Goal: Task Accomplishment & Management: Manage account settings

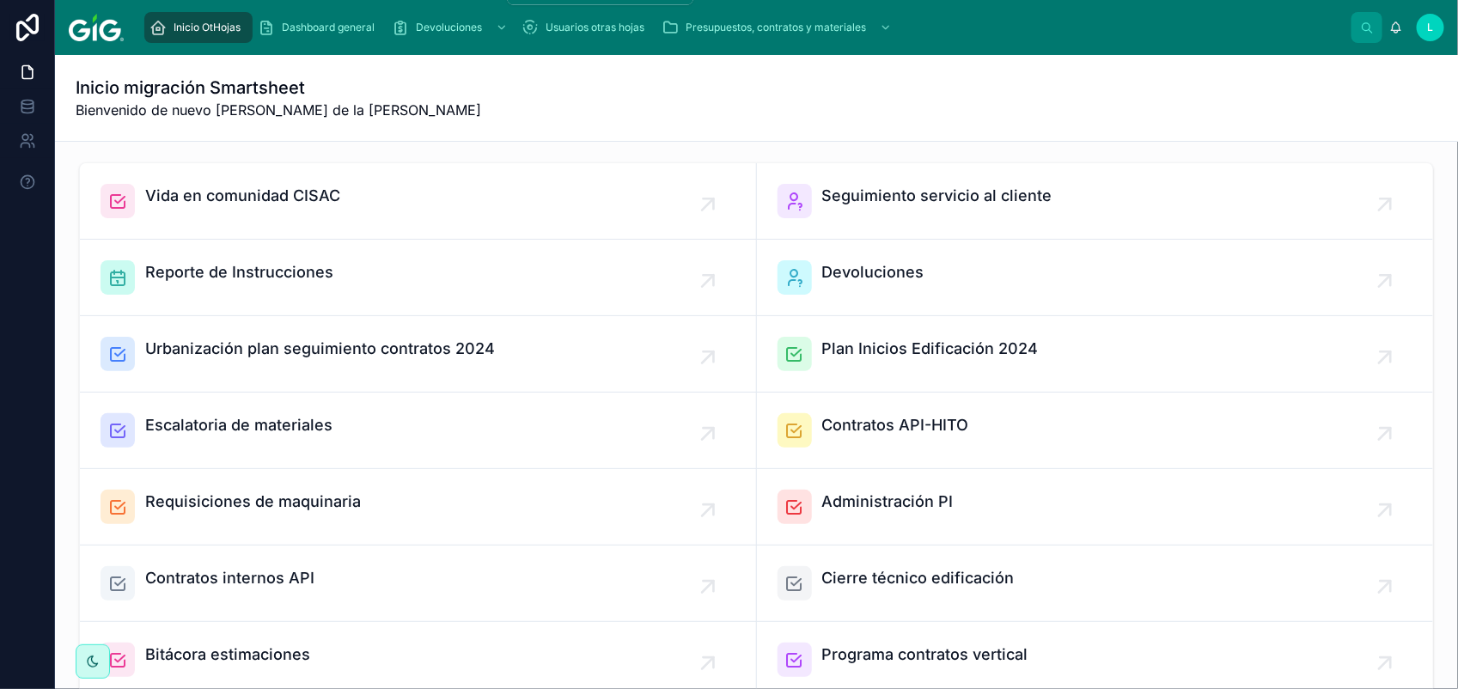
click at [414, 33] on div "Devoluciones" at bounding box center [451, 27] width 119 height 27
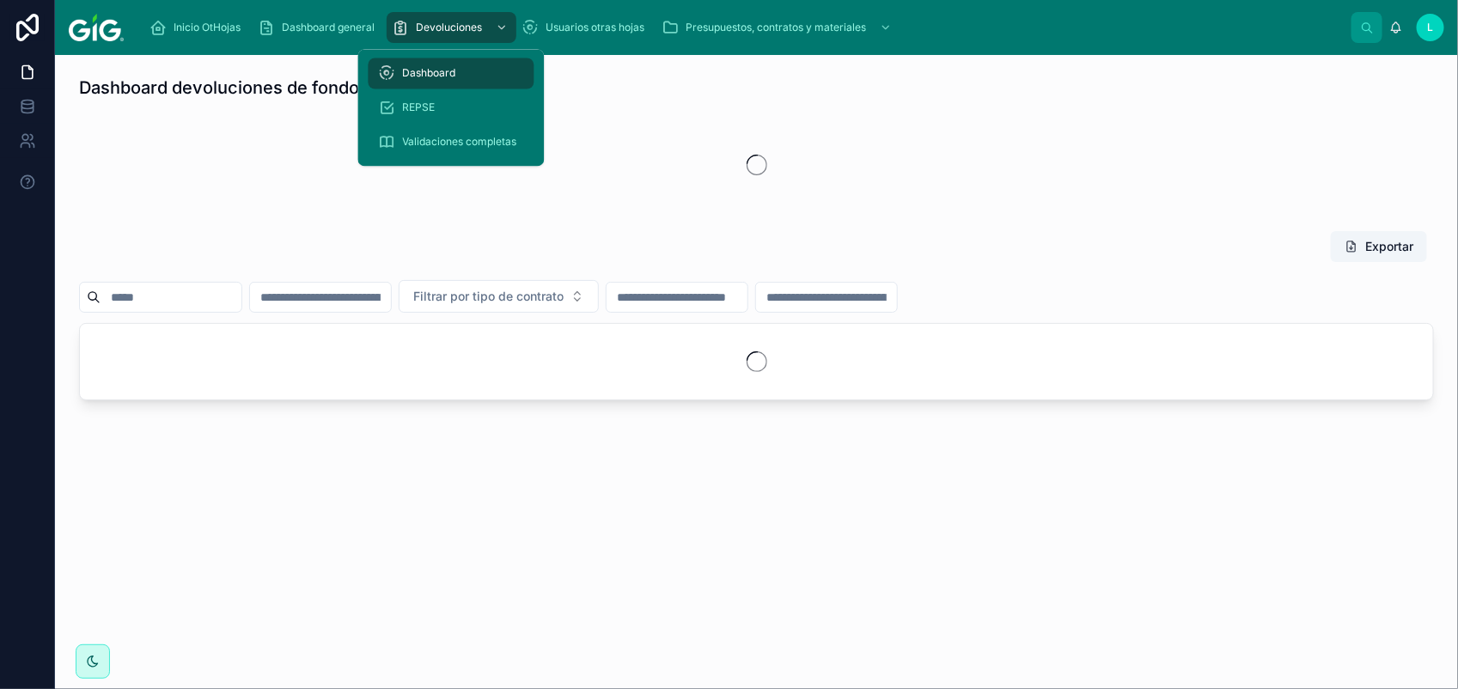
click at [421, 105] on span "REPSE" at bounding box center [419, 108] width 33 height 14
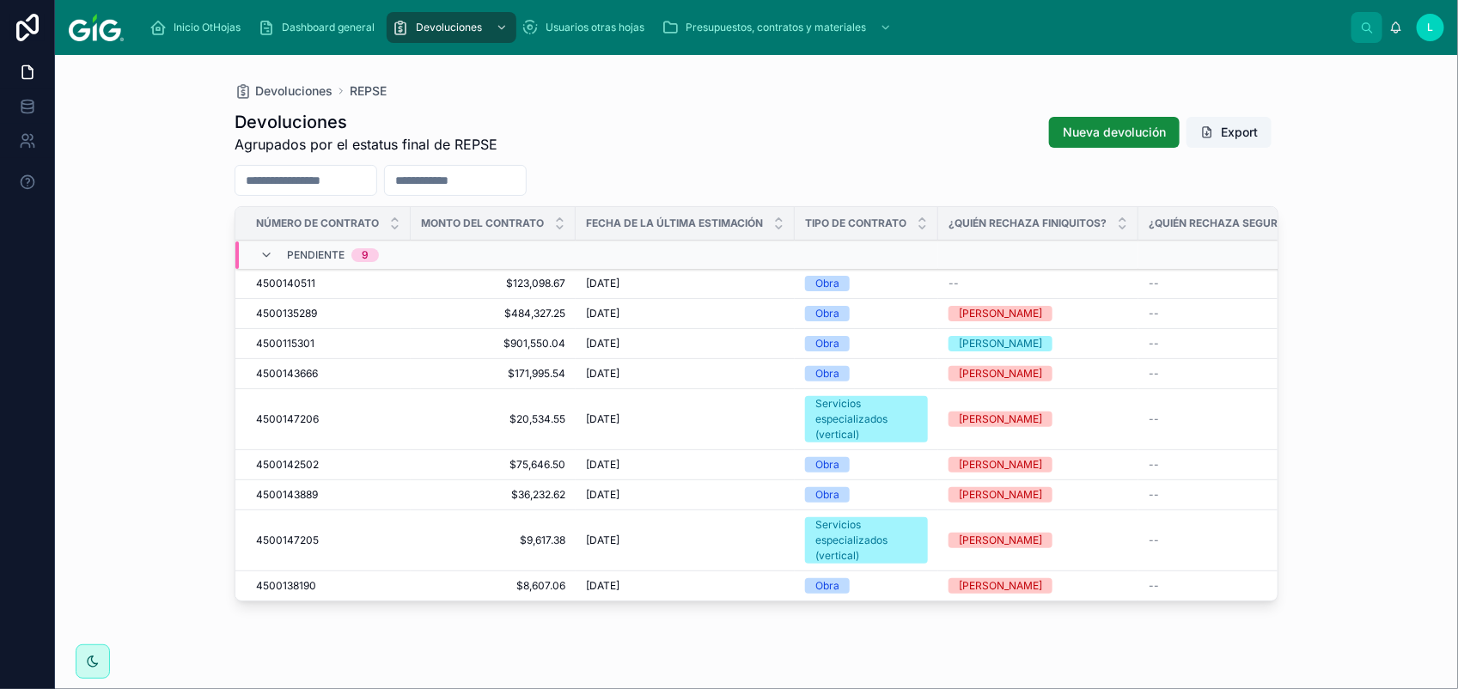
click at [286, 281] on span "4500140511" at bounding box center [285, 284] width 59 height 14
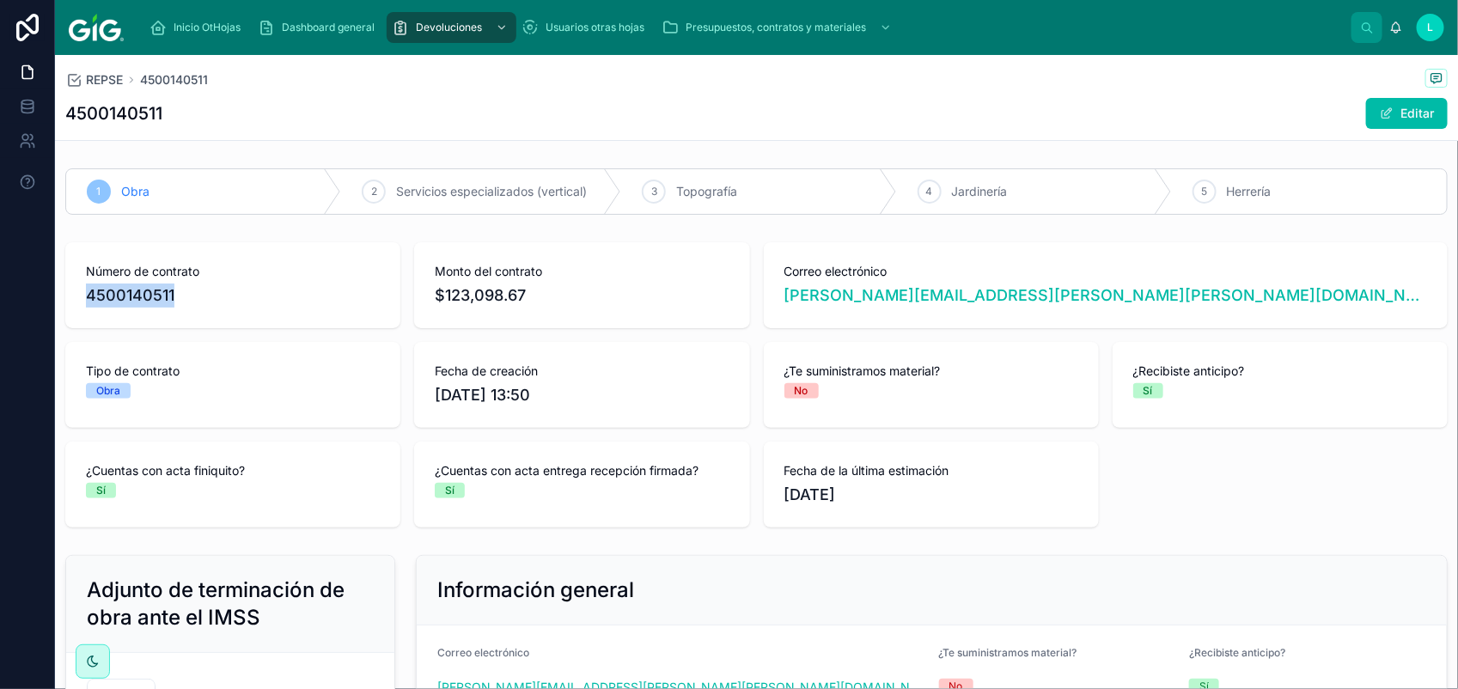
drag, startPoint x: 190, startPoint y: 294, endPoint x: 86, endPoint y: 295, distance: 103.9
click at [86, 295] on span "4500140511" at bounding box center [233, 295] width 294 height 24
copy span "4500140511"
click at [1405, 114] on button "Editar" at bounding box center [1407, 113] width 82 height 31
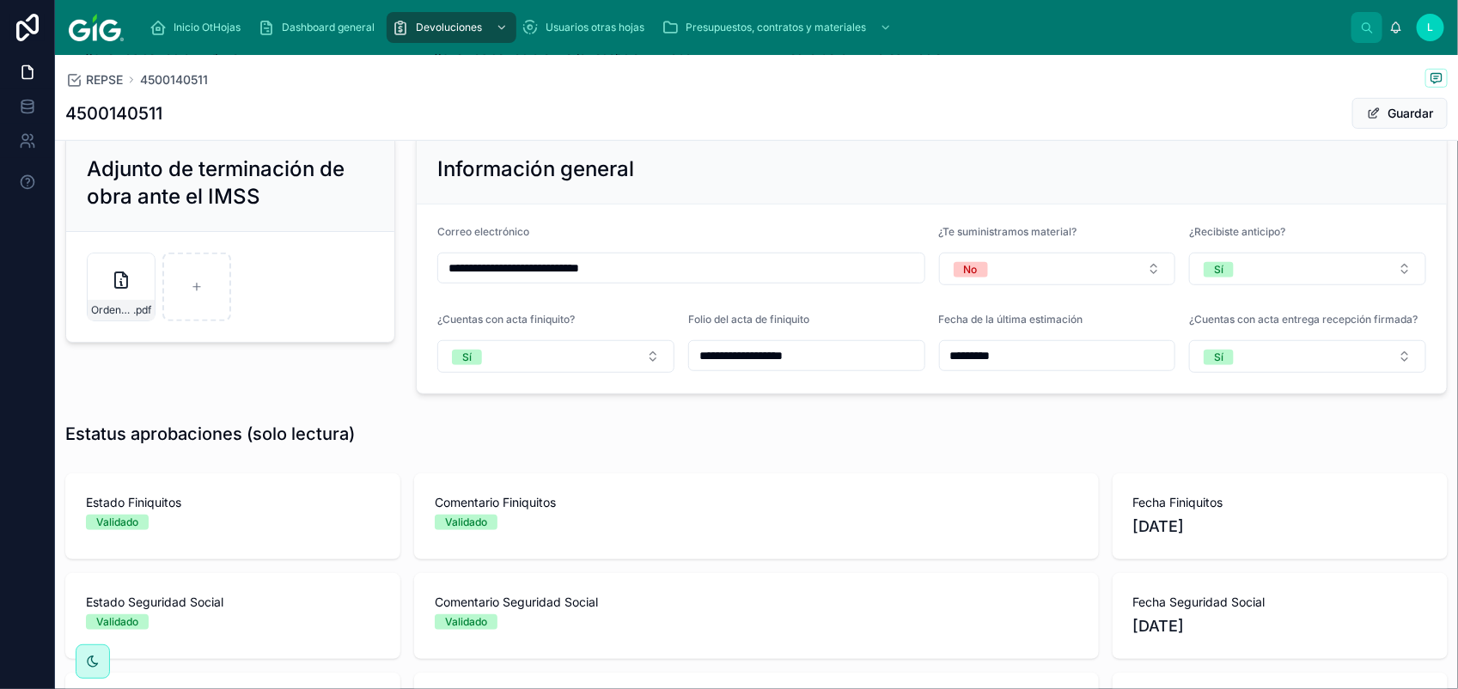
scroll to position [810, 0]
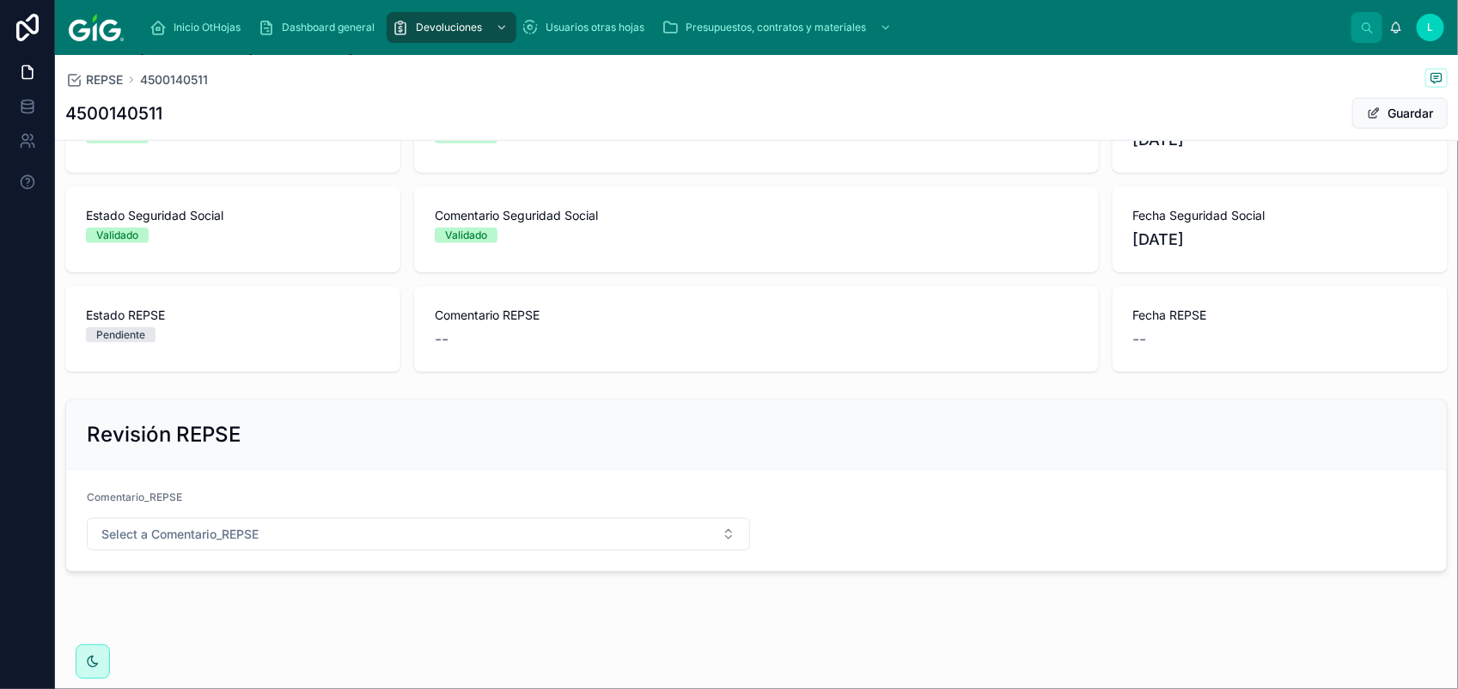
click at [356, 527] on button "Select a Comentario_REPSE" at bounding box center [418, 534] width 663 height 33
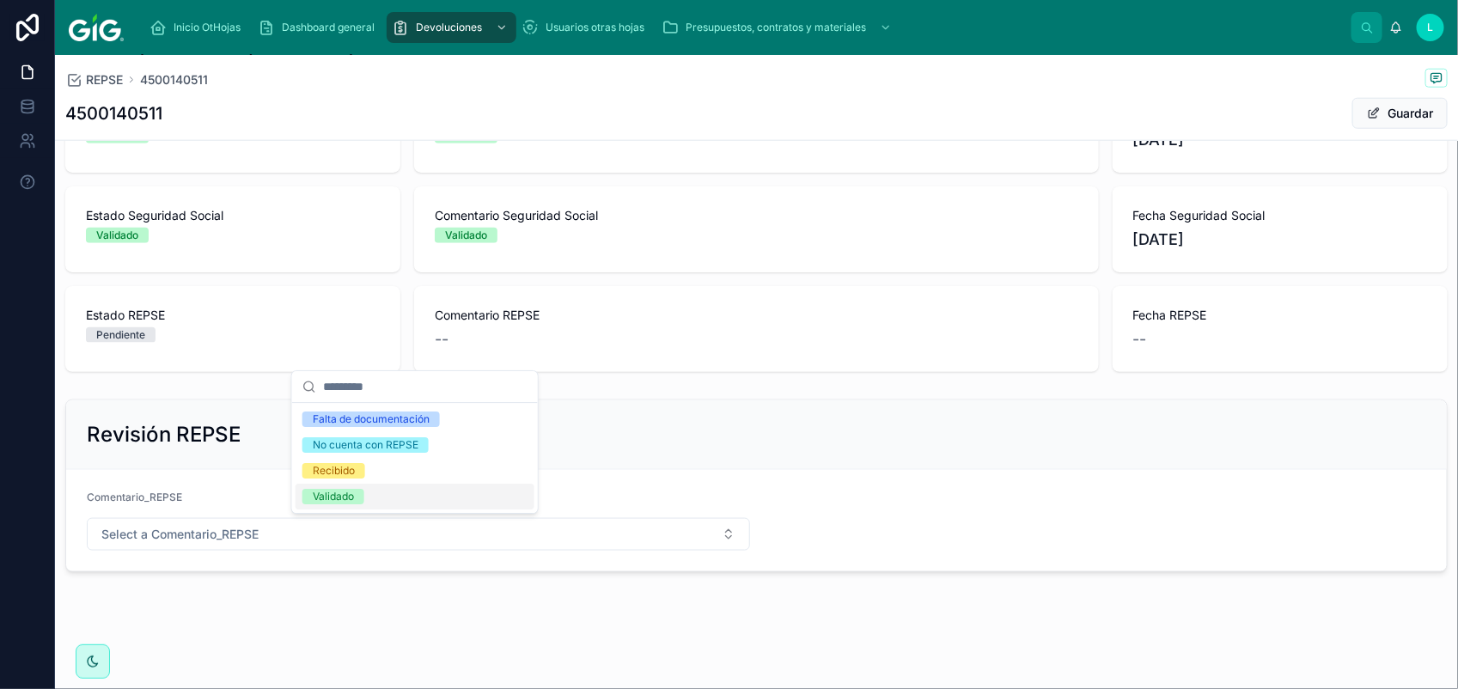
click at [346, 496] on div "Validado" at bounding box center [333, 496] width 41 height 15
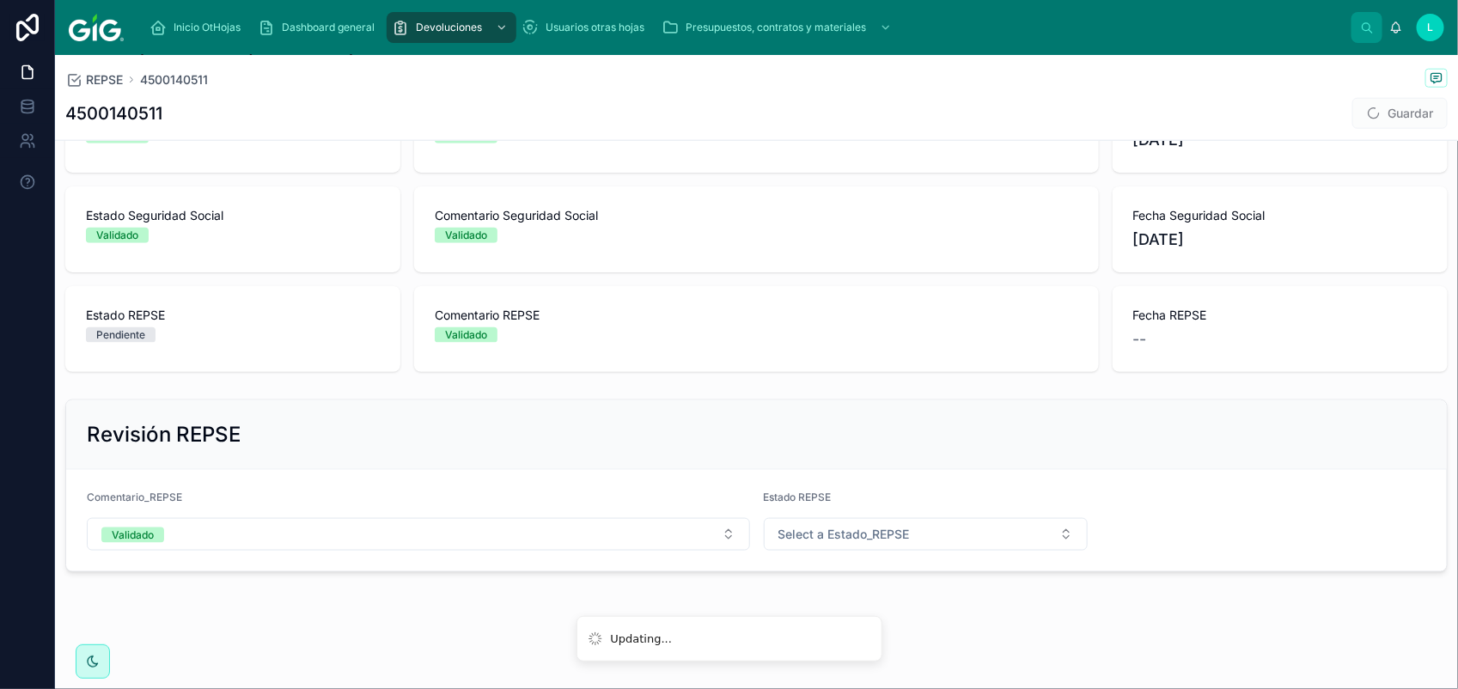
click at [849, 534] on span "Select a Estado_REPSE" at bounding box center [843, 534] width 131 height 17
click at [928, 654] on div "Validado" at bounding box center [916, 655] width 239 height 26
click at [1355, 125] on button "Guardar" at bounding box center [1399, 113] width 95 height 31
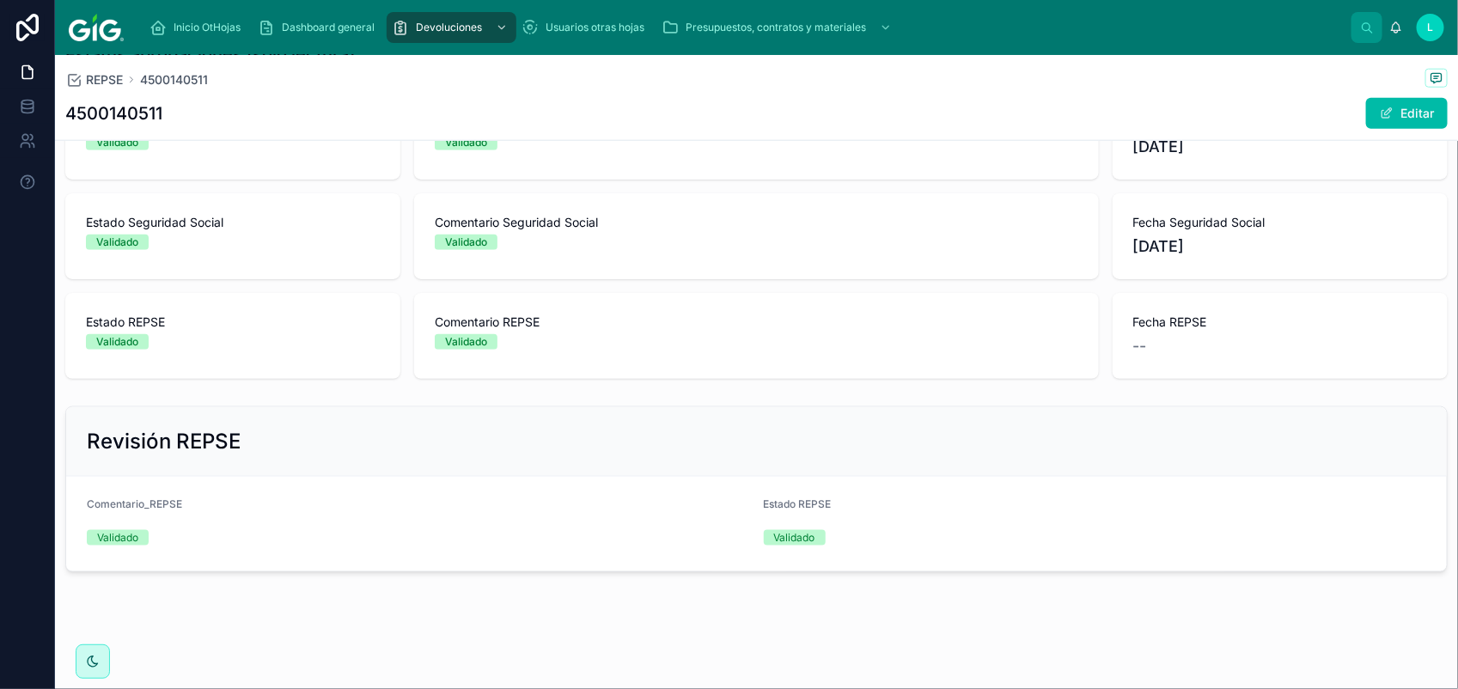
scroll to position [791, 0]
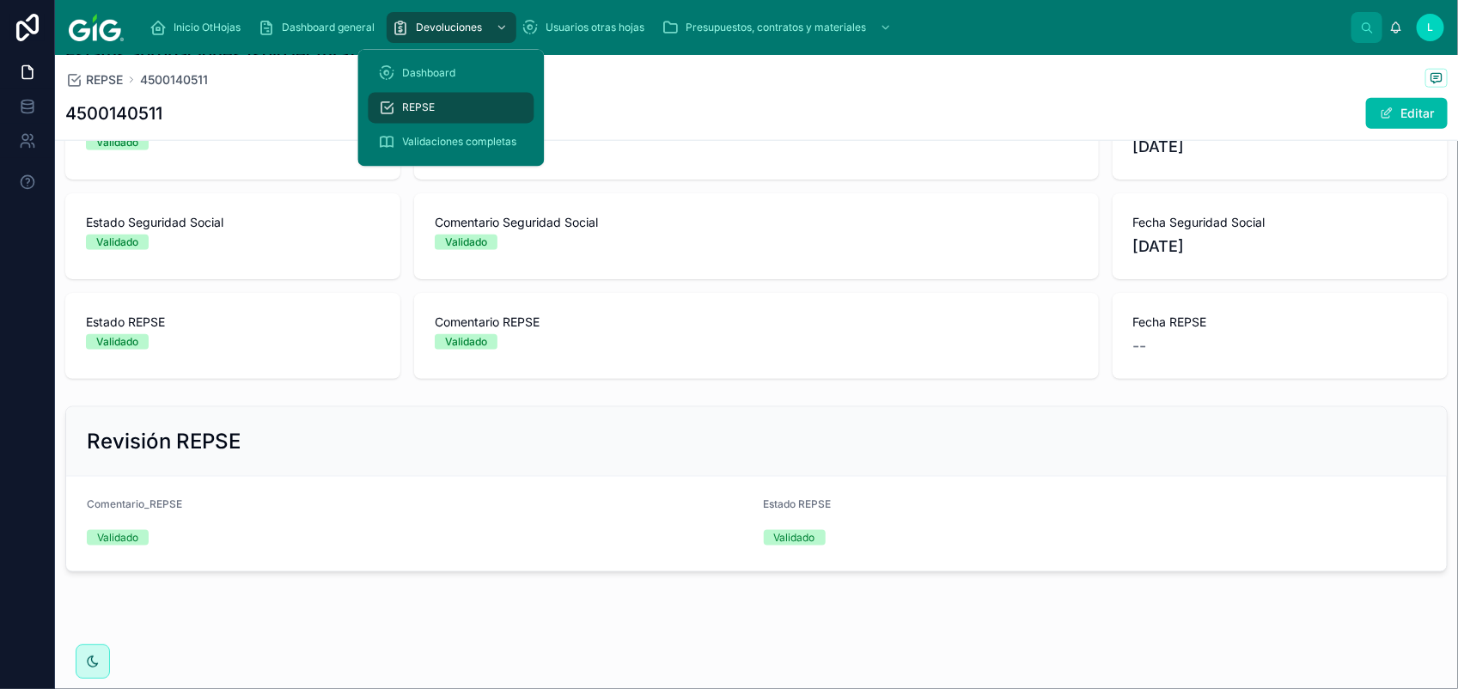
click at [419, 103] on span "REPSE" at bounding box center [419, 108] width 33 height 14
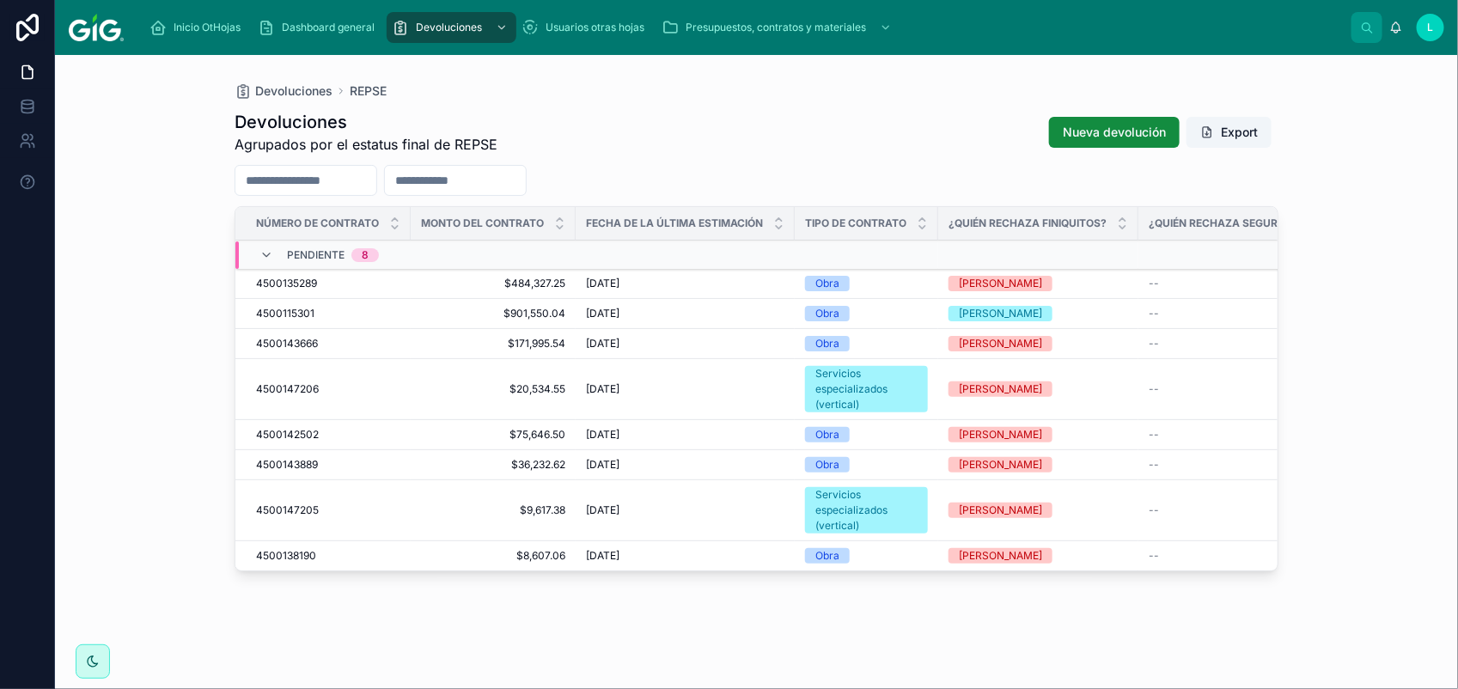
click at [265, 286] on span "4500135289" at bounding box center [286, 284] width 61 height 14
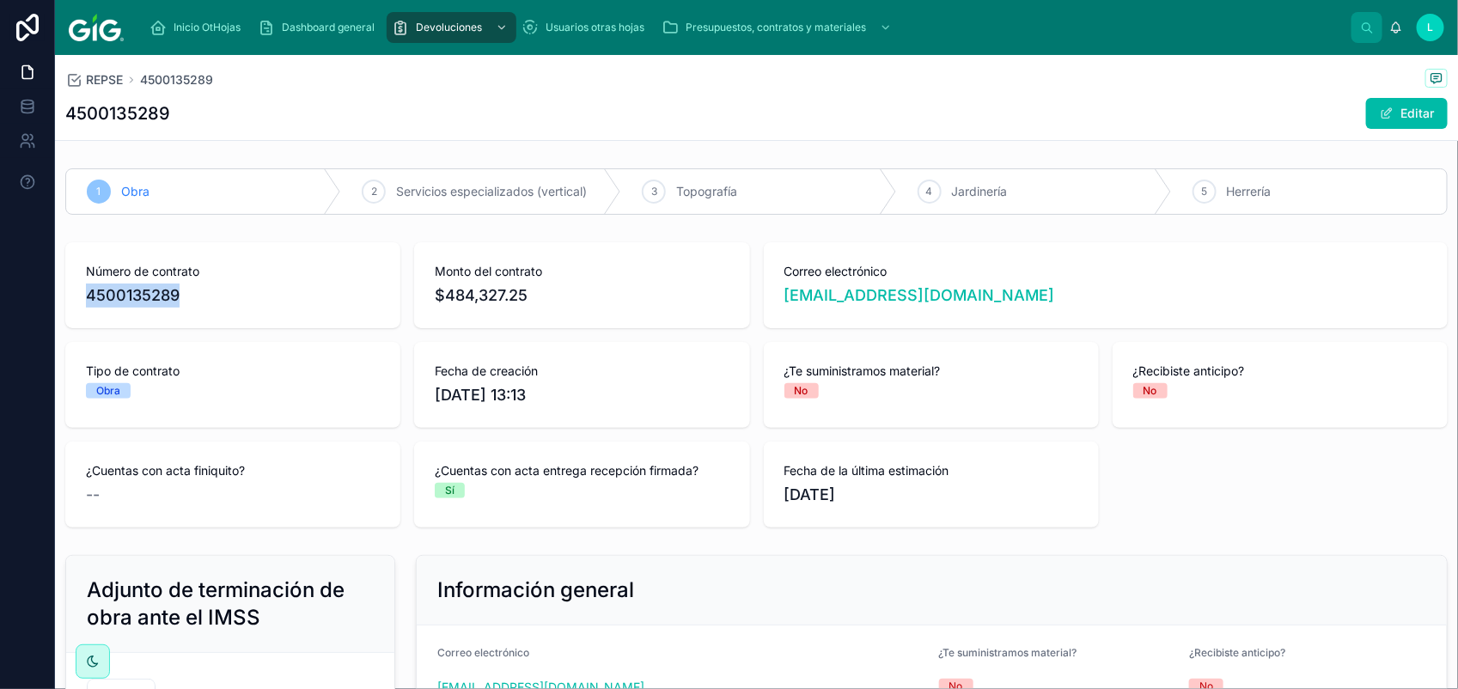
drag, startPoint x: 83, startPoint y: 295, endPoint x: 194, endPoint y: 307, distance: 111.5
click at [194, 307] on div "Número de contrato 4500135289" at bounding box center [232, 285] width 335 height 86
copy span "4500135289"
click at [1379, 107] on span at bounding box center [1386, 114] width 14 height 14
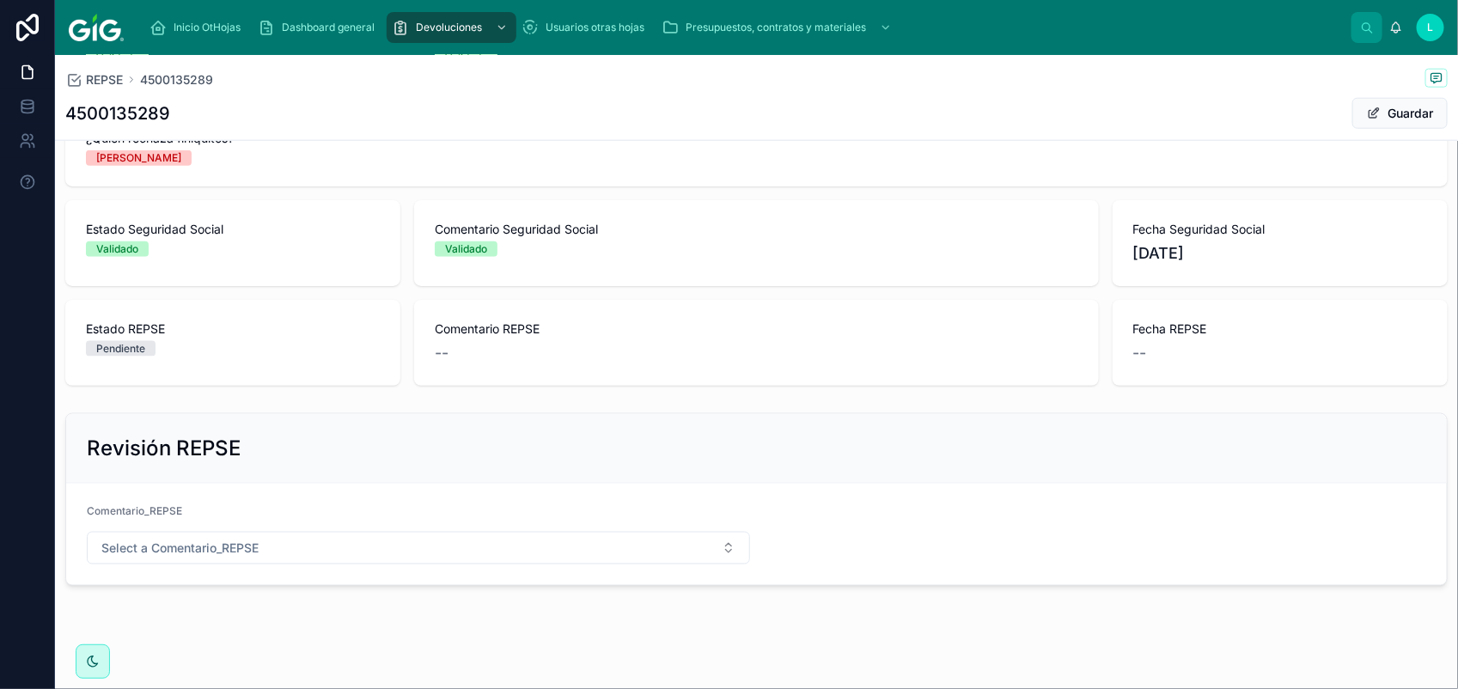
scroll to position [902, 0]
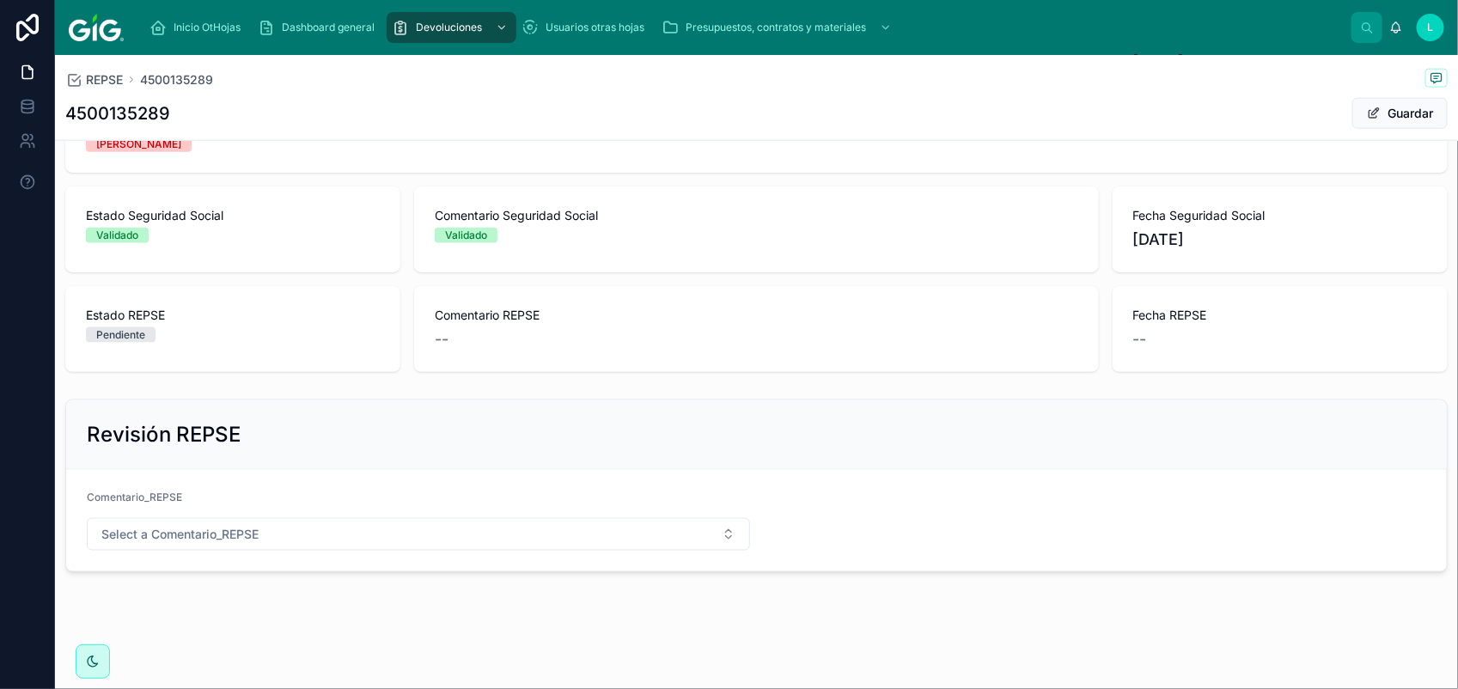
click at [525, 538] on button "Select a Comentario_REPSE" at bounding box center [418, 534] width 663 height 33
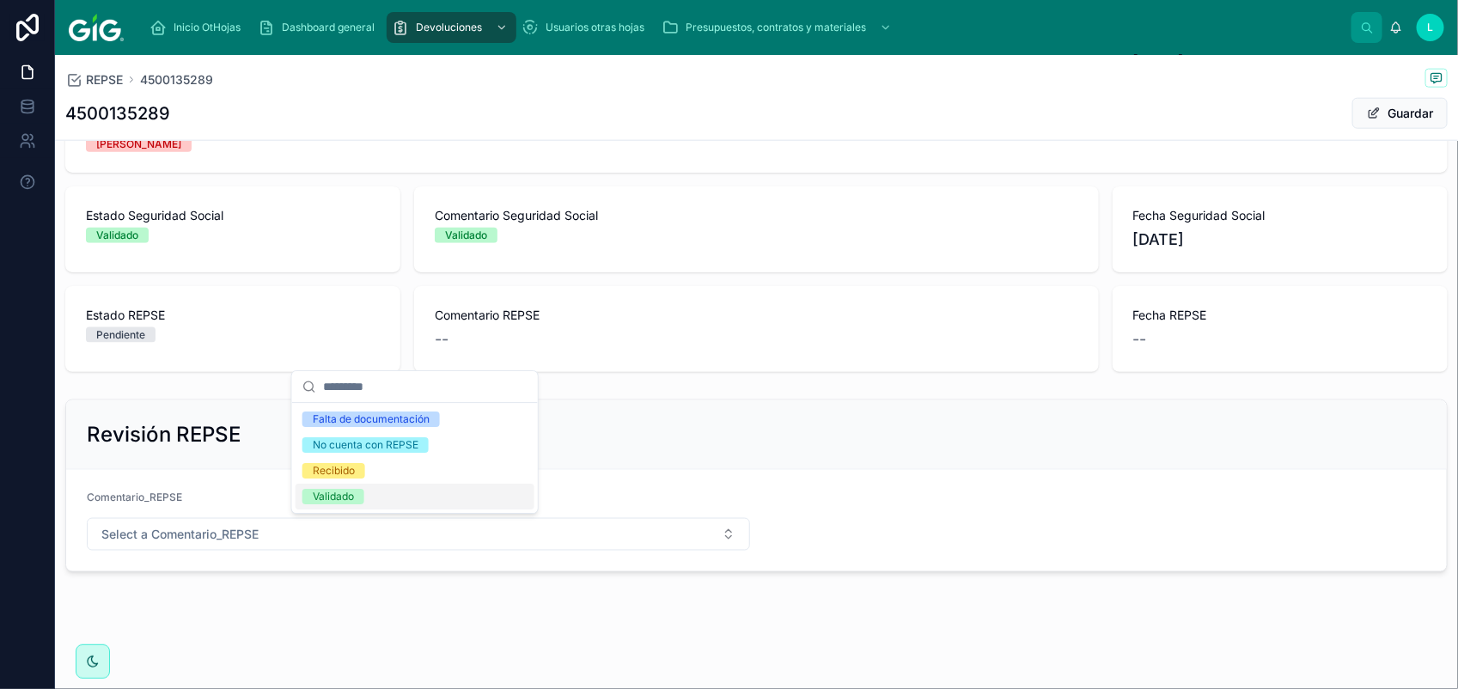
click at [376, 492] on div "Validado" at bounding box center [414, 497] width 239 height 26
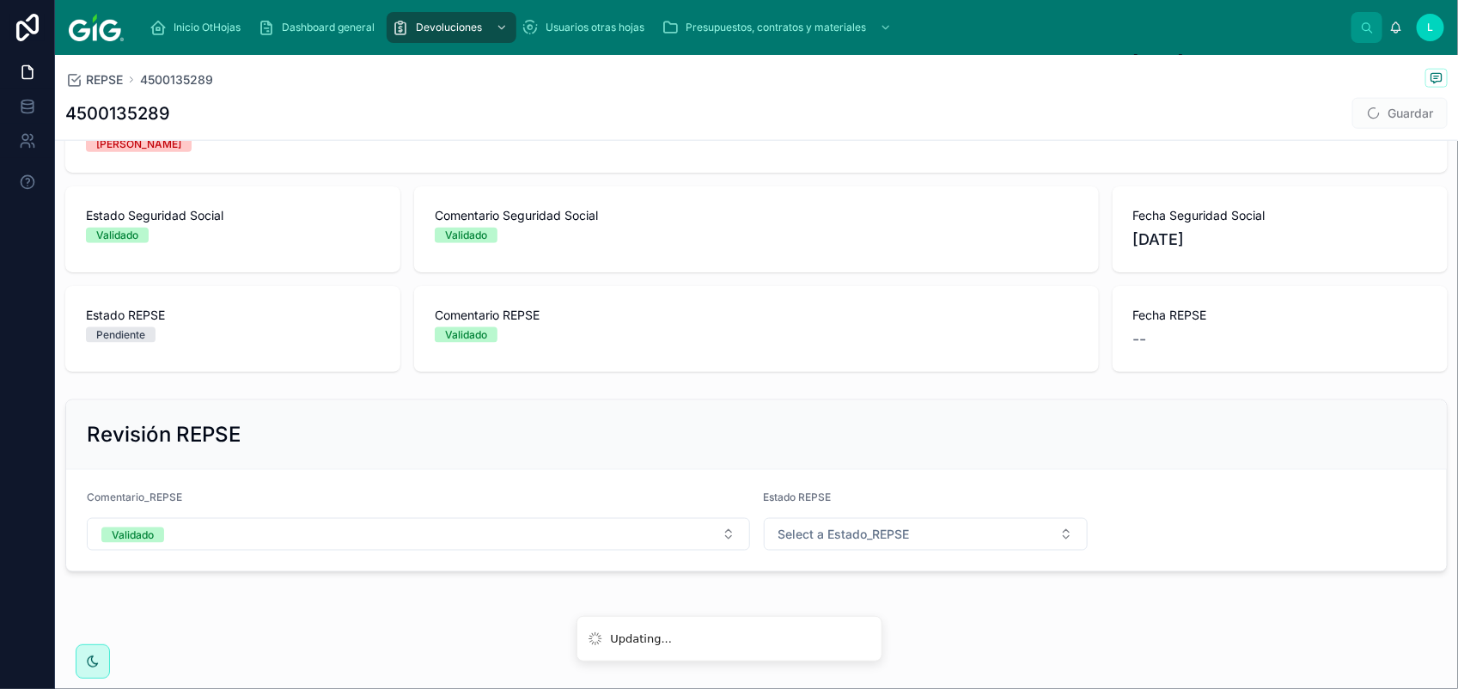
click at [806, 522] on button "Select a Estado_REPSE" at bounding box center [926, 534] width 325 height 33
click at [891, 653] on div "Validado" at bounding box center [916, 655] width 239 height 26
click at [1370, 106] on button "Guardar" at bounding box center [1399, 113] width 95 height 31
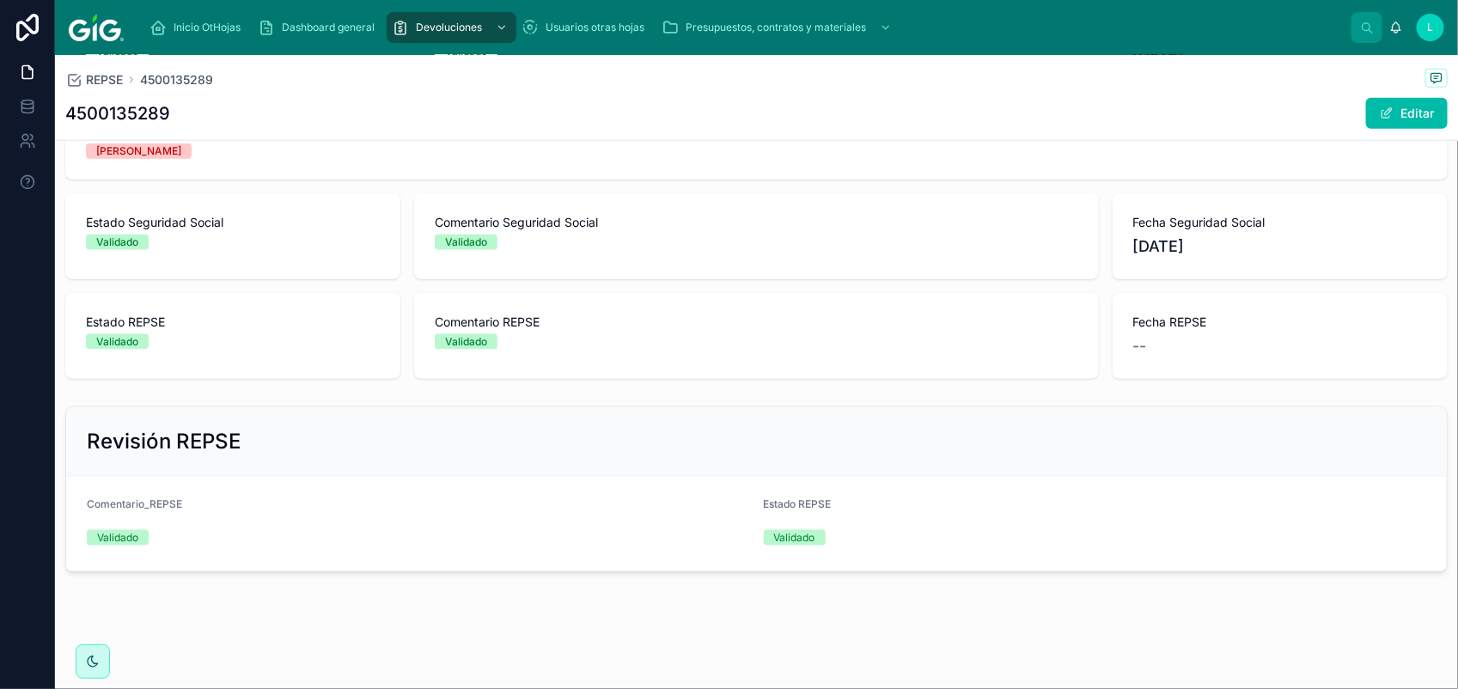
scroll to position [882, 0]
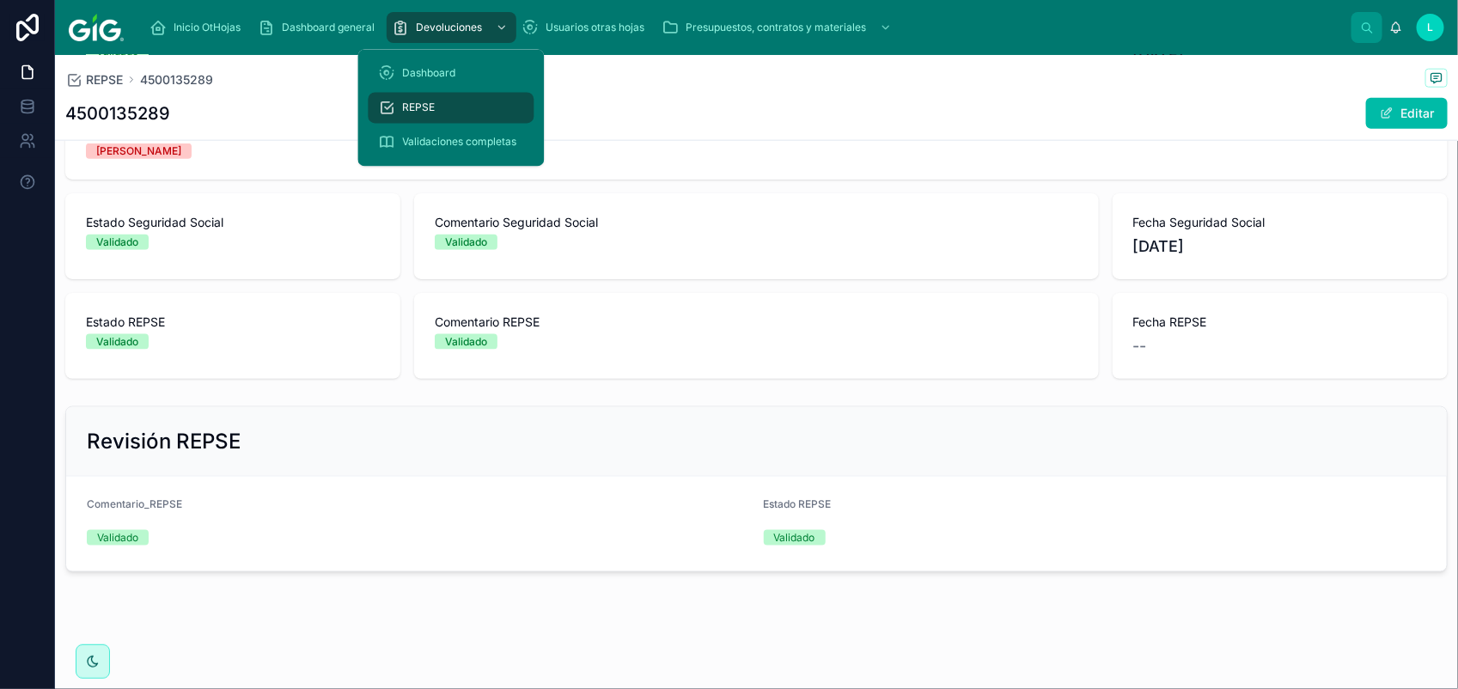
click at [403, 103] on span "REPSE" at bounding box center [419, 108] width 33 height 14
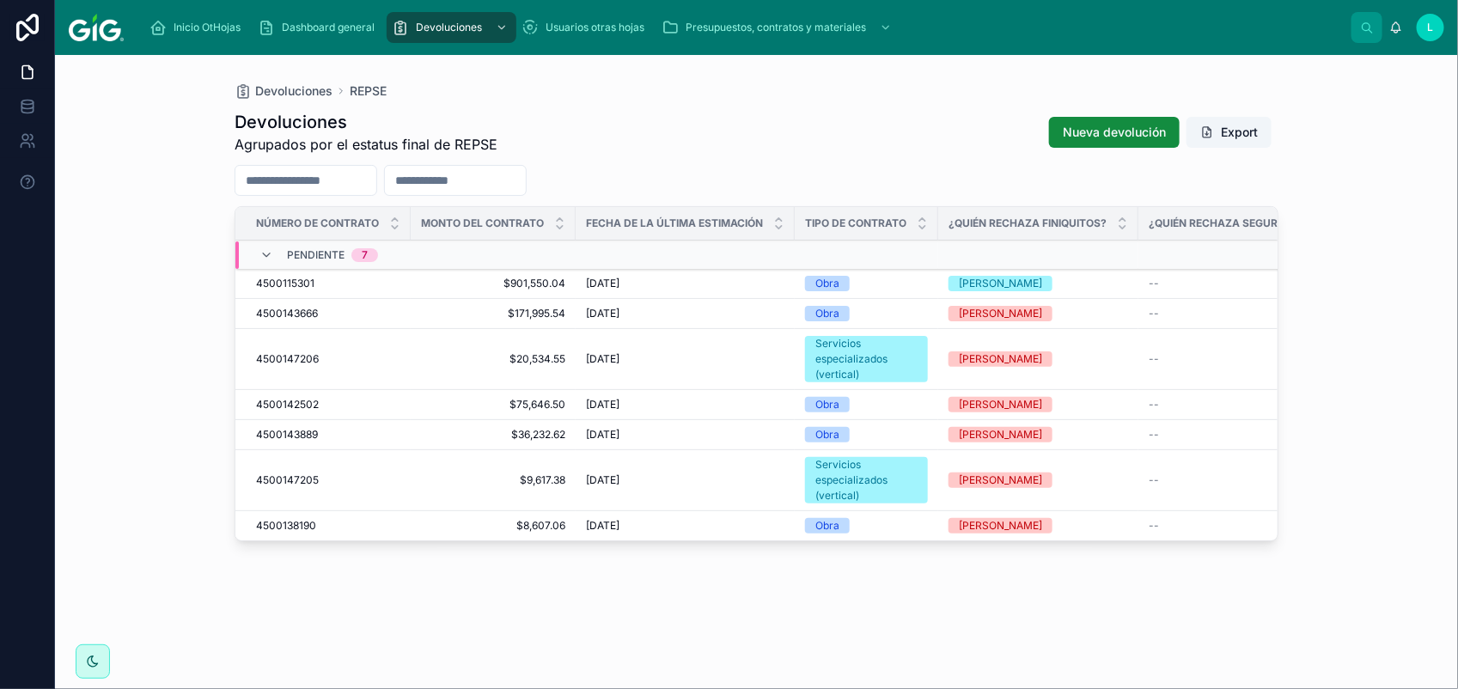
click at [286, 281] on span "4500115301" at bounding box center [285, 284] width 58 height 14
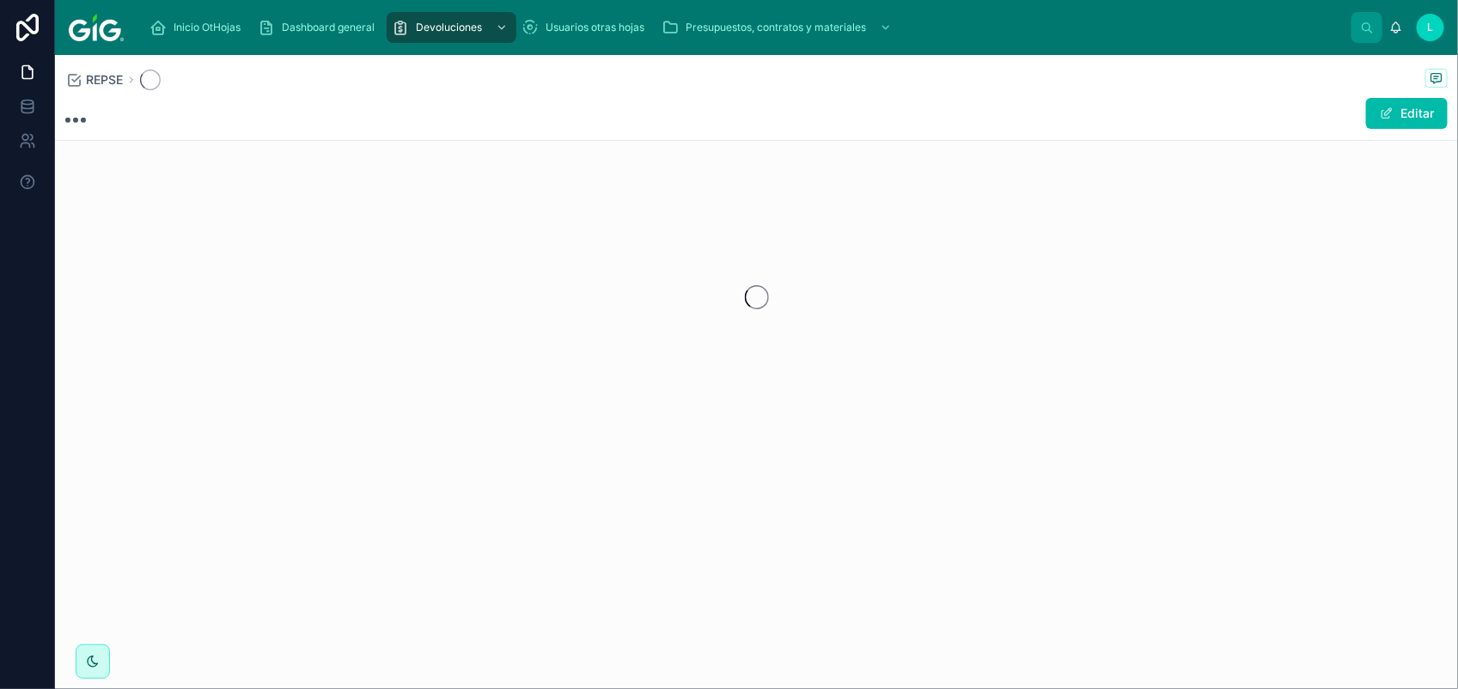
click at [286, 281] on div at bounding box center [756, 296] width 1403 height 271
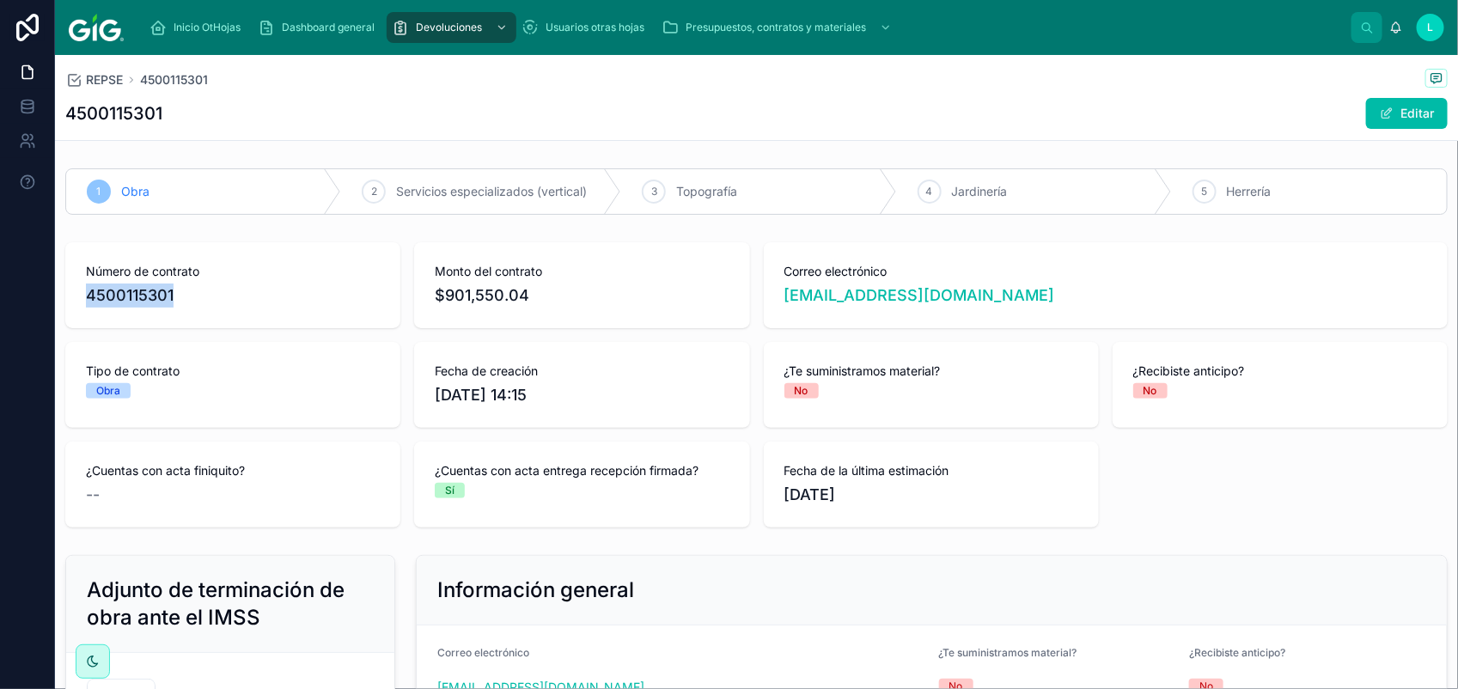
drag, startPoint x: 181, startPoint y: 294, endPoint x: 70, endPoint y: 296, distance: 111.7
click at [70, 296] on div "Número de contrato 4500115301" at bounding box center [232, 285] width 335 height 86
copy span "4500115301"
click at [1403, 108] on button "Editar" at bounding box center [1407, 113] width 82 height 31
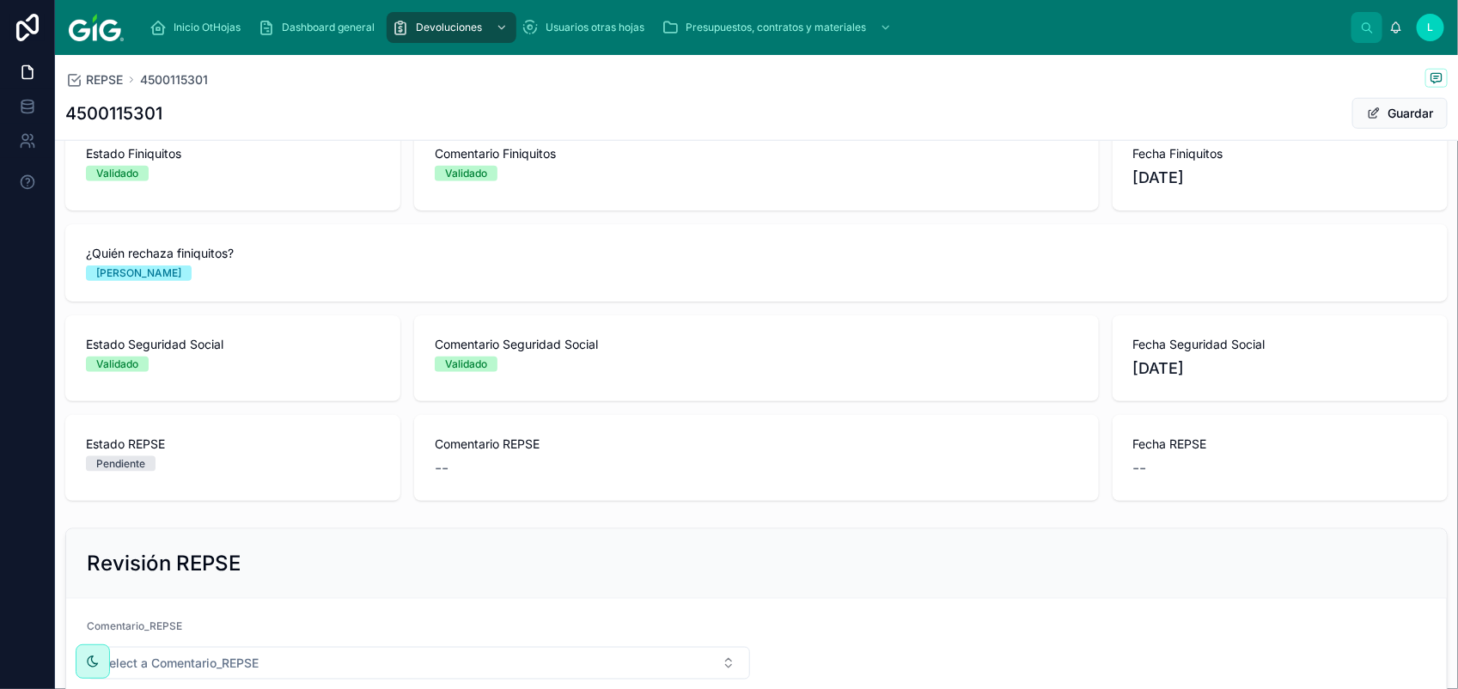
scroll to position [902, 0]
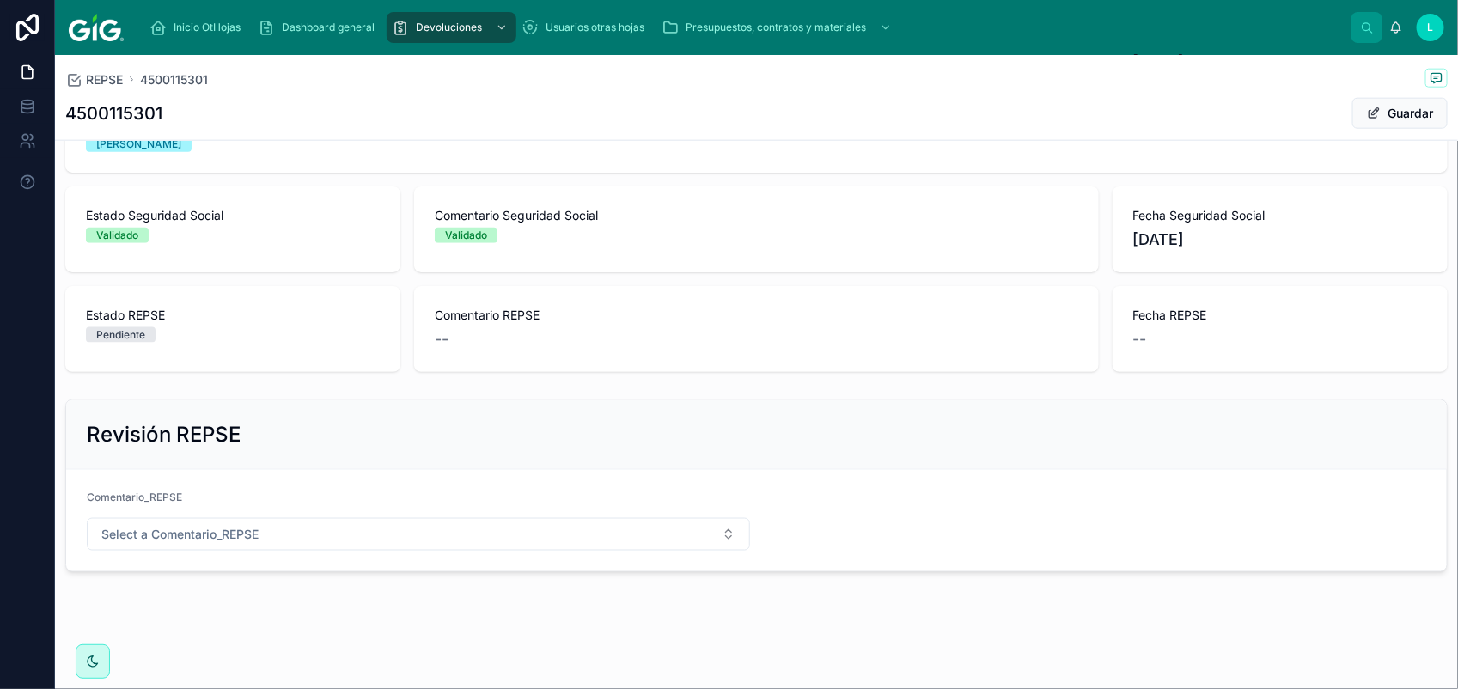
click at [249, 529] on span "Select a Comentario_REPSE" at bounding box center [179, 534] width 157 height 17
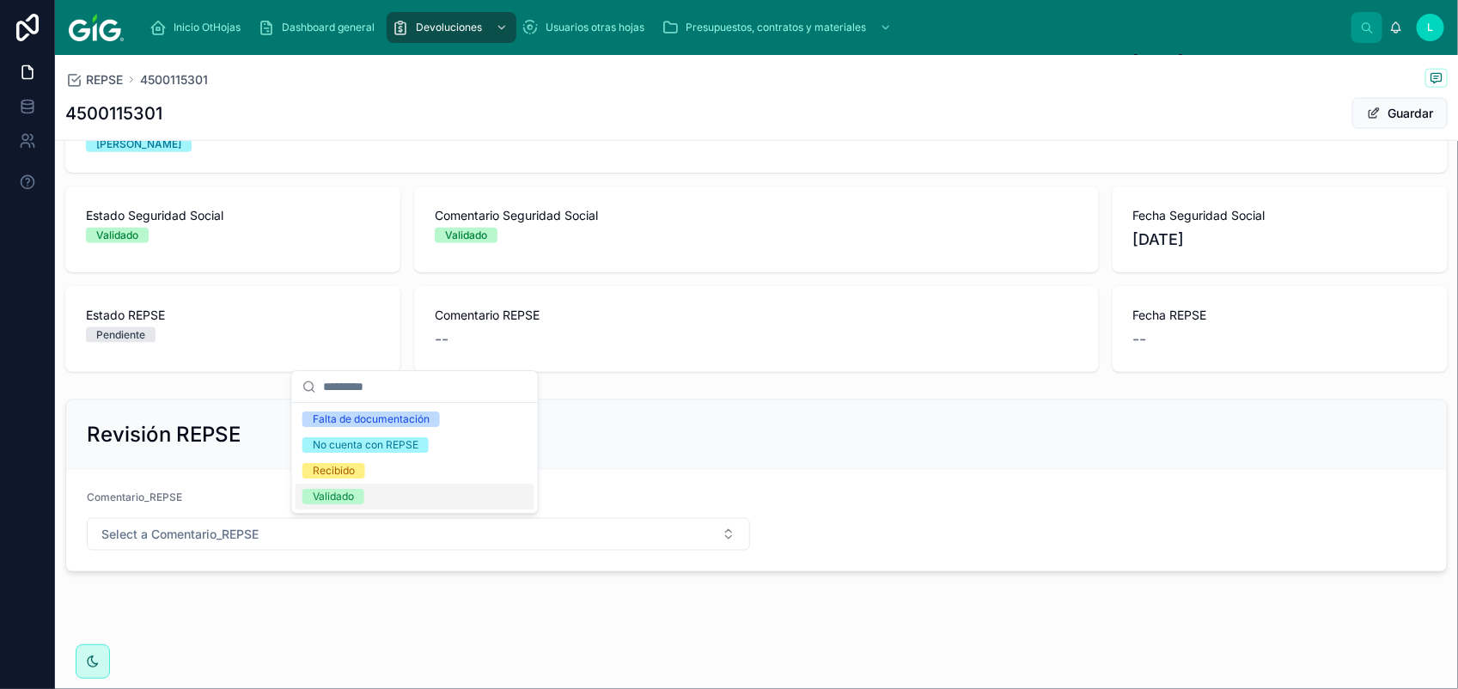
click at [338, 500] on div "Validado" at bounding box center [333, 496] width 41 height 15
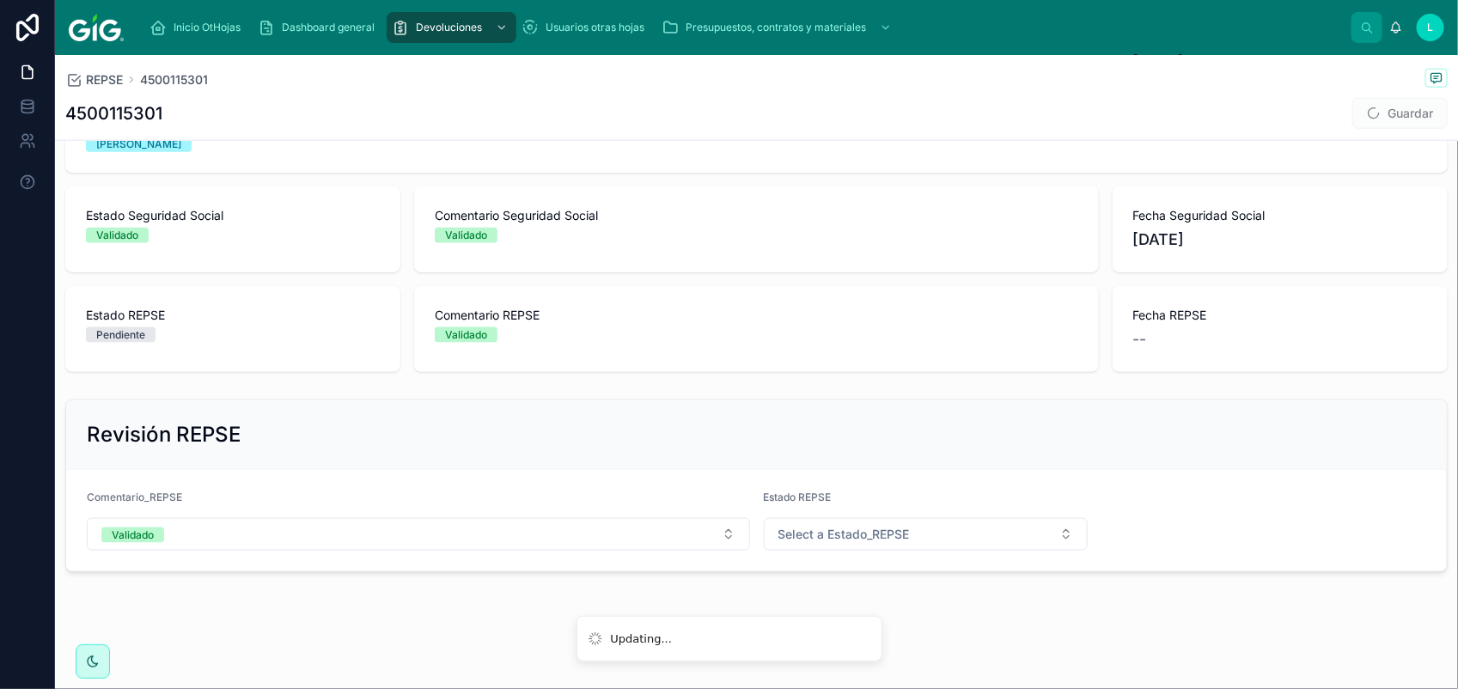
drag, startPoint x: 823, startPoint y: 546, endPoint x: 856, endPoint y: 508, distance: 50.5
click at [856, 508] on div "Estado REPSE Select a Estado_REPSE" at bounding box center [926, 520] width 325 height 60
click at [847, 535] on span "Select a Estado_REPSE" at bounding box center [843, 534] width 131 height 17
click at [843, 651] on div "Validado" at bounding box center [834, 654] width 41 height 15
click at [1388, 127] on button "Guardar" at bounding box center [1399, 113] width 95 height 31
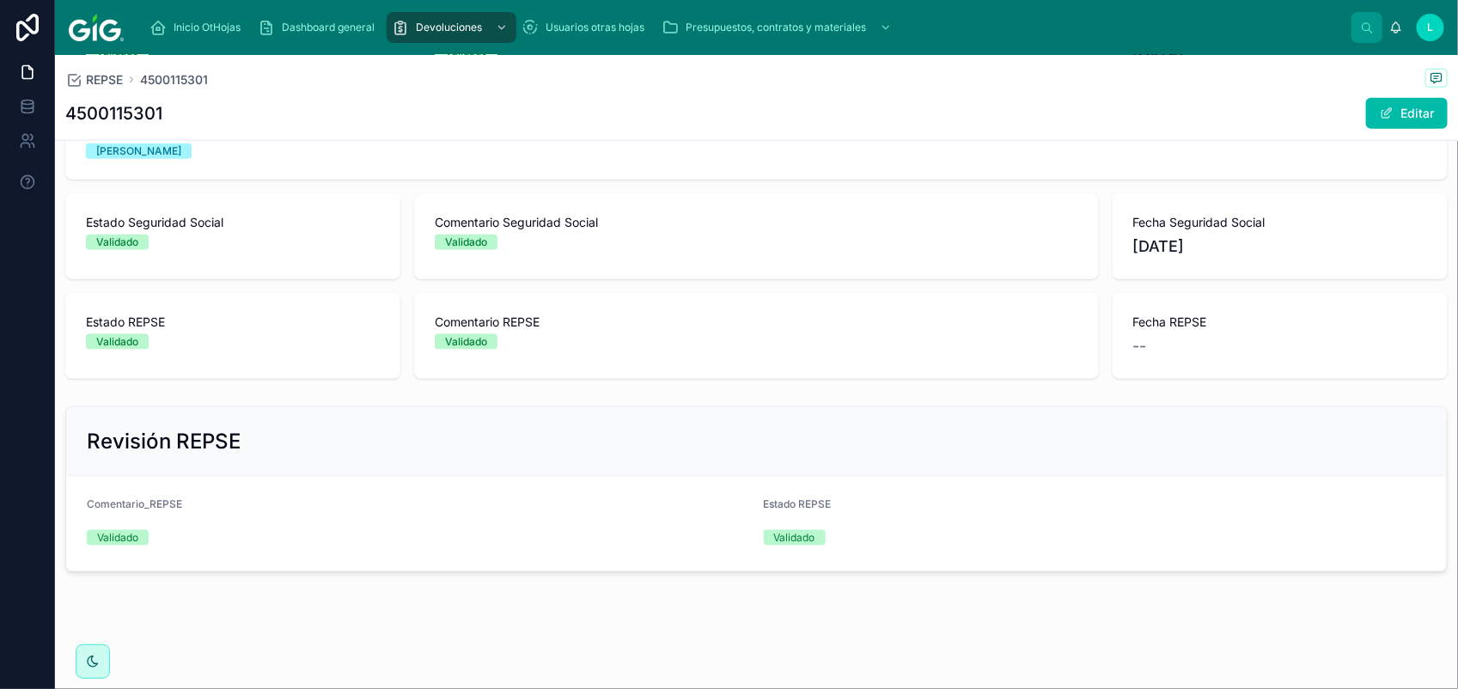
scroll to position [882, 0]
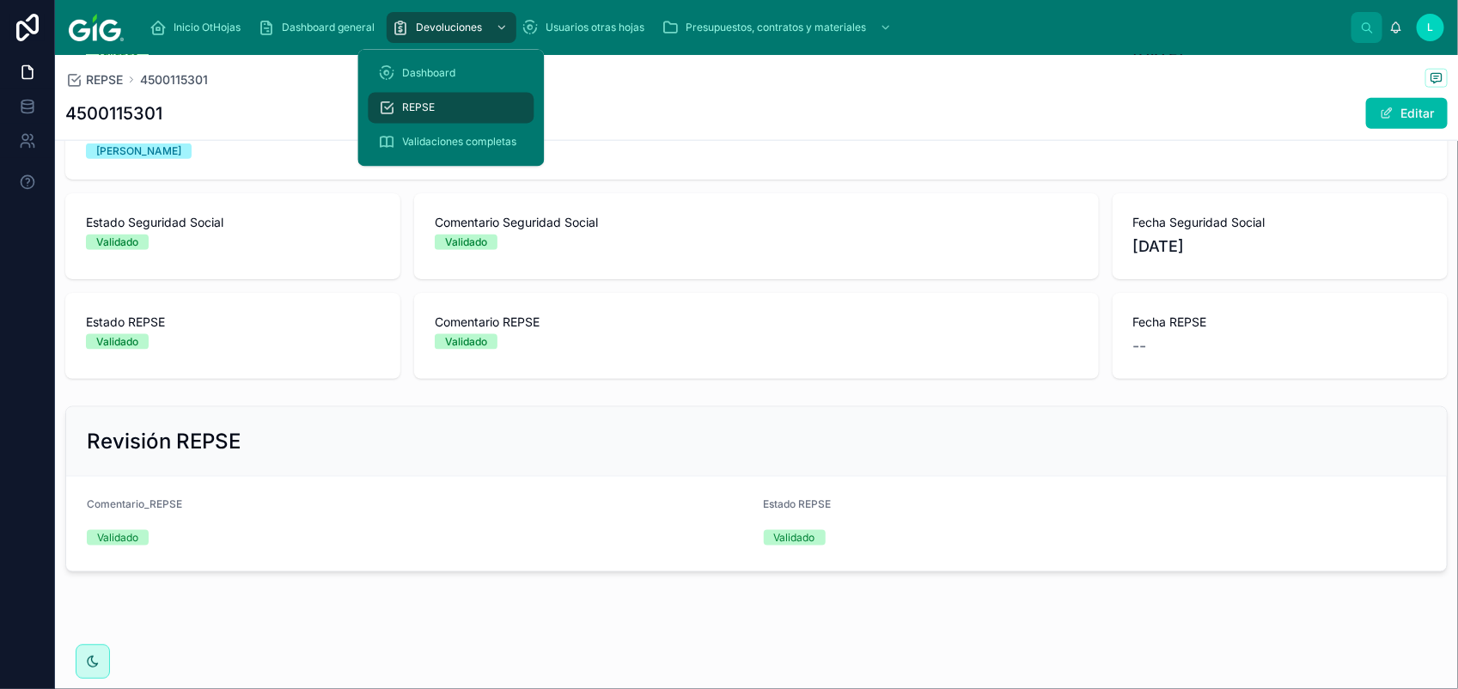
click at [426, 101] on span "REPSE" at bounding box center [419, 108] width 33 height 14
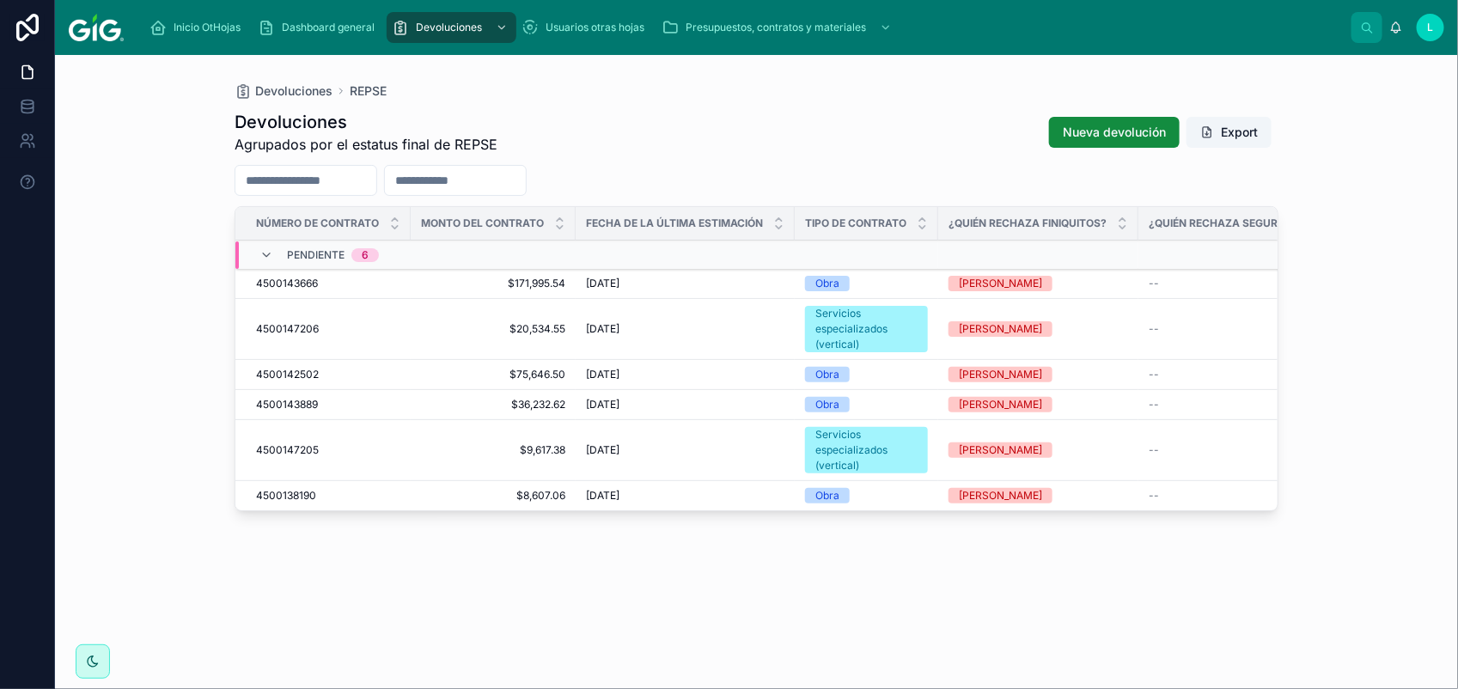
click at [277, 282] on span "4500143666" at bounding box center [287, 284] width 62 height 14
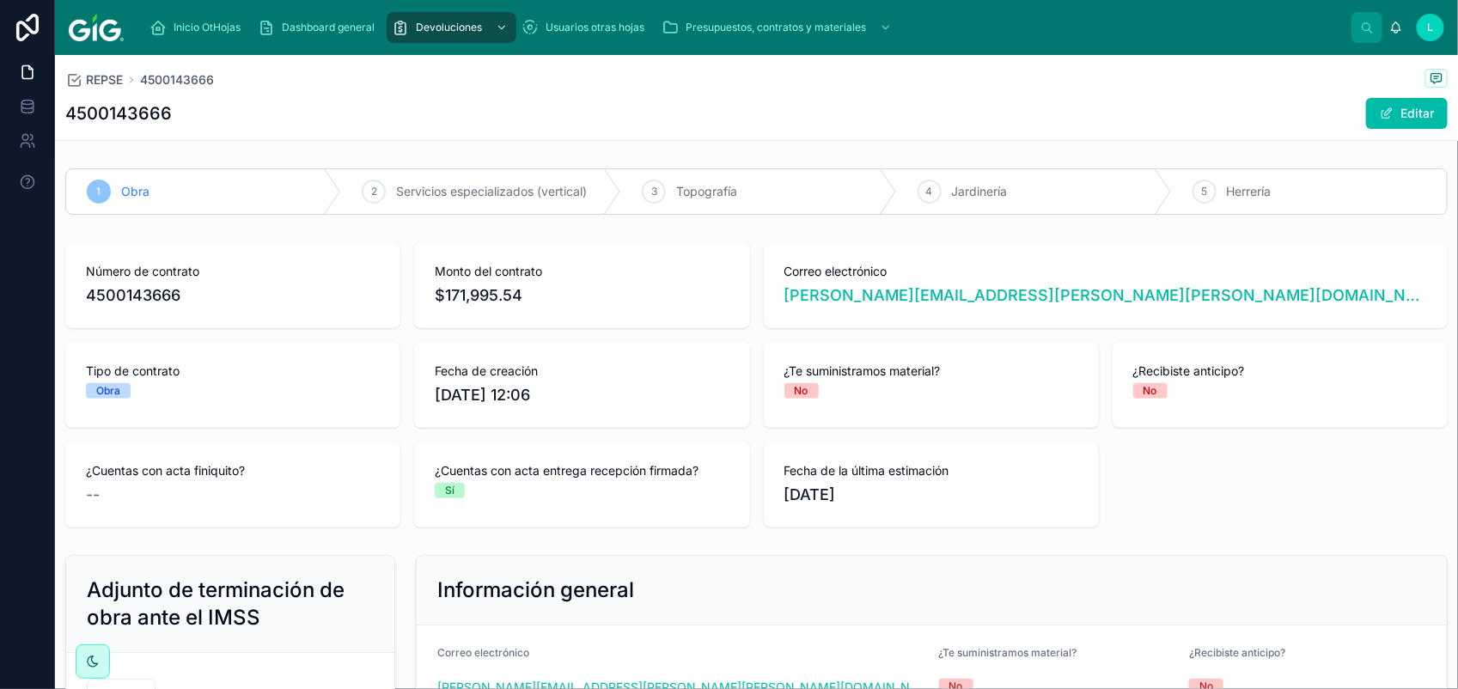
click at [1384, 103] on button "Editar" at bounding box center [1407, 113] width 82 height 31
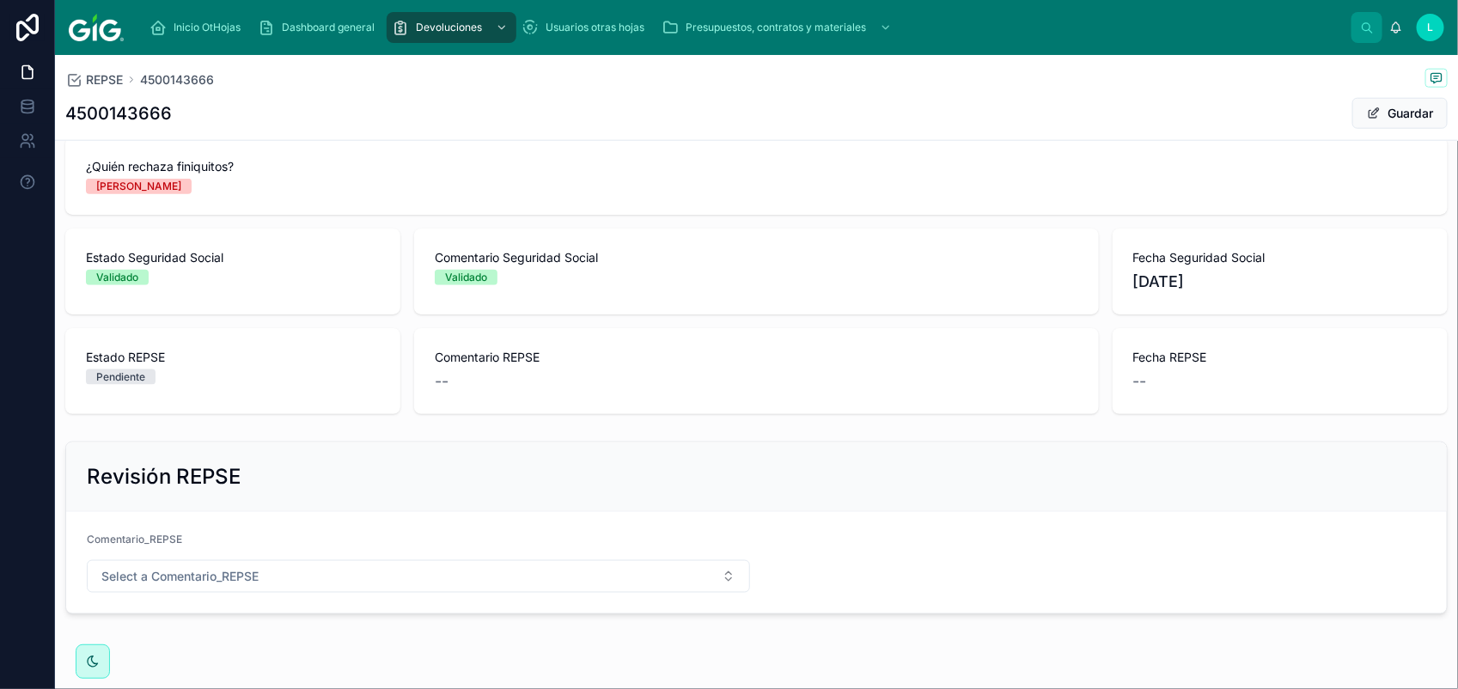
scroll to position [865, 0]
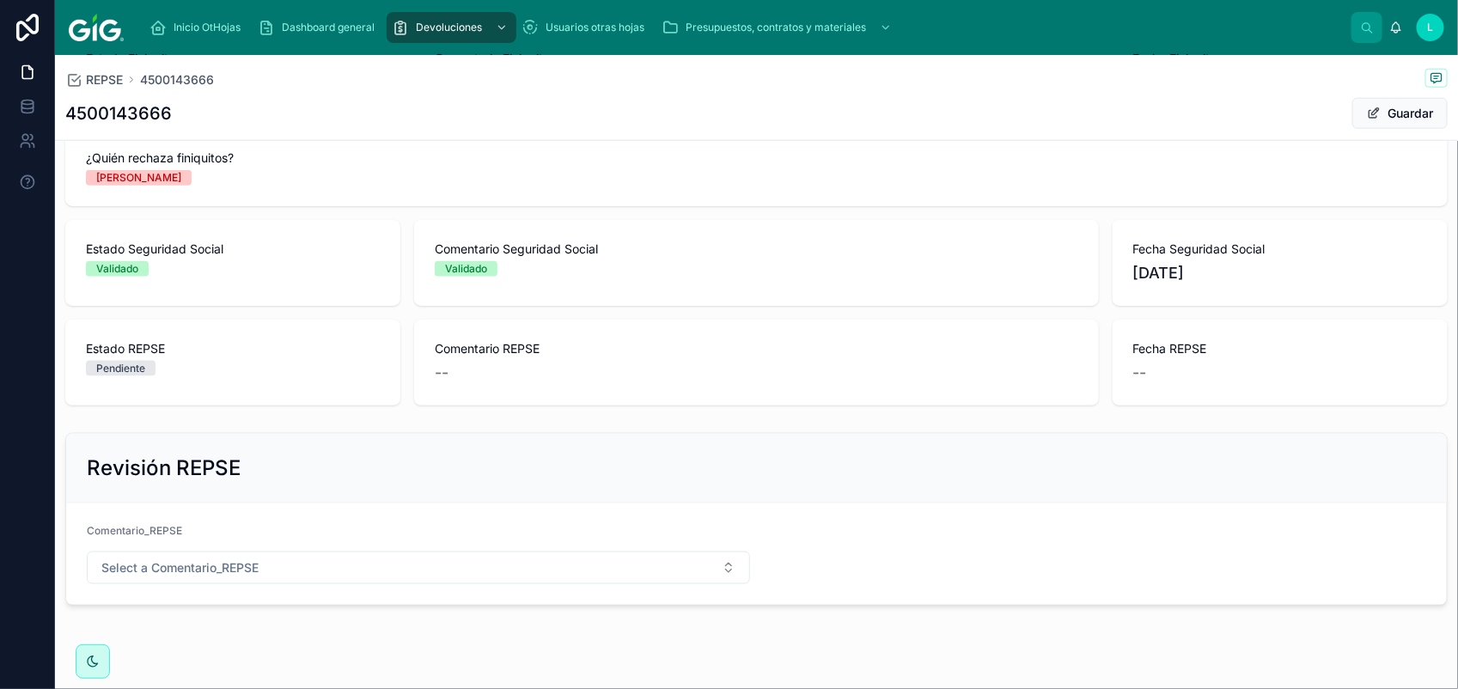
click at [256, 565] on span "Select a Comentario_REPSE" at bounding box center [179, 567] width 157 height 17
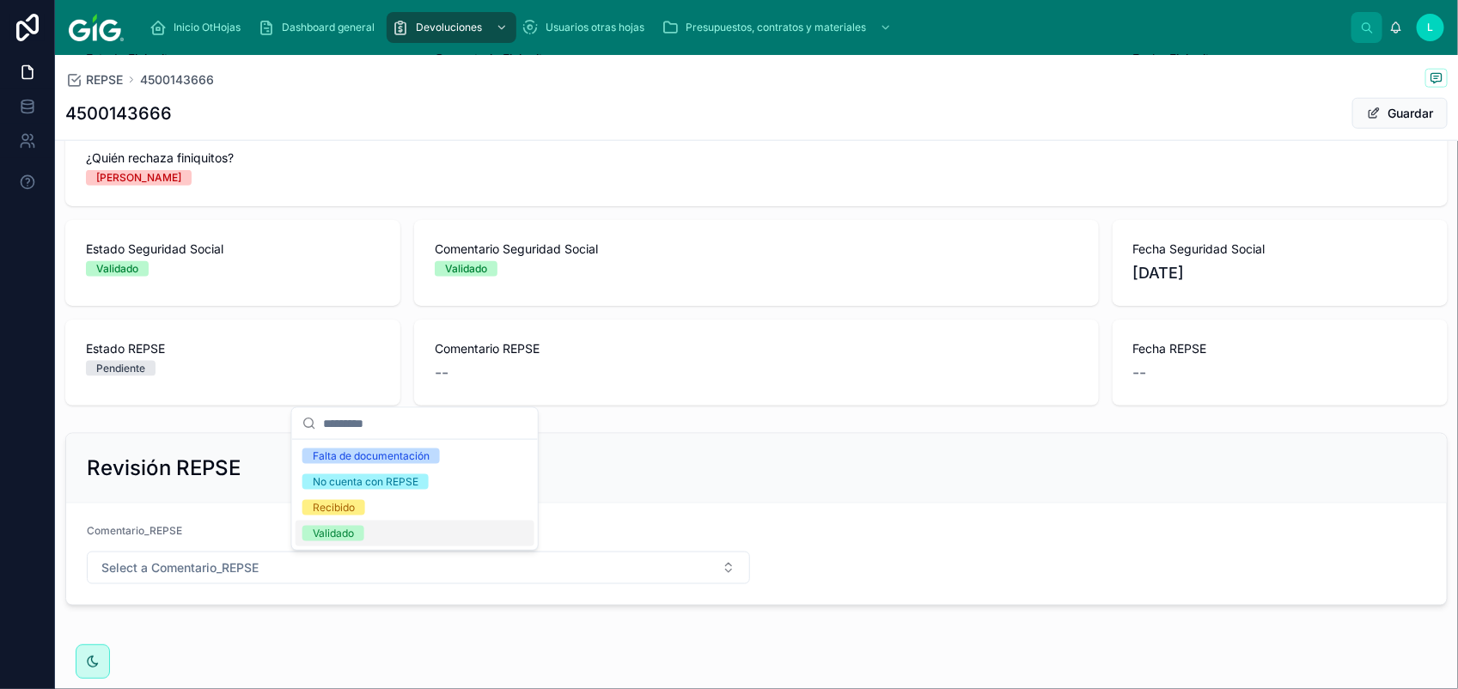
click at [331, 534] on div "Validado" at bounding box center [333, 533] width 41 height 15
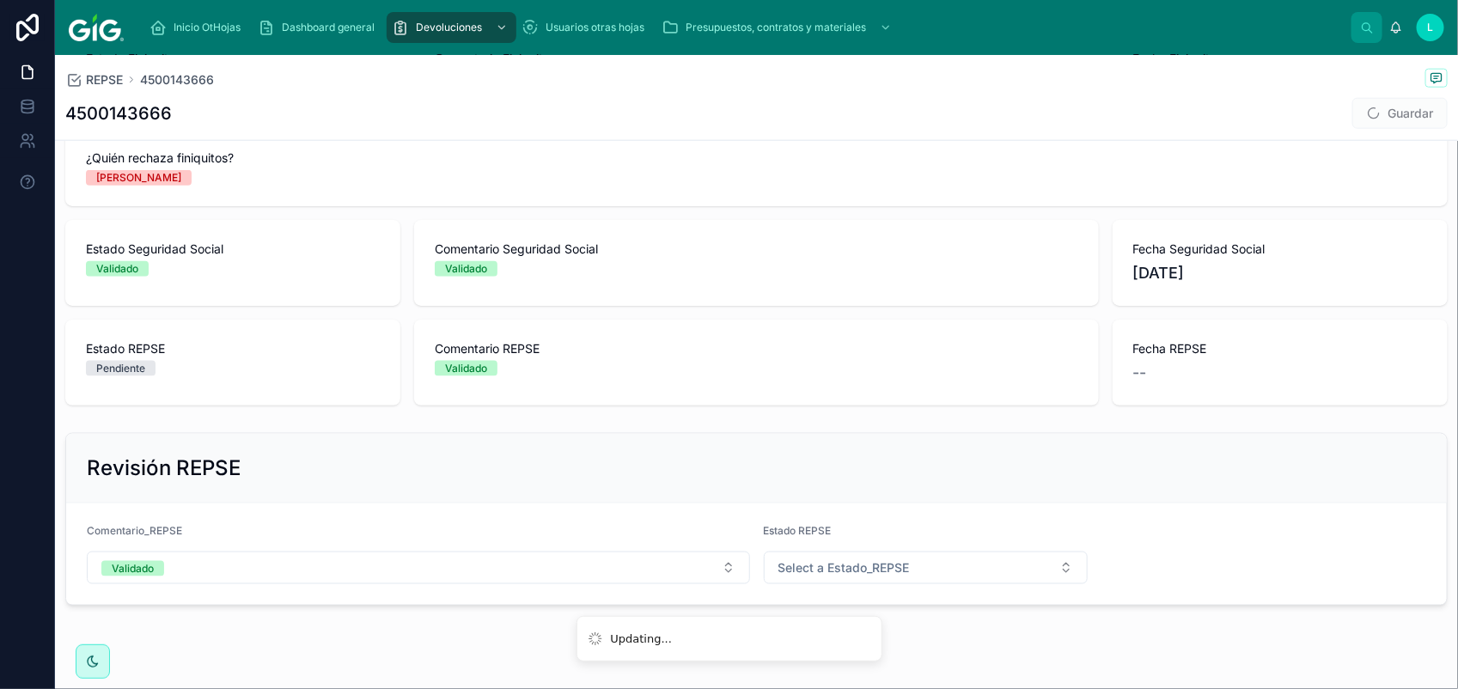
click at [869, 569] on span "Select a Estado_REPSE" at bounding box center [843, 567] width 131 height 17
click at [898, 533] on div "Validado" at bounding box center [916, 534] width 239 height 26
click at [1384, 112] on span "Guardar" at bounding box center [1399, 113] width 95 height 31
click at [1384, 112] on button "Guardar" at bounding box center [1399, 113] width 95 height 31
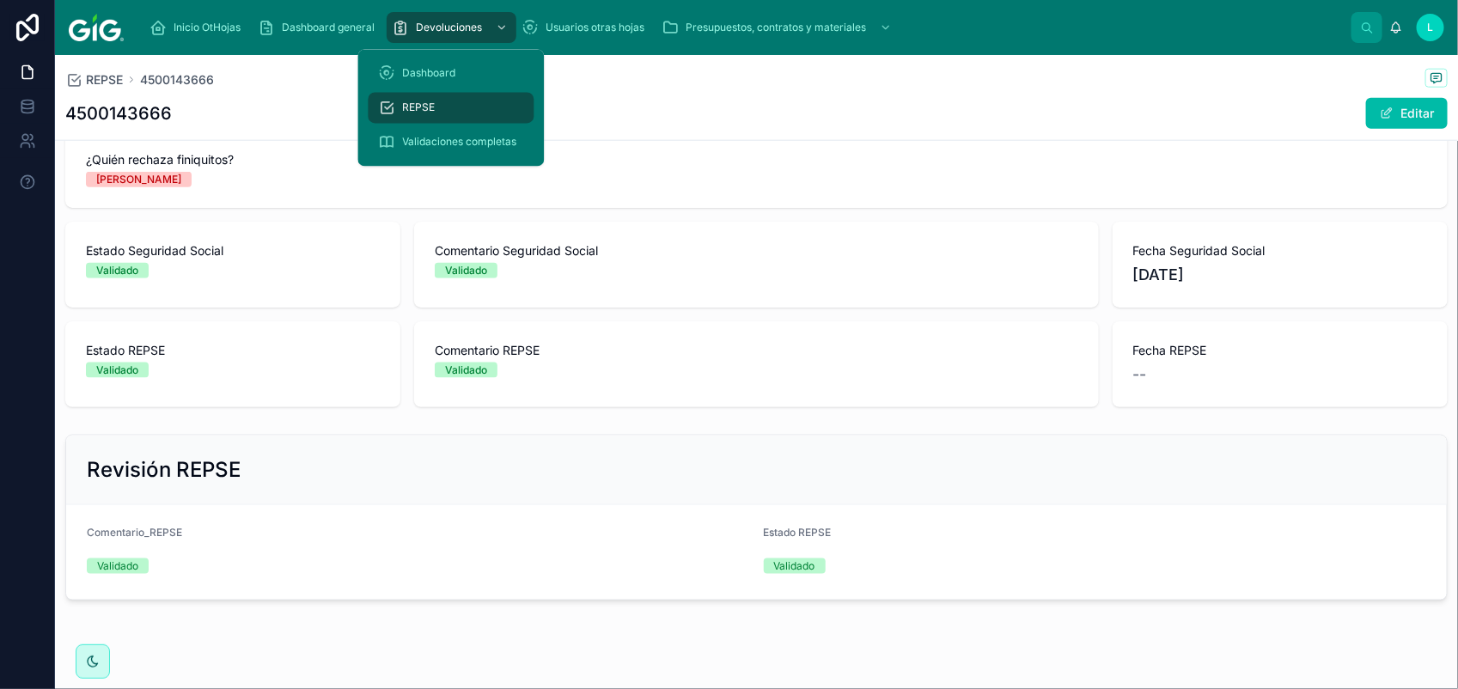
click at [423, 101] on span "REPSE" at bounding box center [419, 108] width 33 height 14
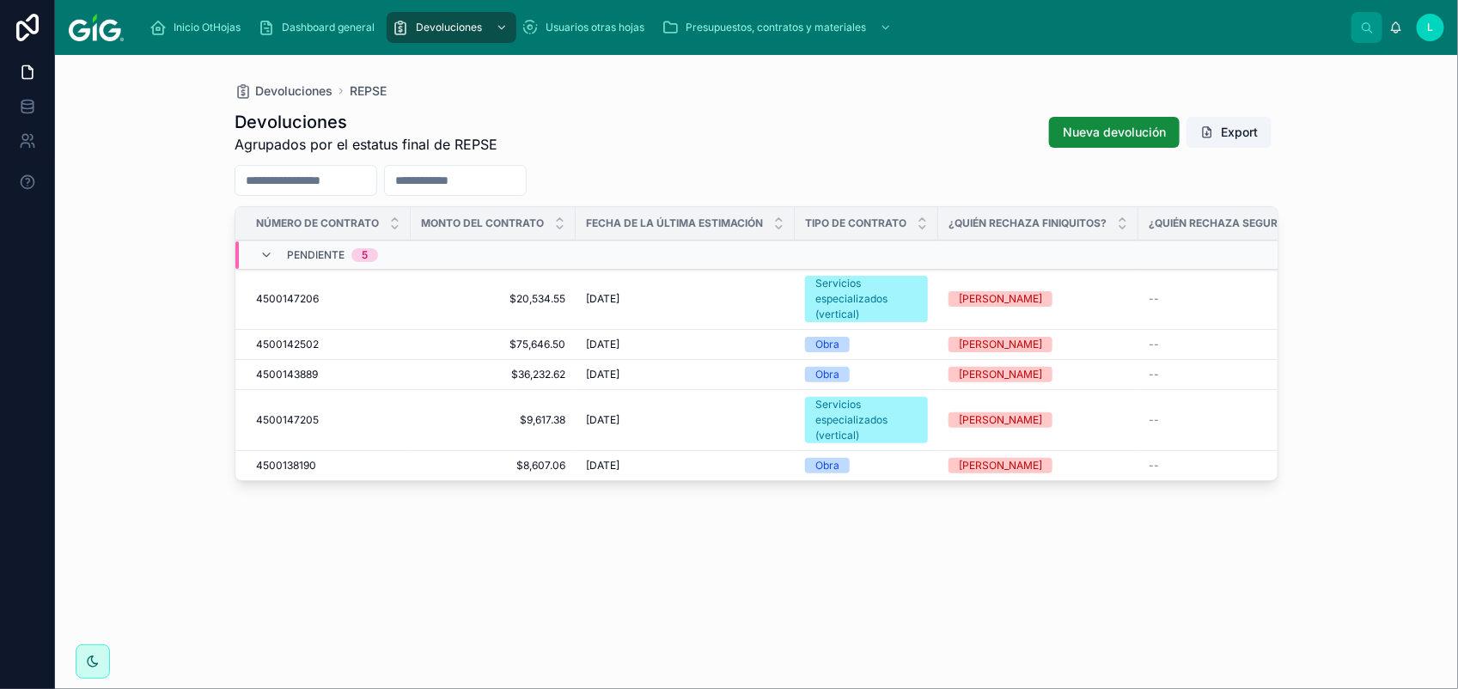
click at [280, 292] on span "4500147206" at bounding box center [287, 299] width 63 height 14
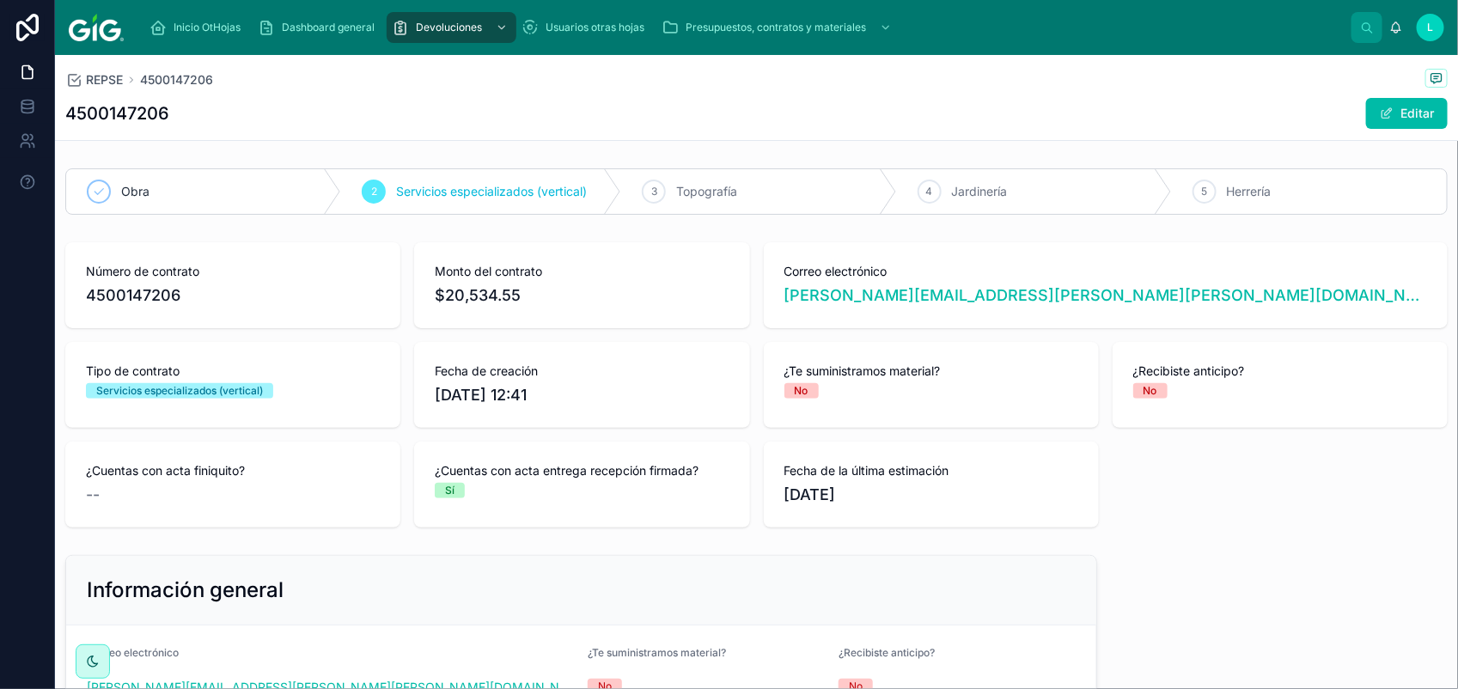
click at [1379, 107] on span at bounding box center [1386, 114] width 14 height 14
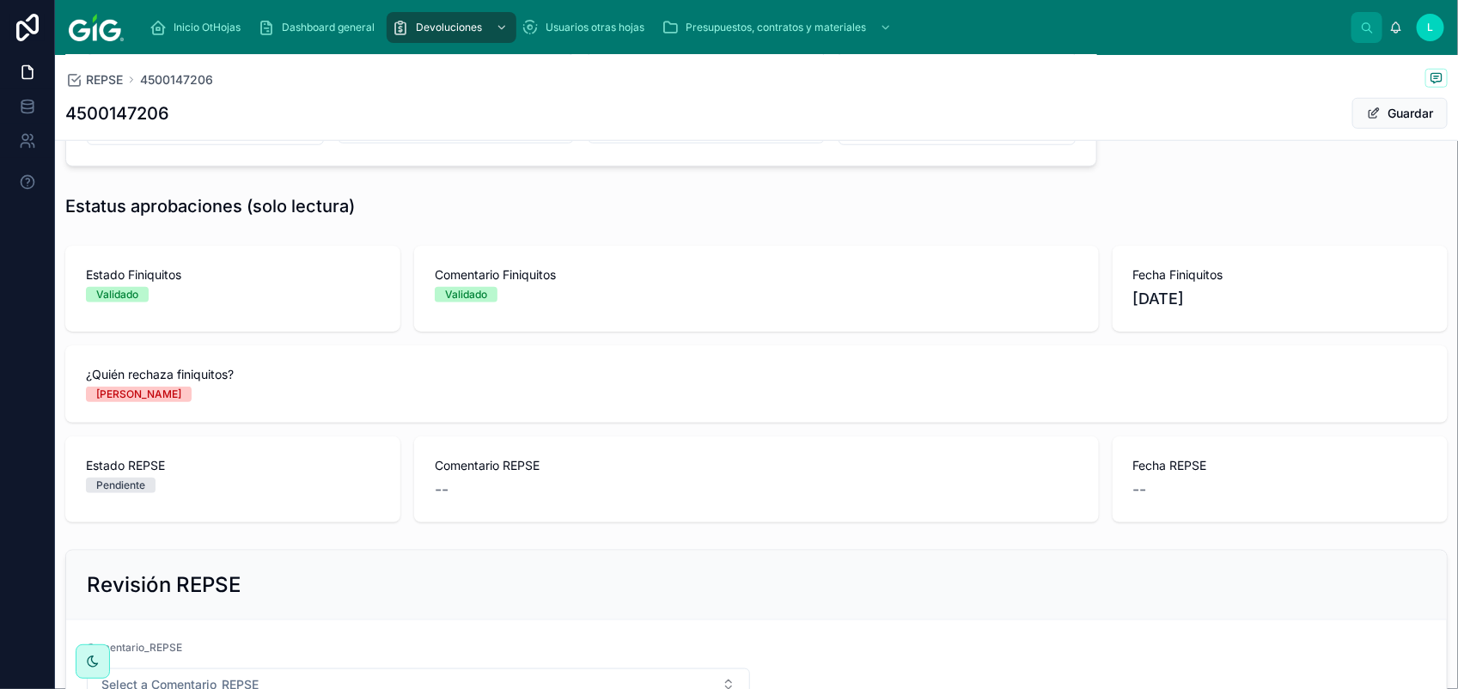
scroll to position [801, 0]
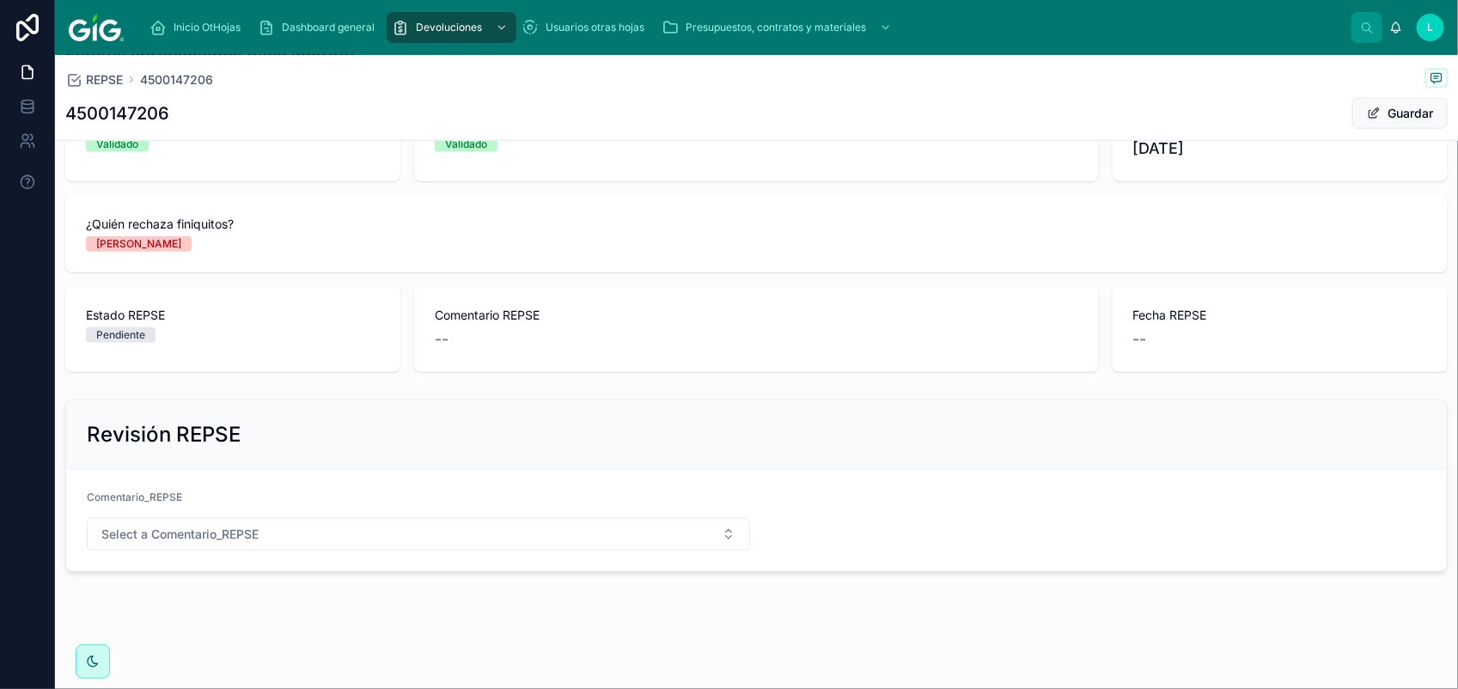
click at [348, 518] on button "Select a Comentario_REPSE" at bounding box center [418, 534] width 663 height 33
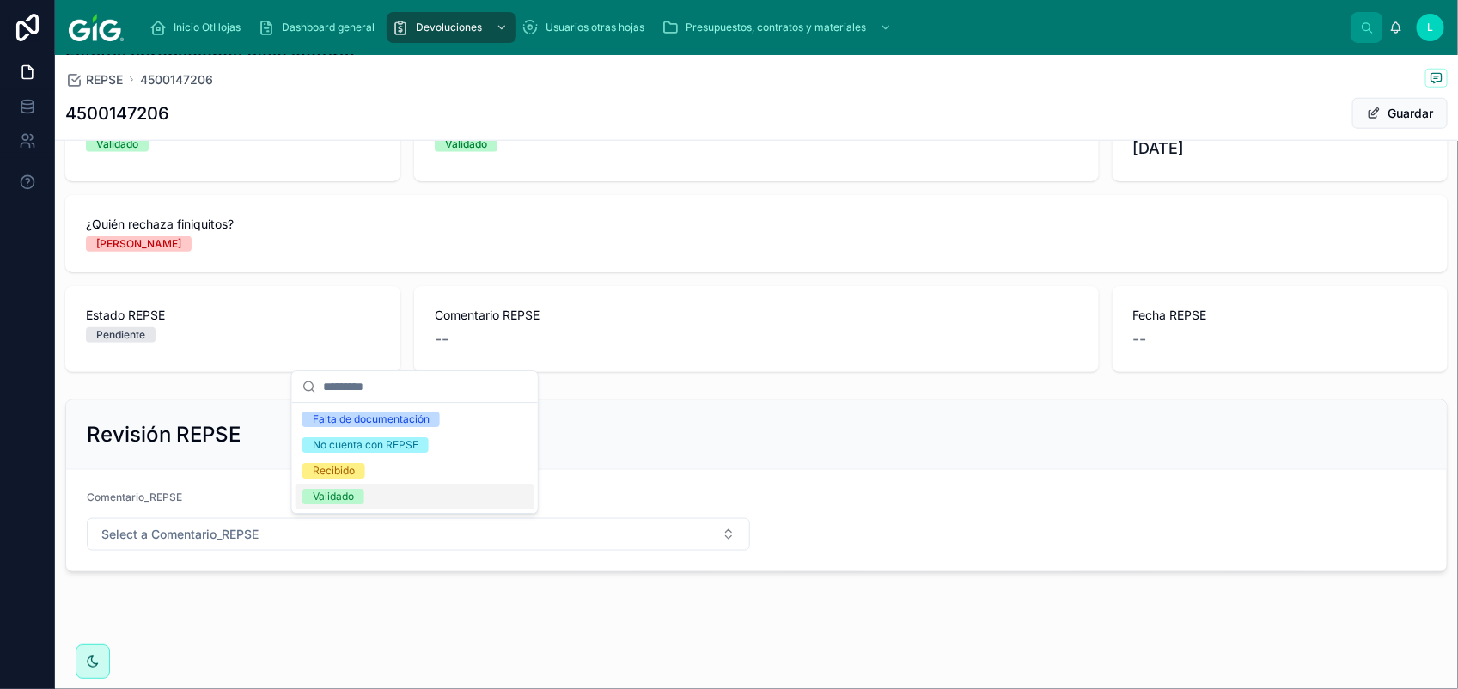
click at [332, 496] on div "Validado" at bounding box center [333, 496] width 41 height 15
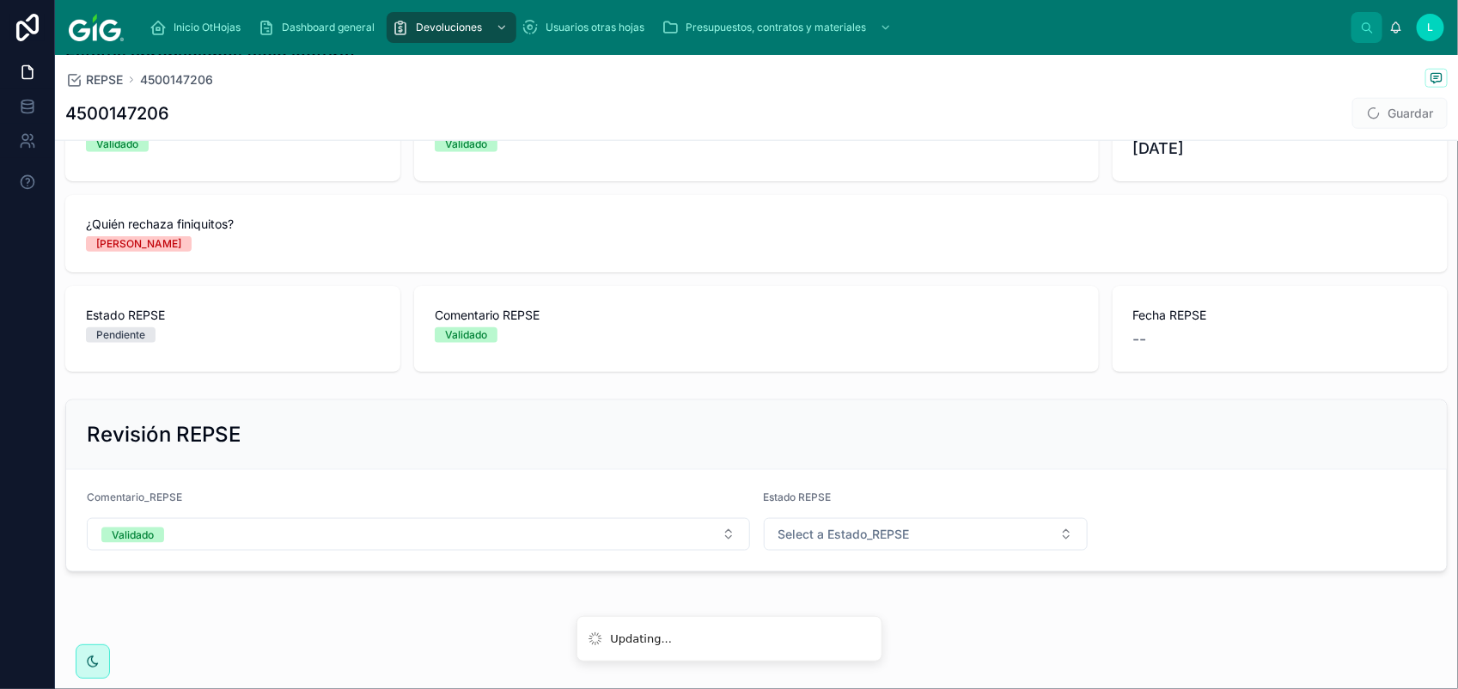
click at [807, 548] on button "Select a Estado_REPSE" at bounding box center [926, 534] width 325 height 33
click at [921, 646] on div "Validado" at bounding box center [916, 655] width 239 height 26
click at [1372, 106] on button "Guardar" at bounding box center [1399, 113] width 95 height 31
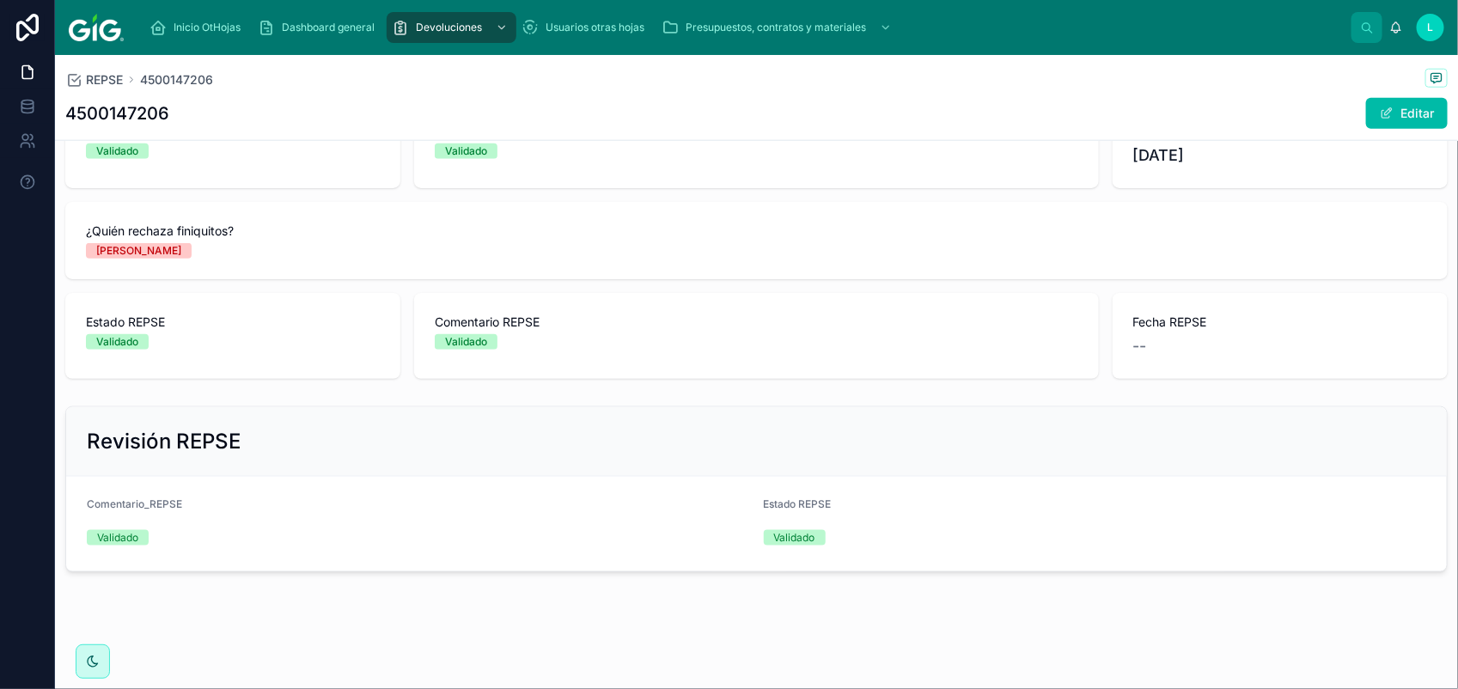
click at [1379, 107] on span at bounding box center [1386, 114] width 14 height 14
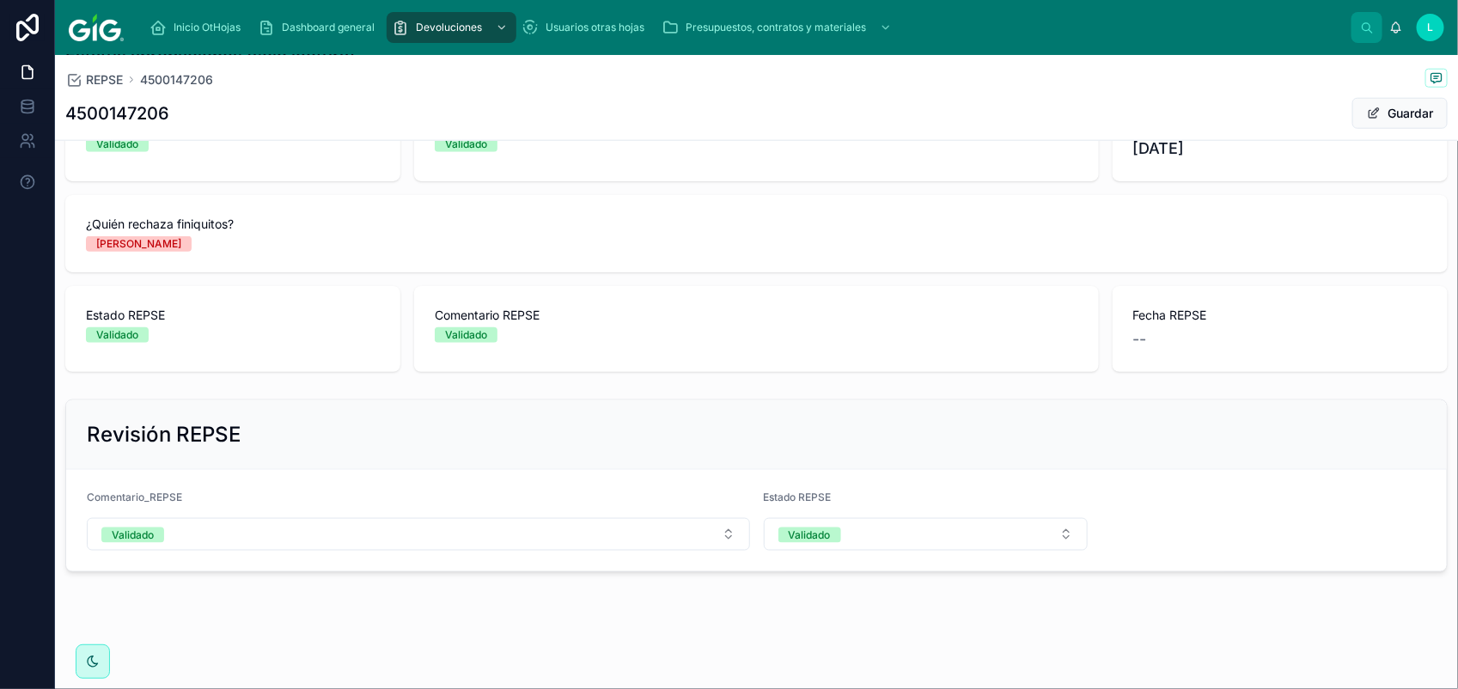
click at [1372, 106] on button "Guardar" at bounding box center [1399, 113] width 95 height 31
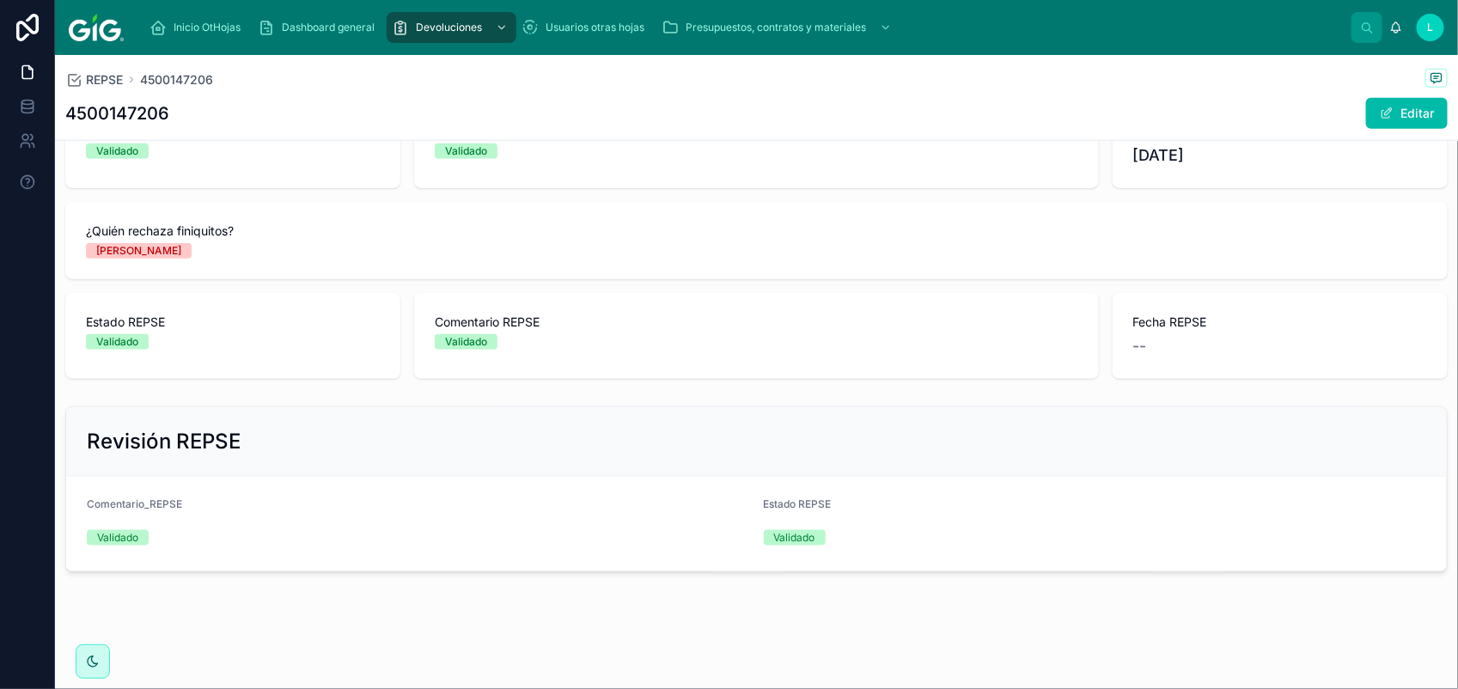
scroll to position [782, 0]
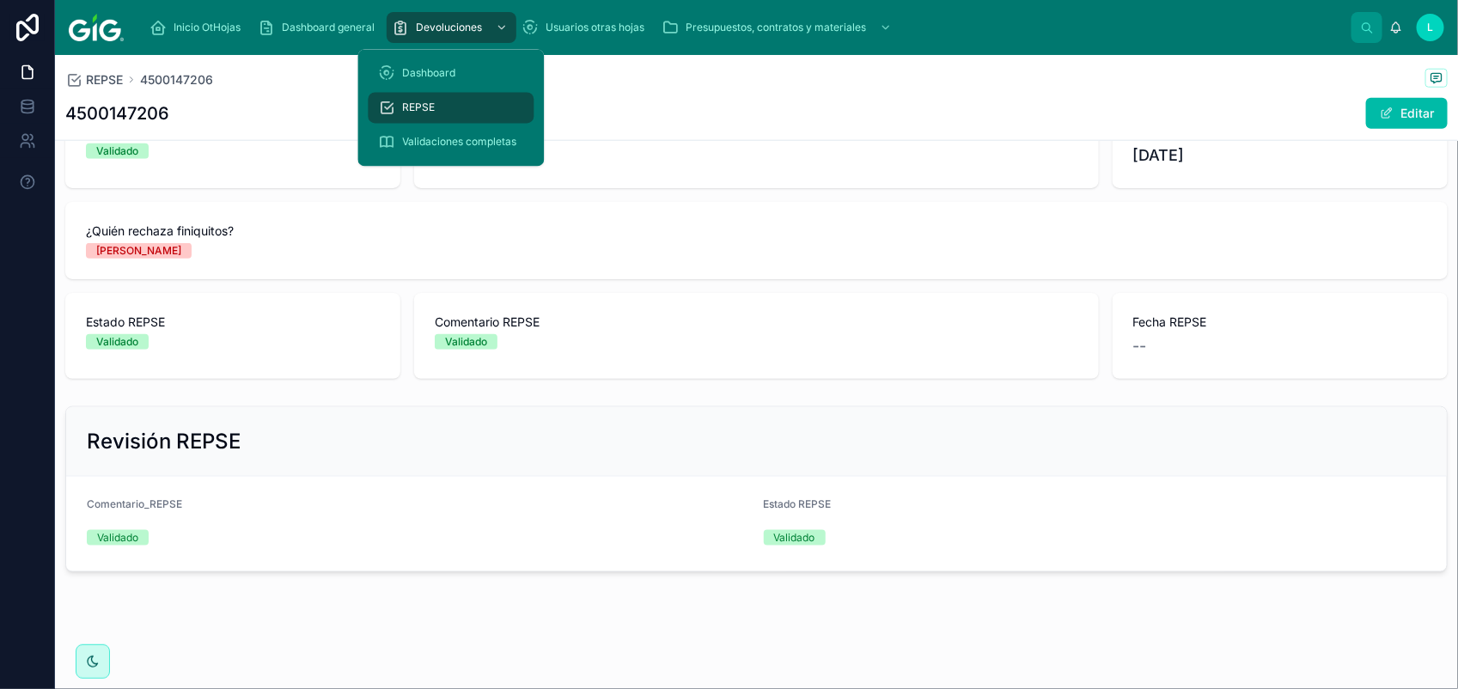
click at [419, 113] on span "REPSE" at bounding box center [419, 108] width 33 height 14
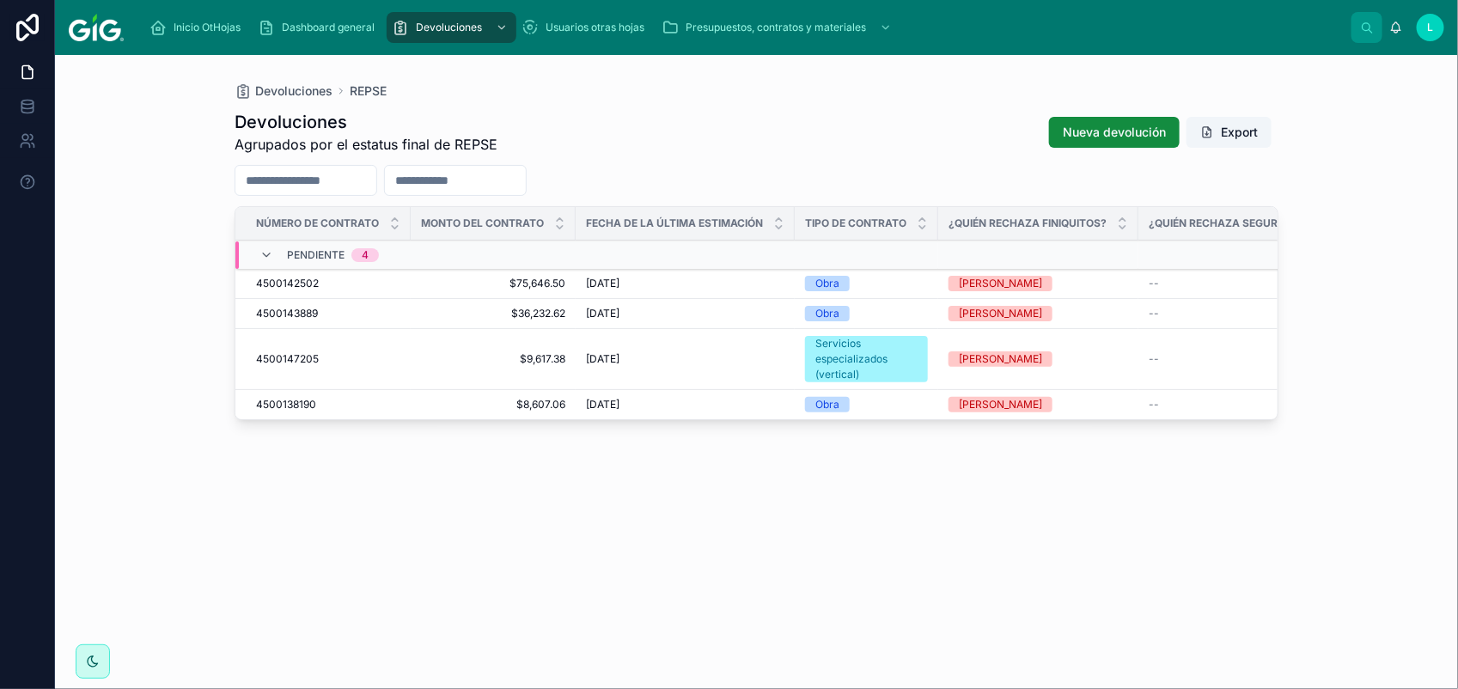
click at [303, 283] on span "4500142502" at bounding box center [287, 284] width 63 height 14
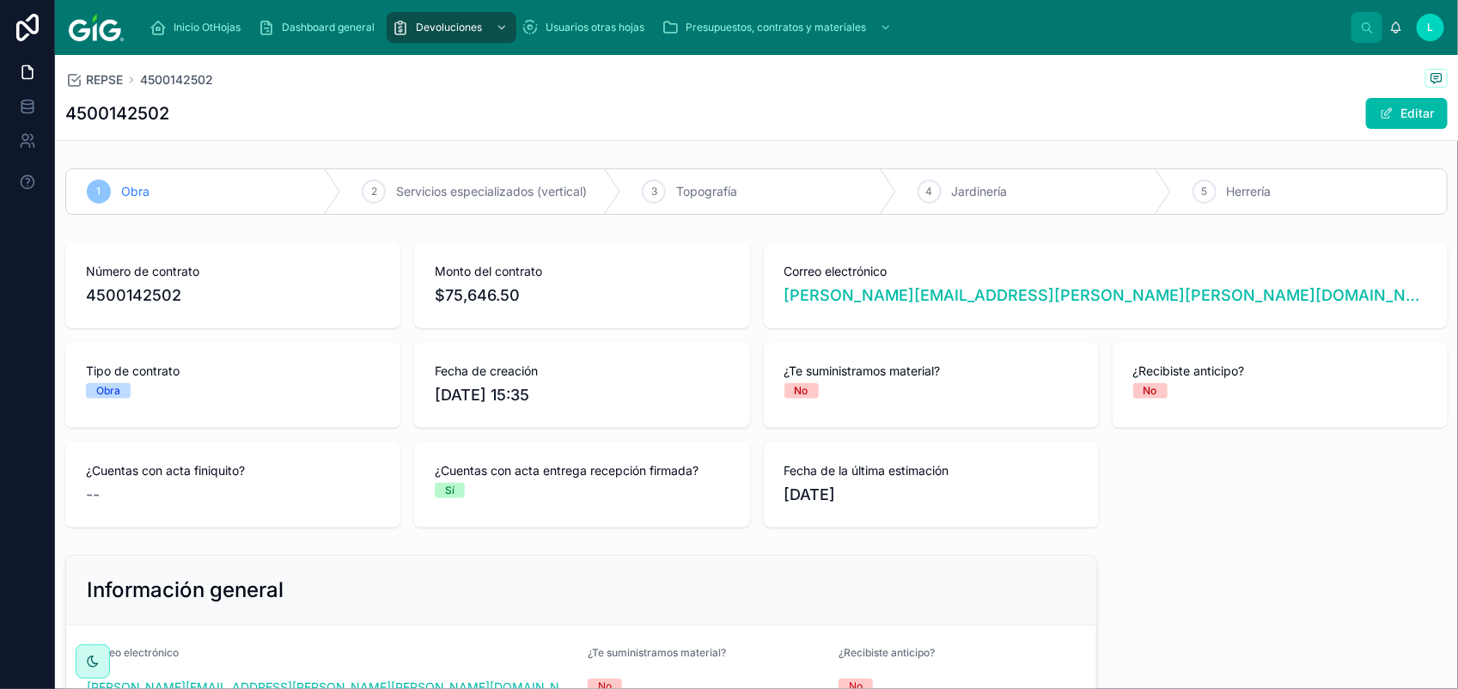
click at [1379, 105] on button "Editar" at bounding box center [1407, 113] width 82 height 31
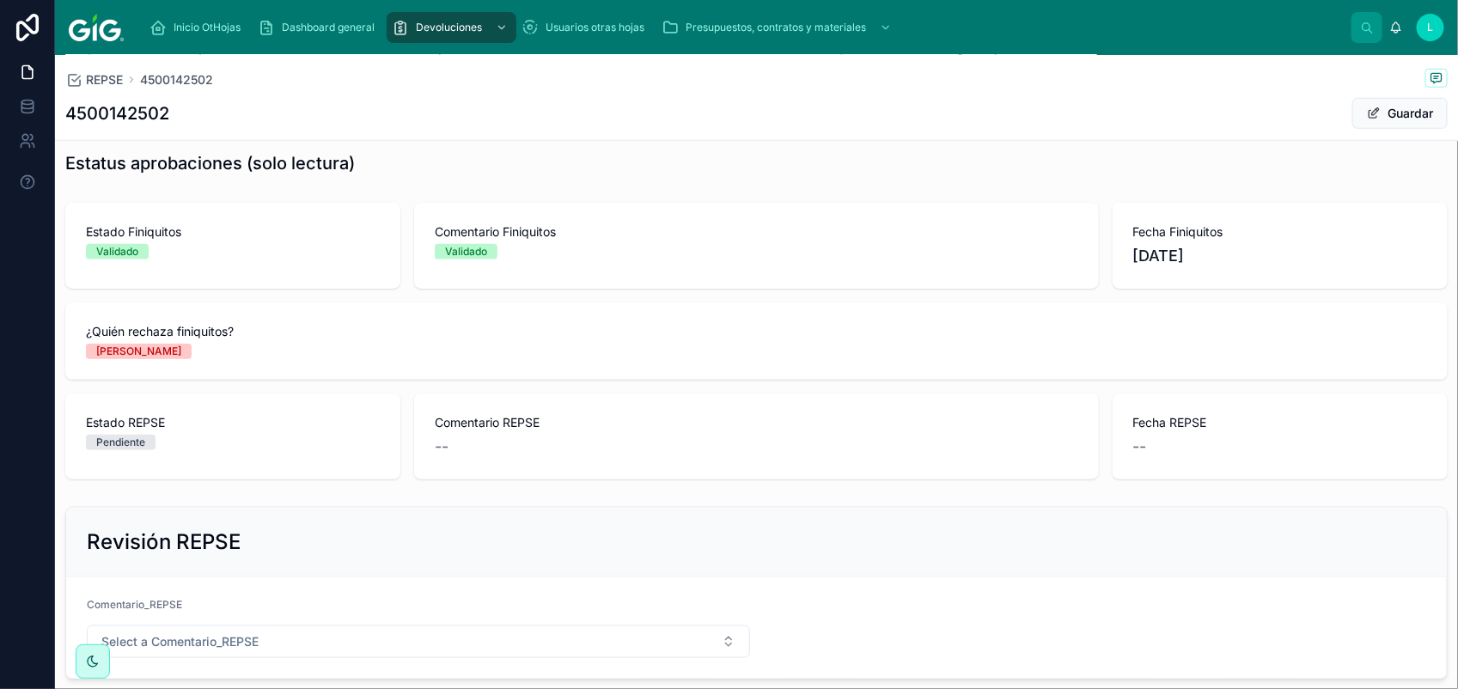
scroll to position [697, 0]
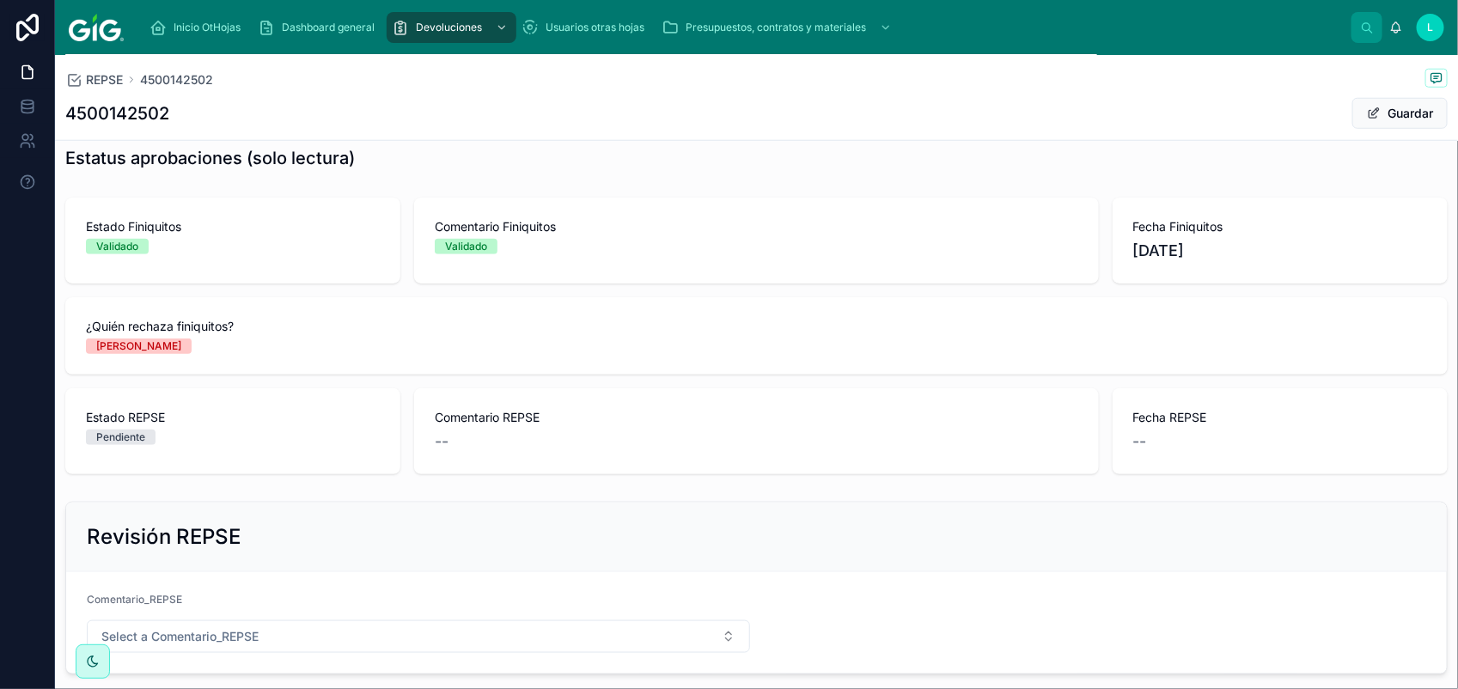
click at [381, 645] on button "Select a Comentario_REPSE" at bounding box center [418, 636] width 663 height 33
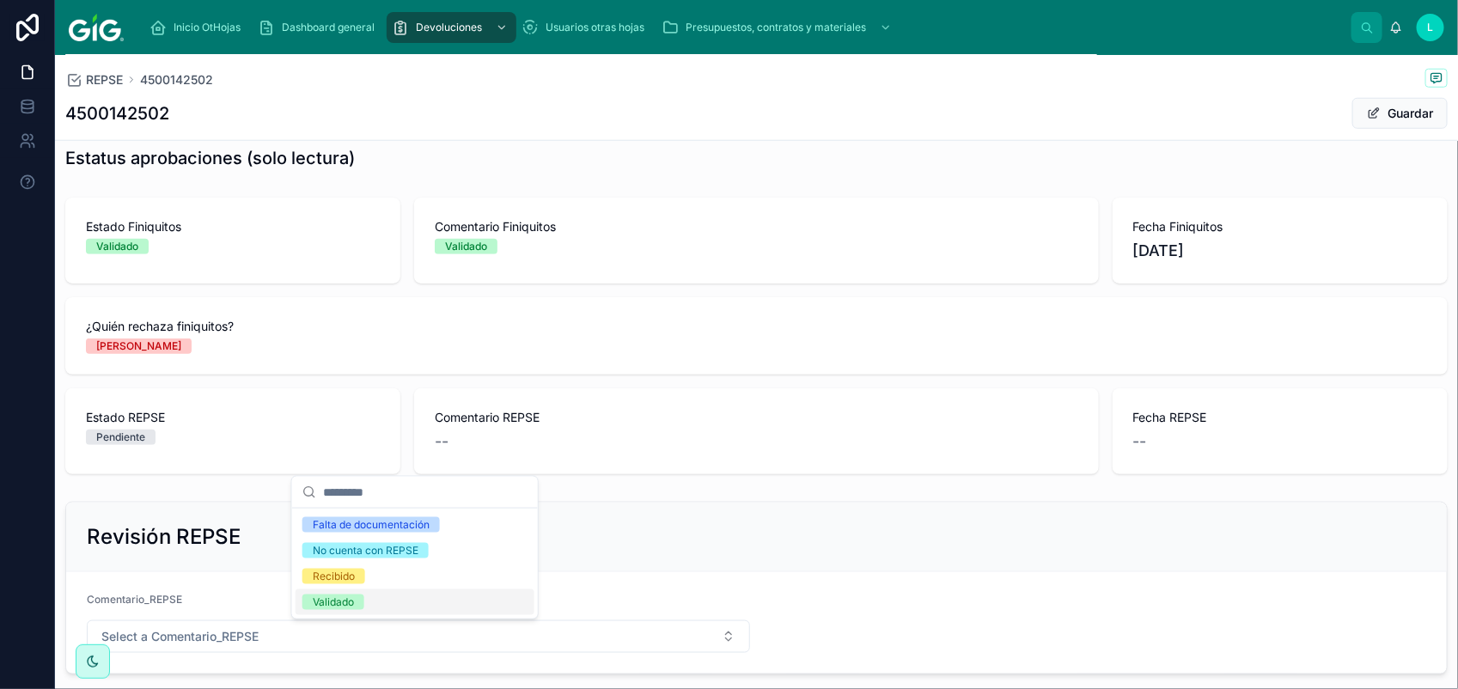
click at [368, 602] on div "Validado" at bounding box center [414, 602] width 239 height 26
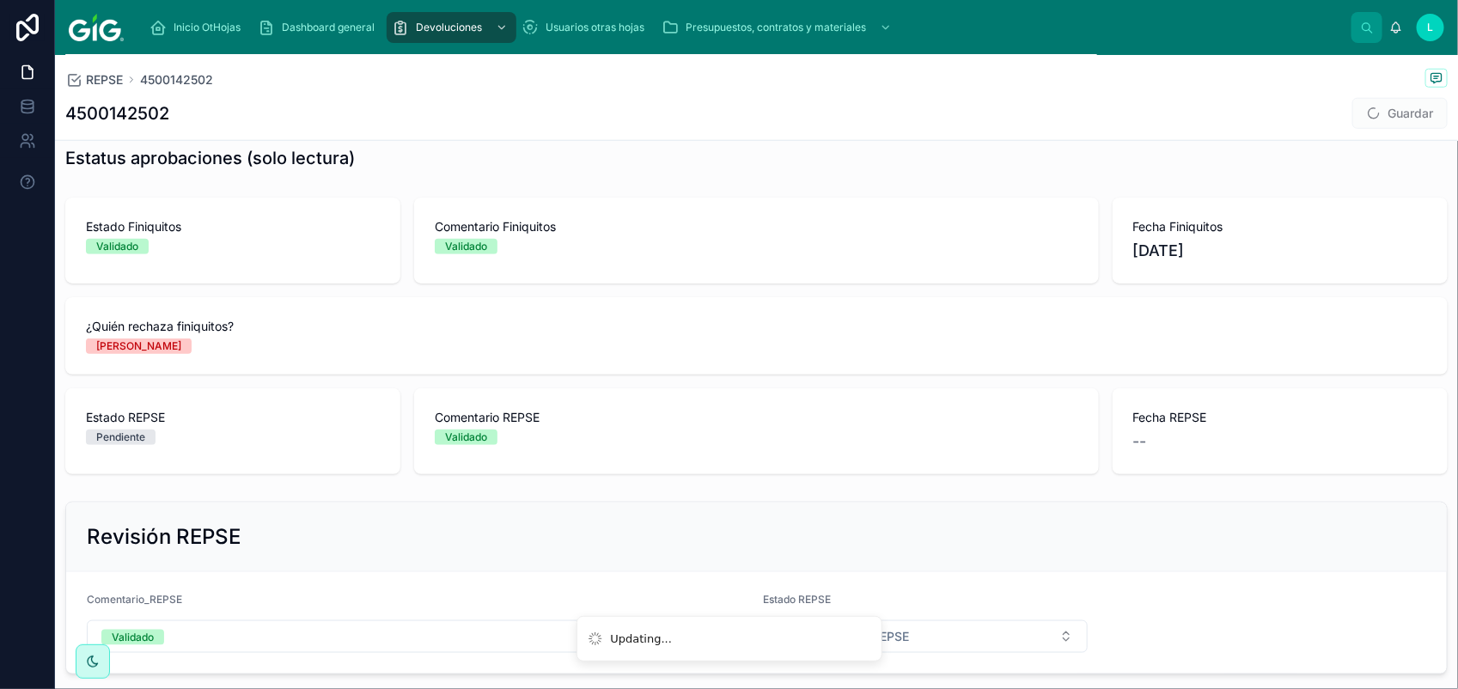
click at [965, 632] on button "Select a Estado_REPSE" at bounding box center [926, 636] width 325 height 33
click at [928, 606] on div "Validado" at bounding box center [916, 602] width 239 height 26
click at [1379, 112] on button "Guardar" at bounding box center [1399, 113] width 95 height 31
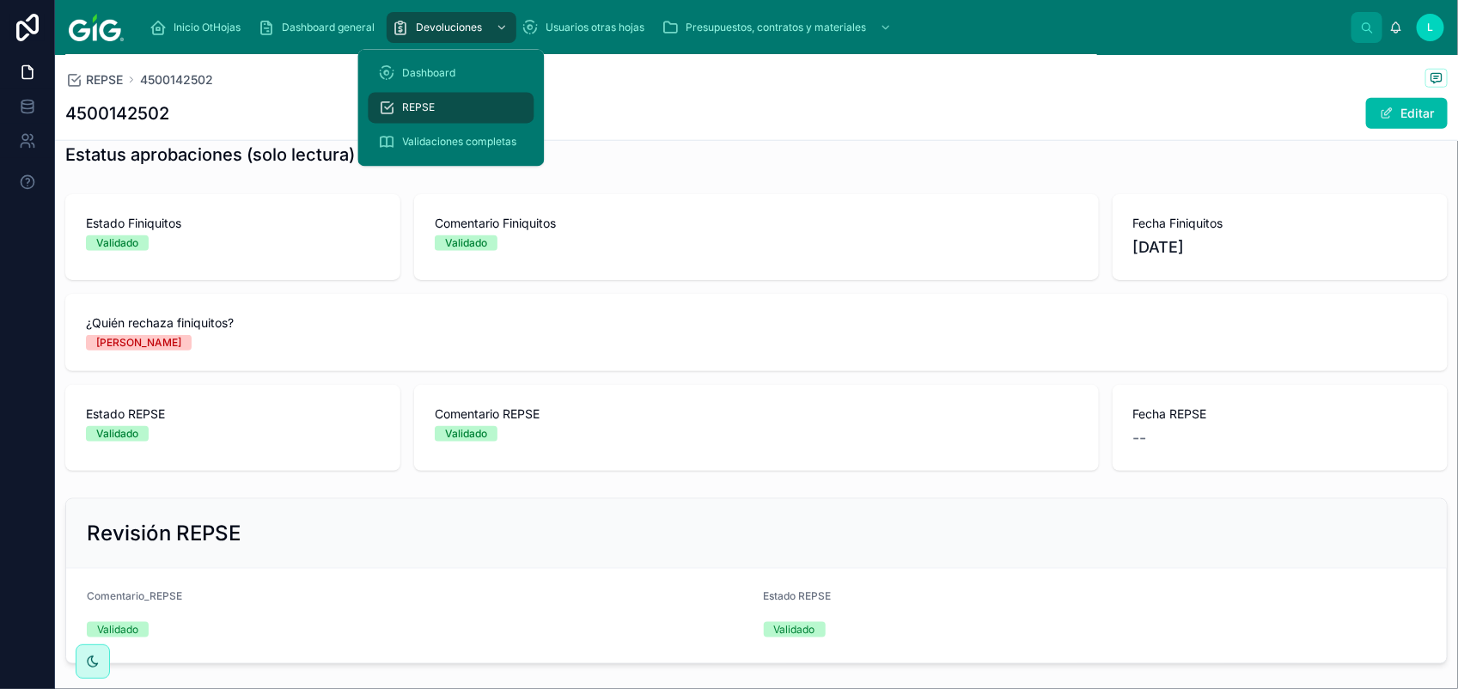
click at [423, 95] on div "REPSE" at bounding box center [451, 107] width 145 height 27
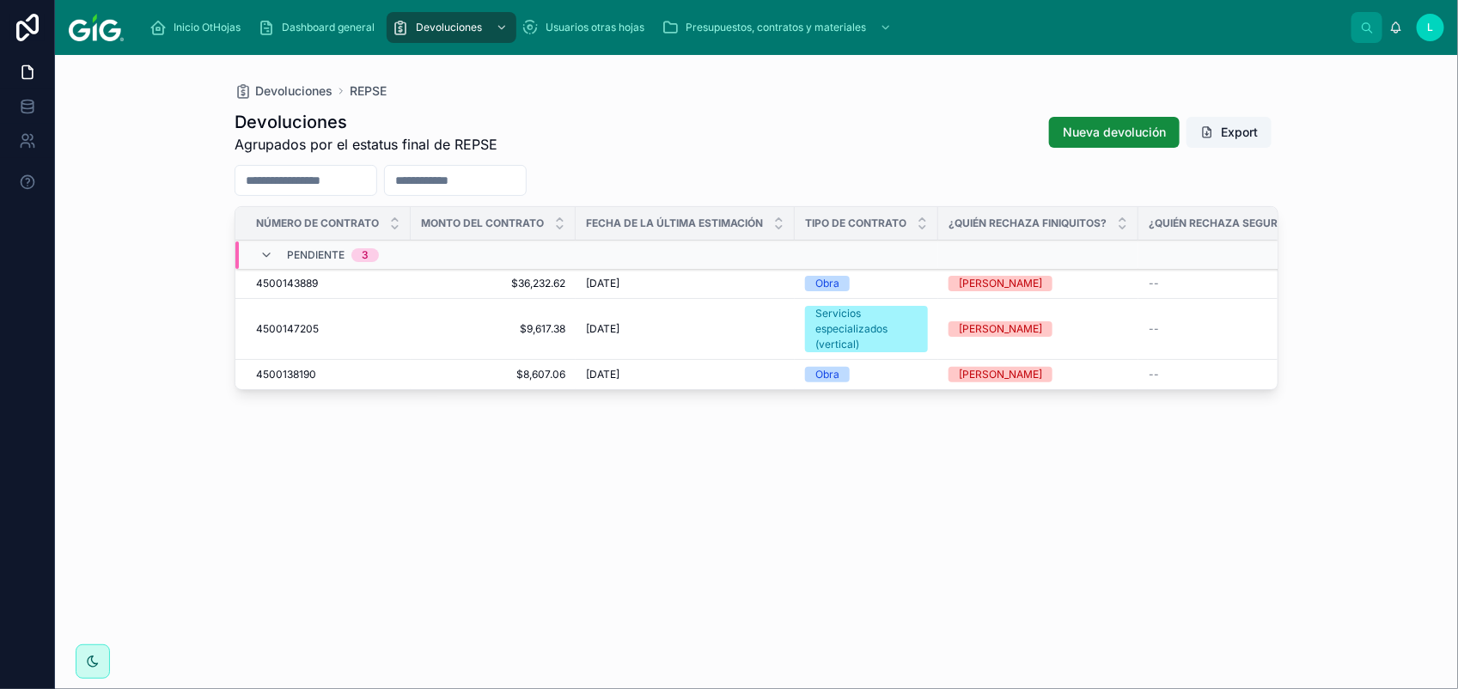
click at [297, 284] on span "4500143889" at bounding box center [287, 284] width 62 height 14
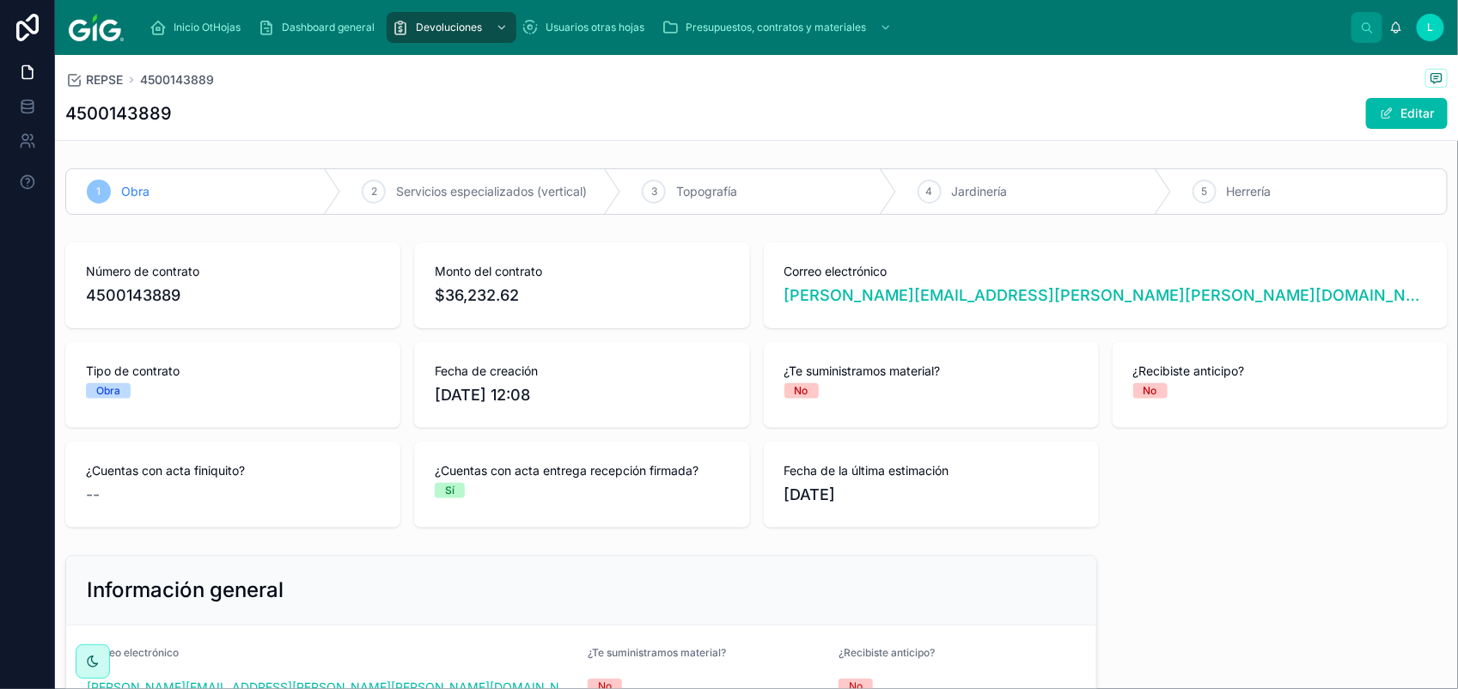
click at [1400, 106] on button "Editar" at bounding box center [1407, 113] width 82 height 31
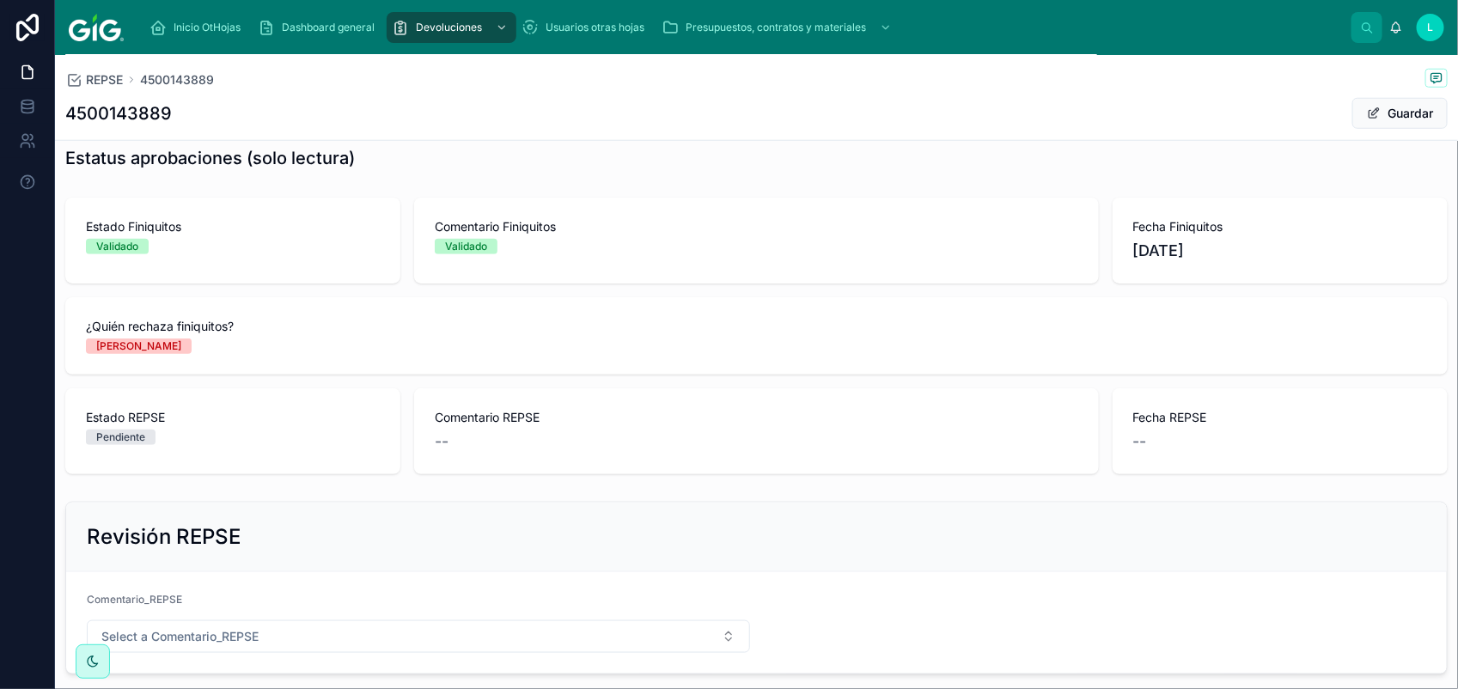
scroll to position [786, 0]
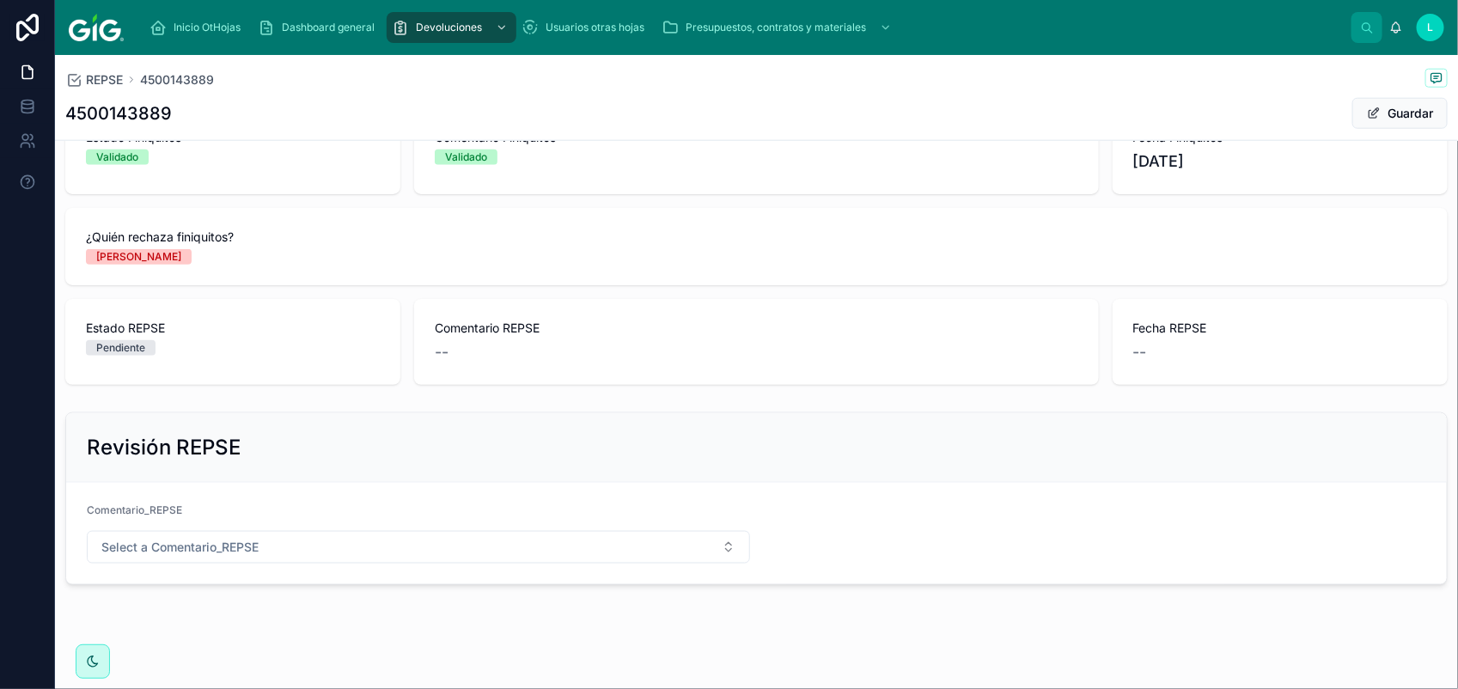
click at [254, 554] on span "Select a Comentario_REPSE" at bounding box center [179, 547] width 157 height 17
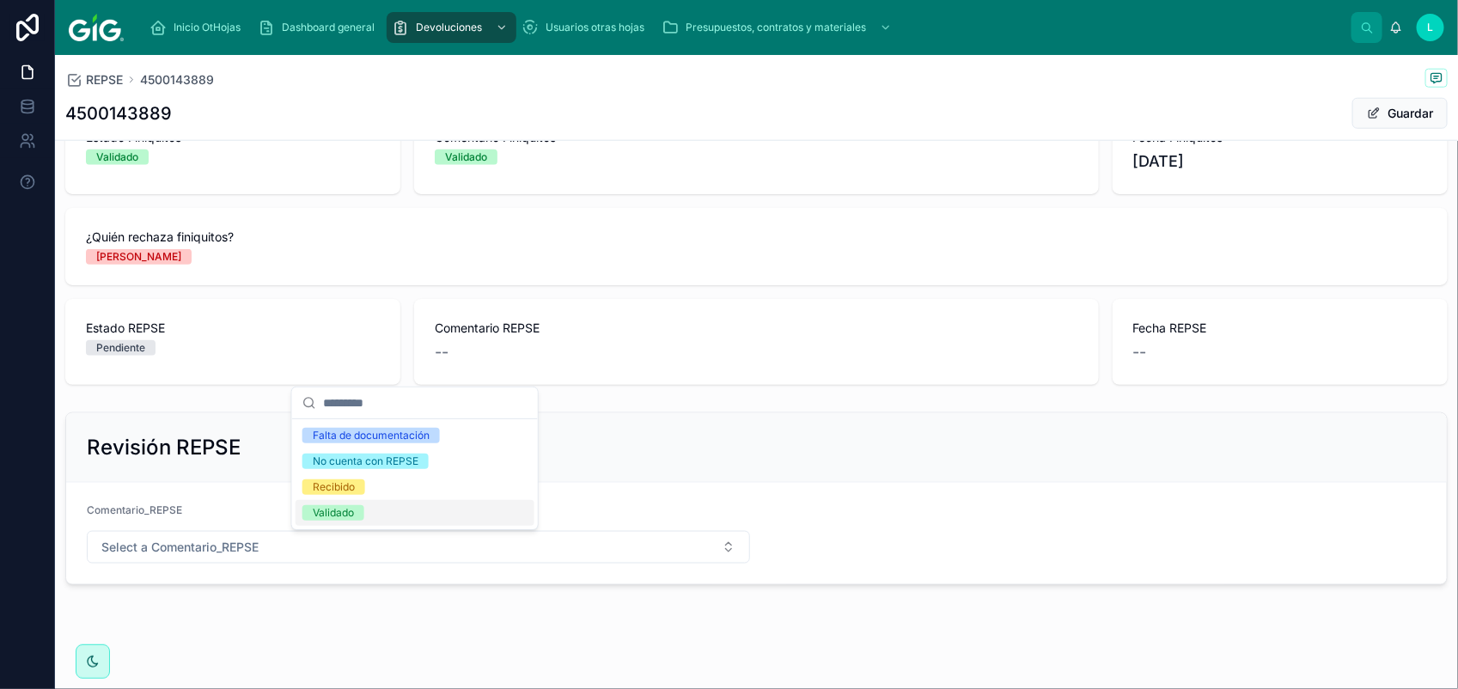
click at [314, 511] on div "Validado" at bounding box center [333, 512] width 41 height 15
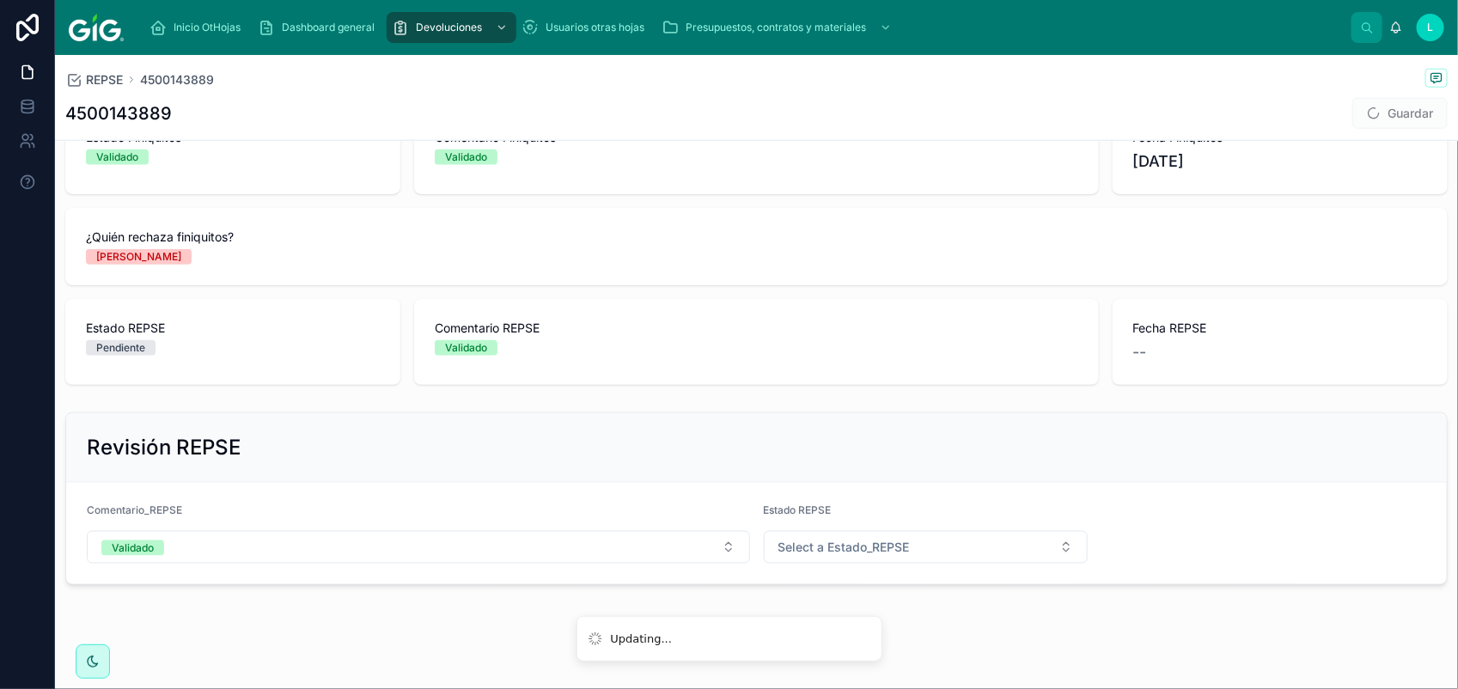
click at [819, 546] on span "Select a Estado_REPSE" at bounding box center [843, 547] width 131 height 17
click at [903, 663] on div "Validado" at bounding box center [916, 671] width 239 height 26
click at [1383, 117] on button "Guardar" at bounding box center [1399, 113] width 95 height 31
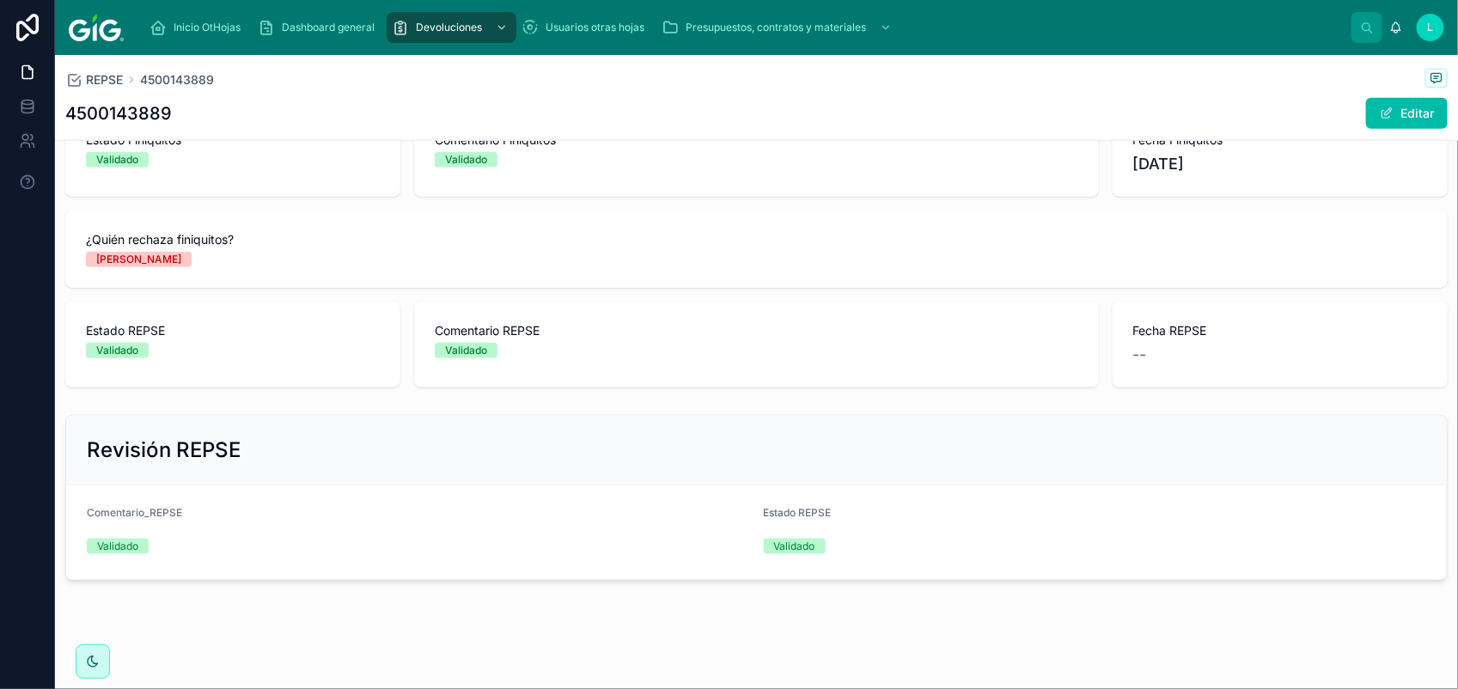
click at [788, 161] on div "Validado" at bounding box center [756, 159] width 643 height 15
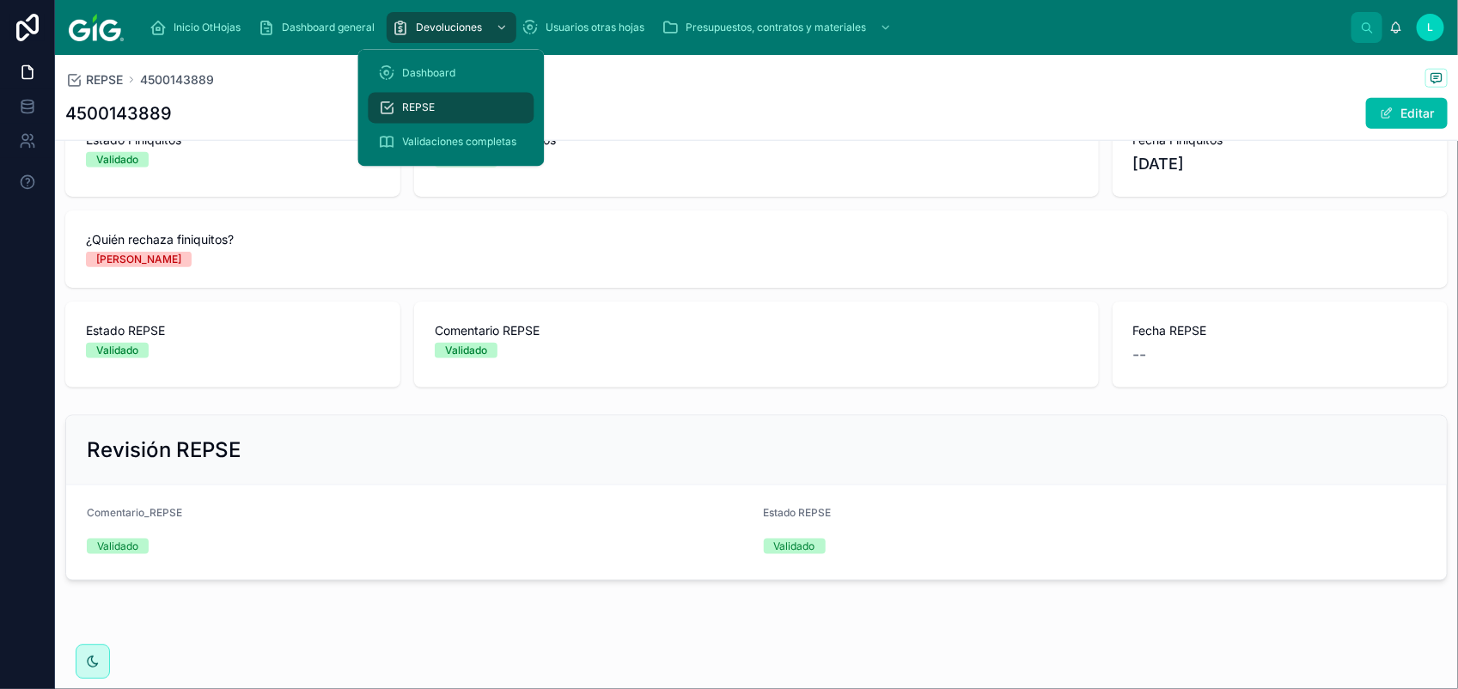
click at [414, 110] on span "REPSE" at bounding box center [419, 108] width 33 height 14
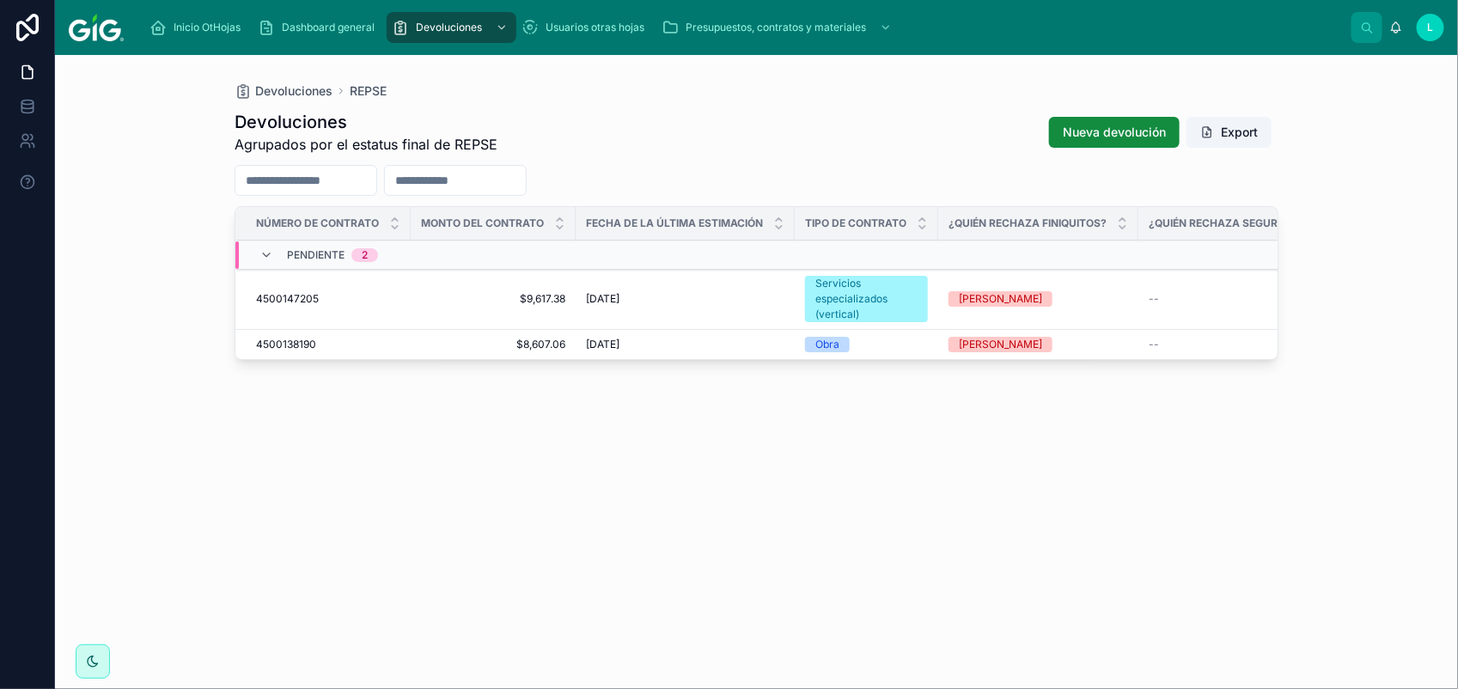
click at [288, 297] on span "4500147205" at bounding box center [287, 299] width 63 height 14
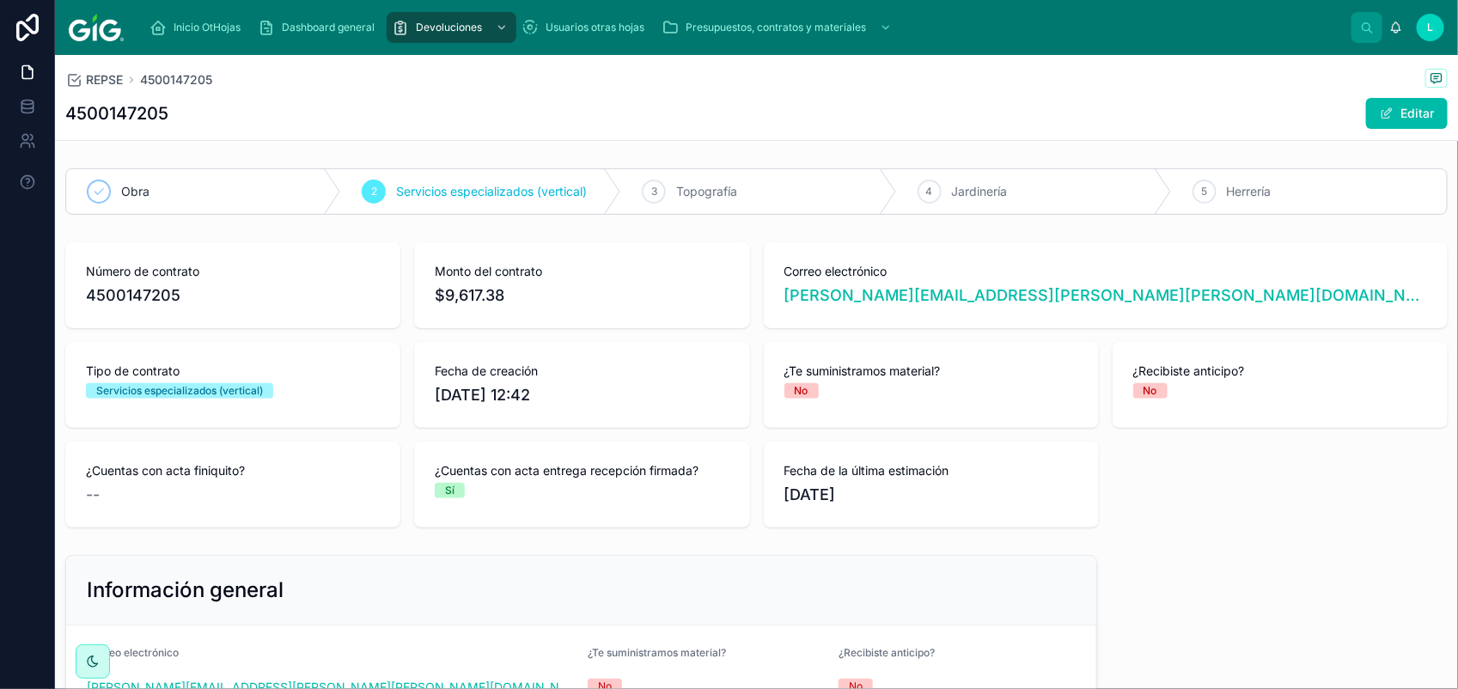
click at [1379, 119] on span at bounding box center [1386, 114] width 14 height 14
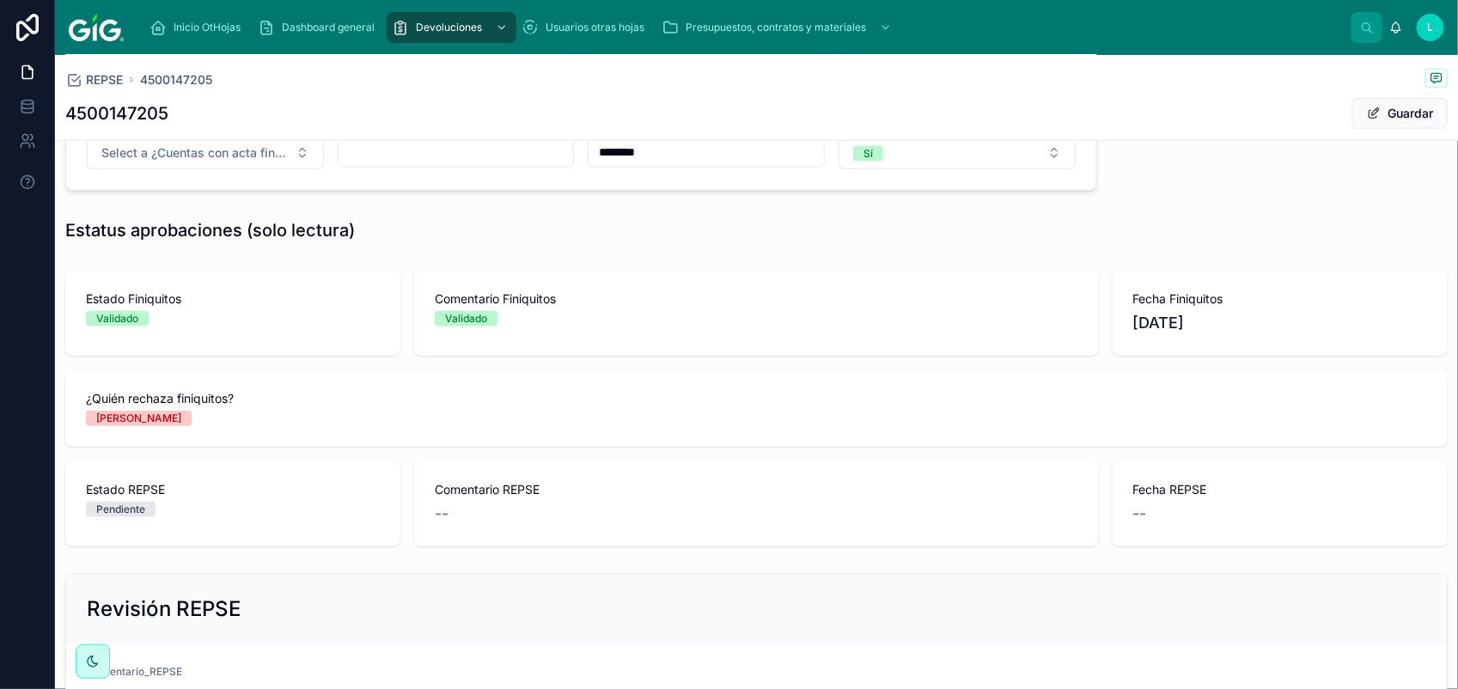
scroll to position [773, 0]
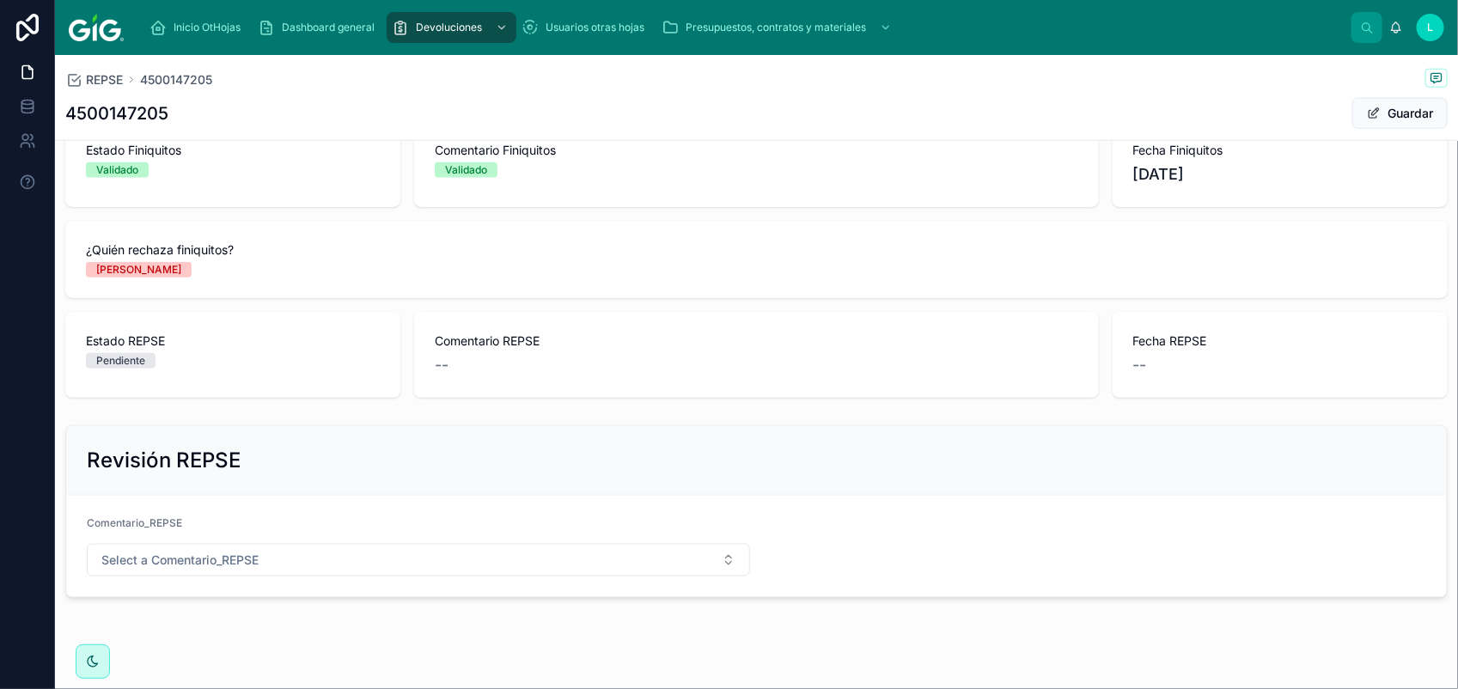
click at [544, 552] on button "Select a Comentario_REPSE" at bounding box center [418, 560] width 663 height 33
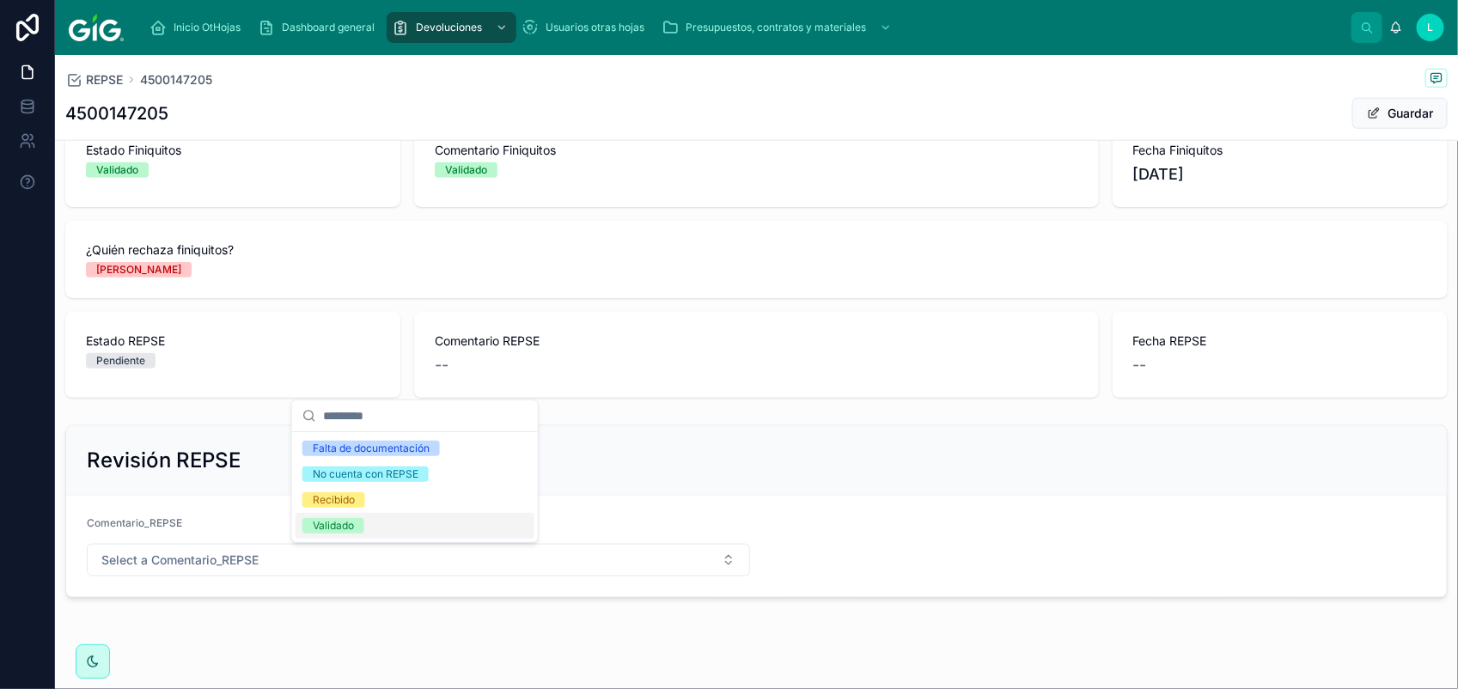
click at [423, 526] on div "Validado" at bounding box center [414, 526] width 239 height 26
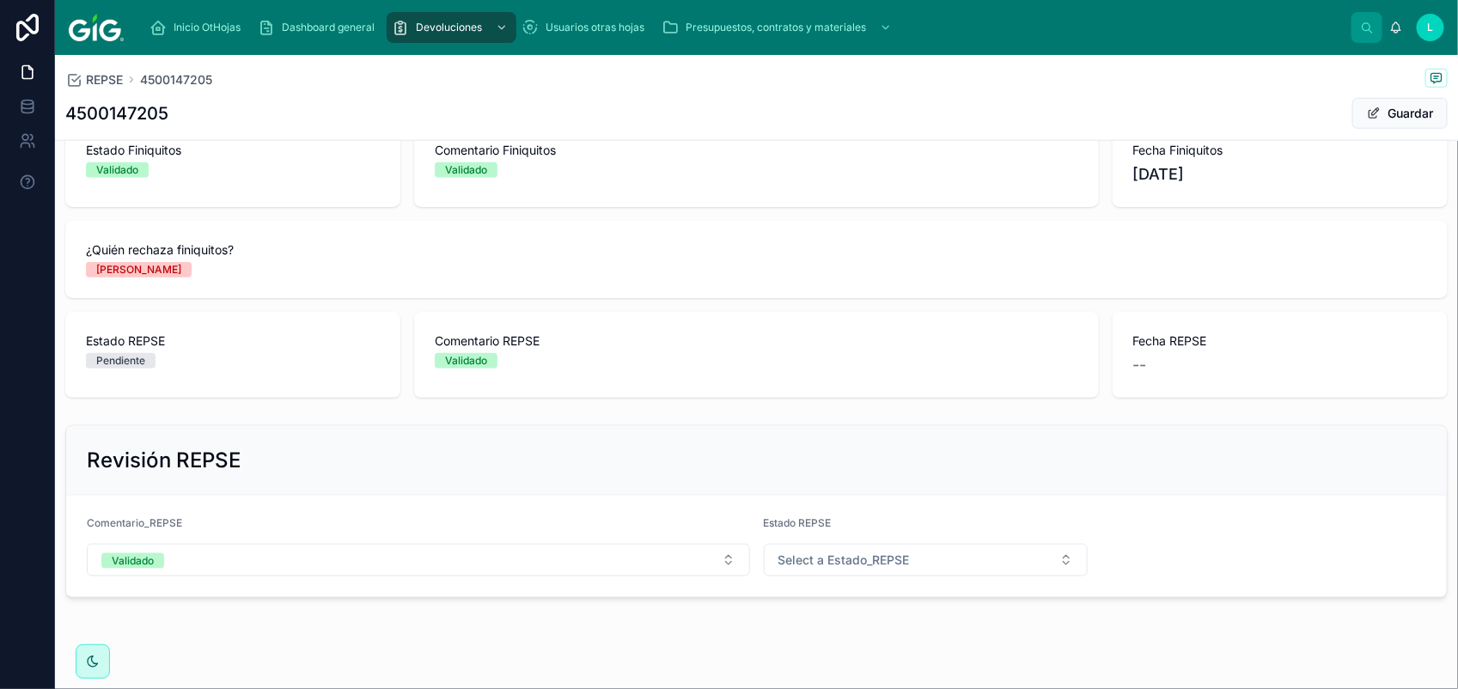
click at [872, 552] on button "Select a Estado_REPSE" at bounding box center [926, 560] width 325 height 33
click at [866, 525] on div "Validado" at bounding box center [916, 526] width 239 height 26
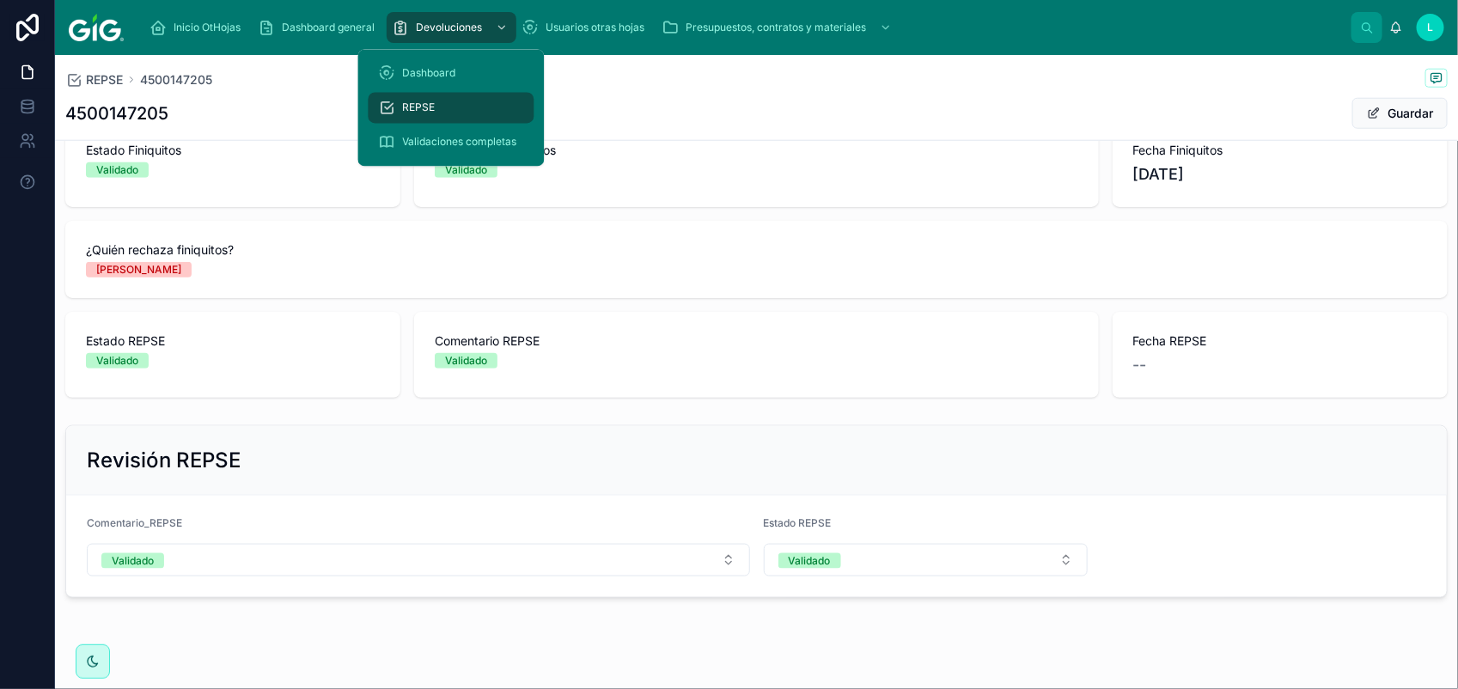
click at [435, 114] on div "REPSE" at bounding box center [451, 107] width 145 height 27
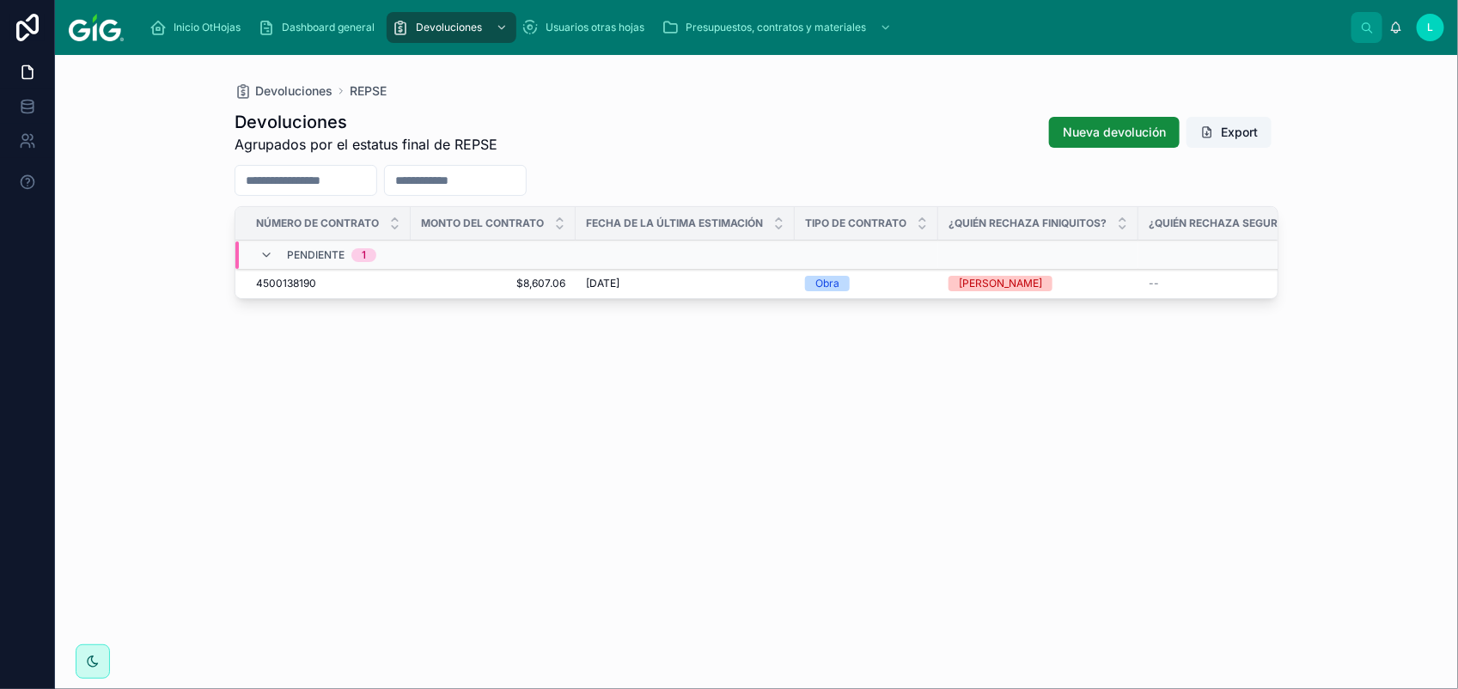
click at [302, 281] on span "4500138190" at bounding box center [286, 284] width 60 height 14
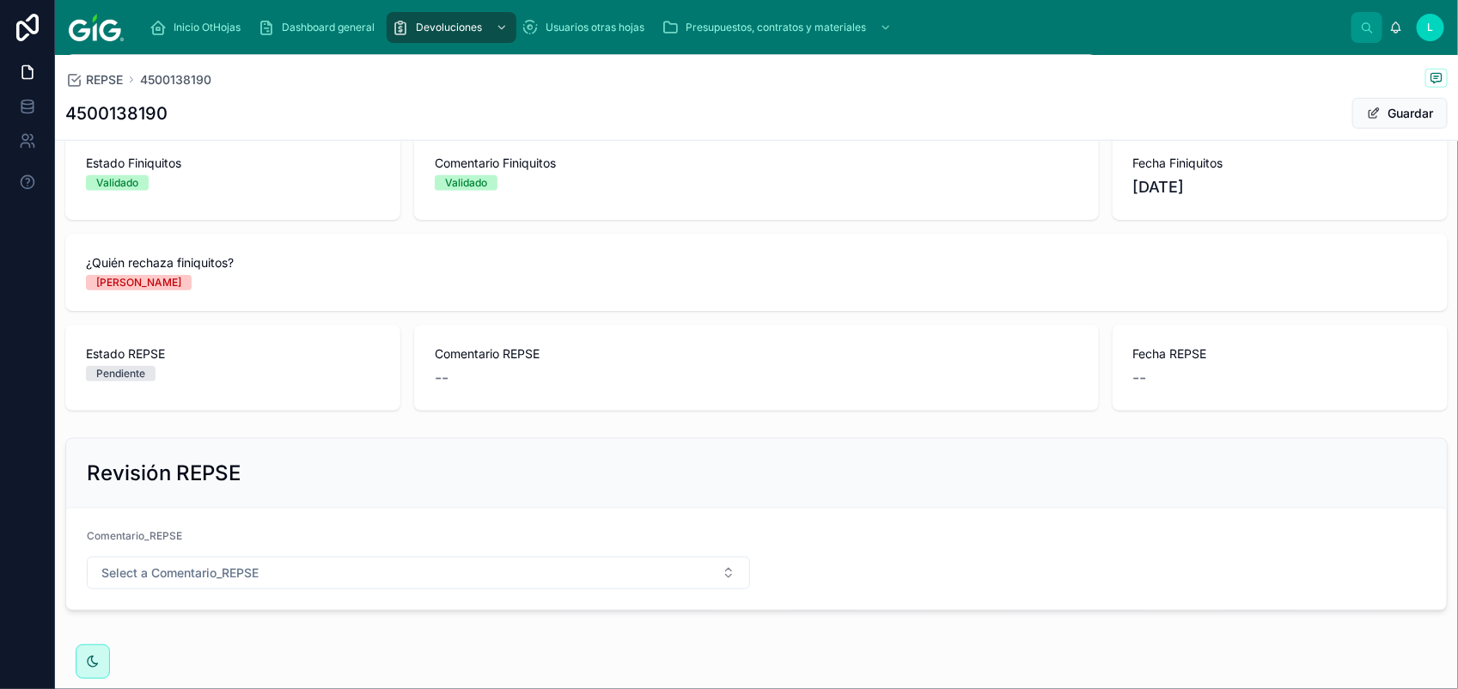
scroll to position [780, 0]
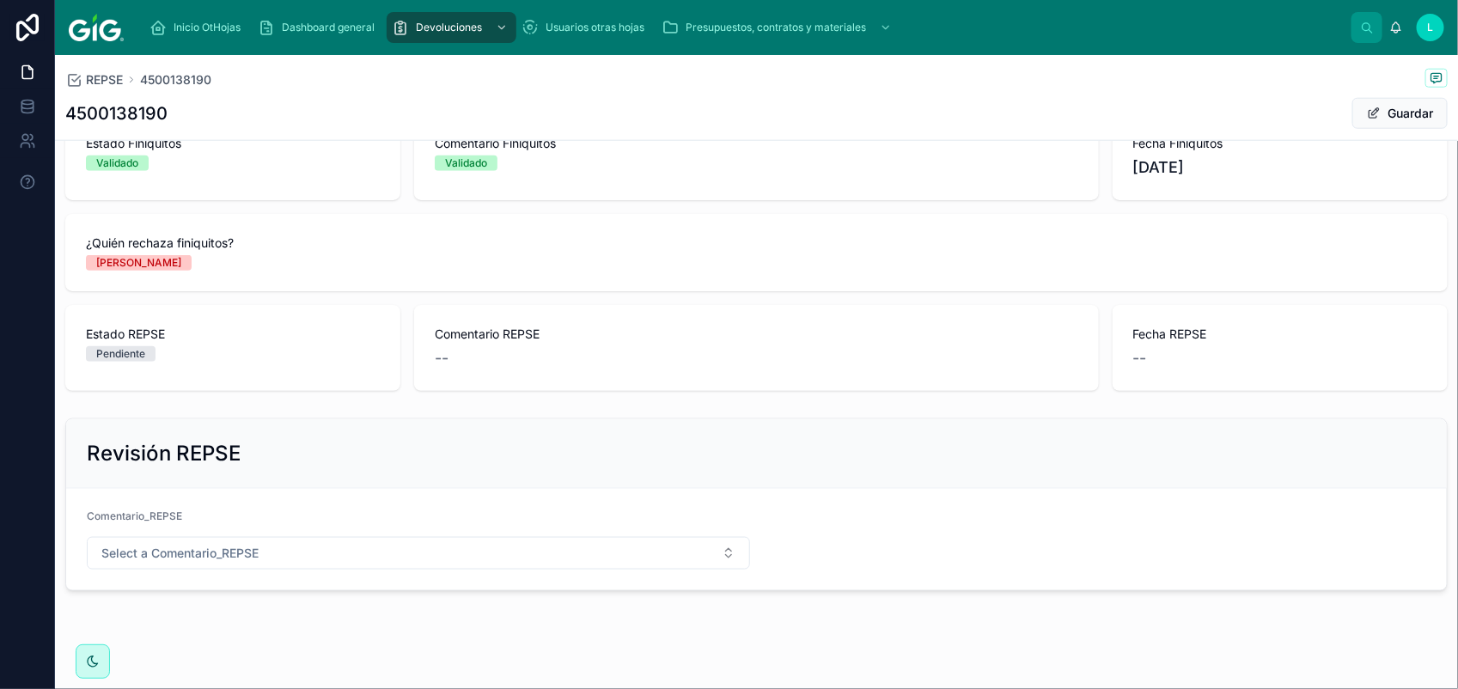
click at [405, 559] on button "Select a Comentario_REPSE" at bounding box center [418, 553] width 663 height 33
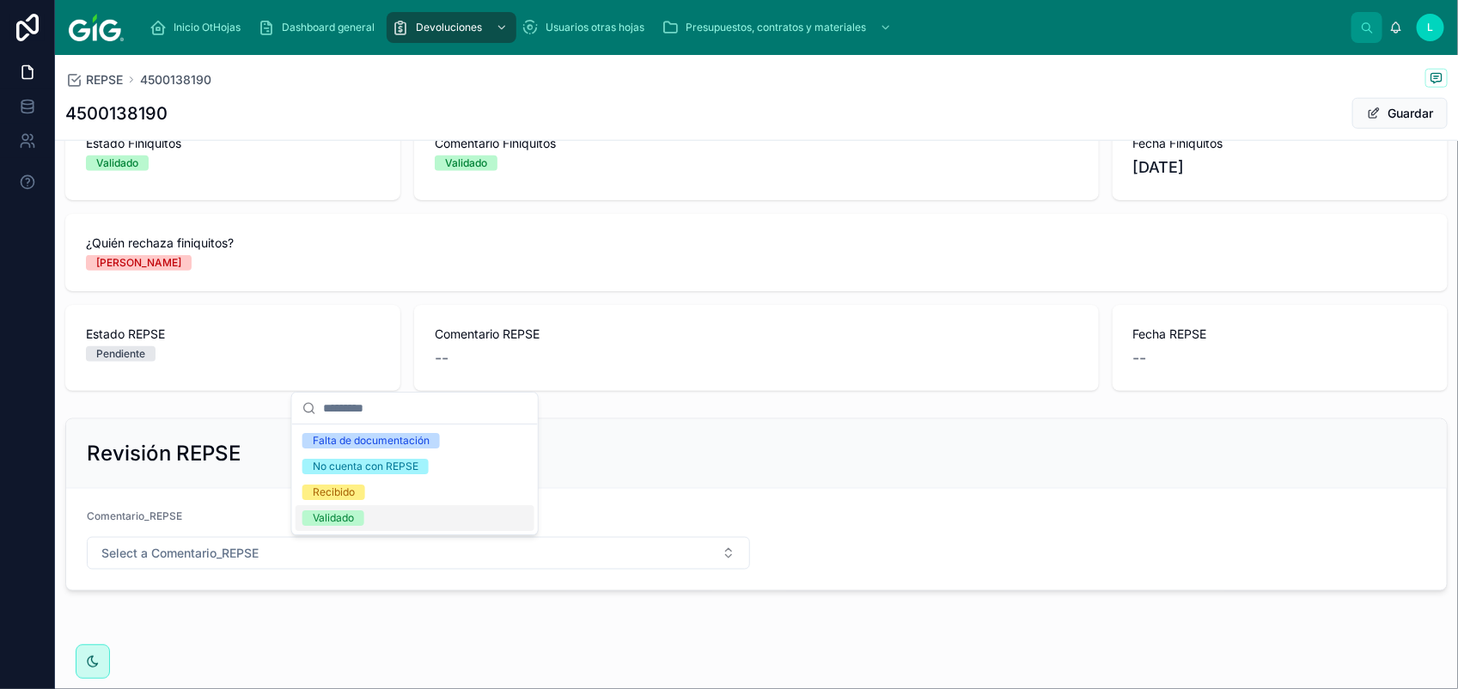
click at [339, 514] on div "Validado" at bounding box center [333, 517] width 41 height 15
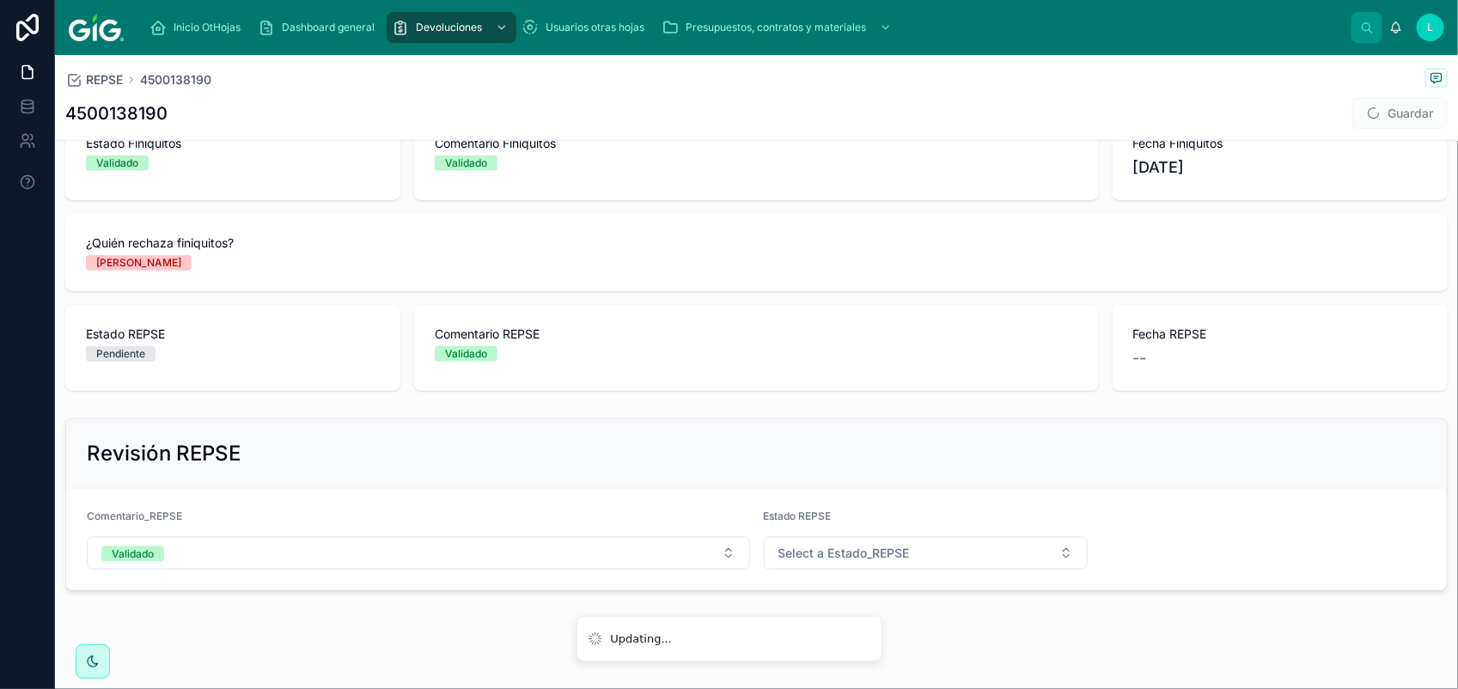
click at [826, 556] on span "Select a Estado_REPSE" at bounding box center [843, 553] width 131 height 17
click at [853, 521] on div "Validado" at bounding box center [834, 517] width 41 height 15
click at [1371, 113] on button "Guardar" at bounding box center [1399, 113] width 95 height 31
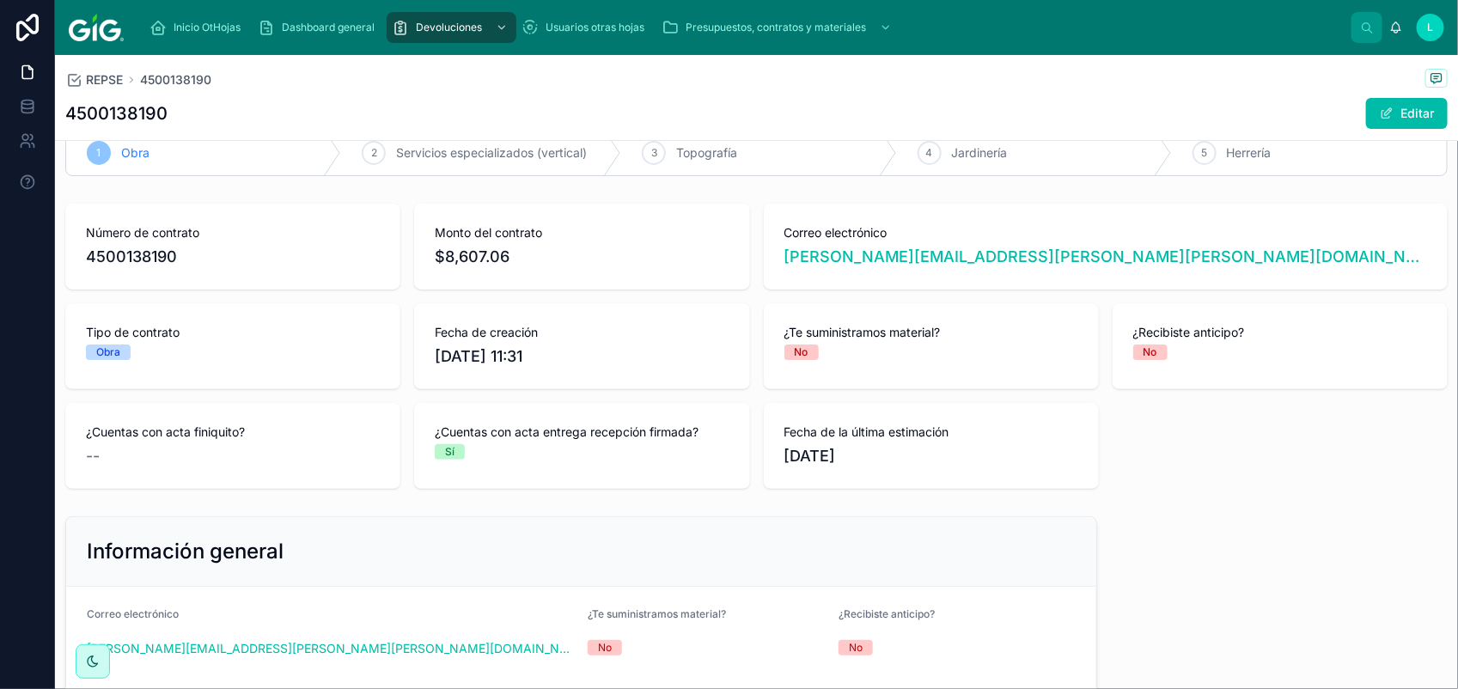
scroll to position [0, 0]
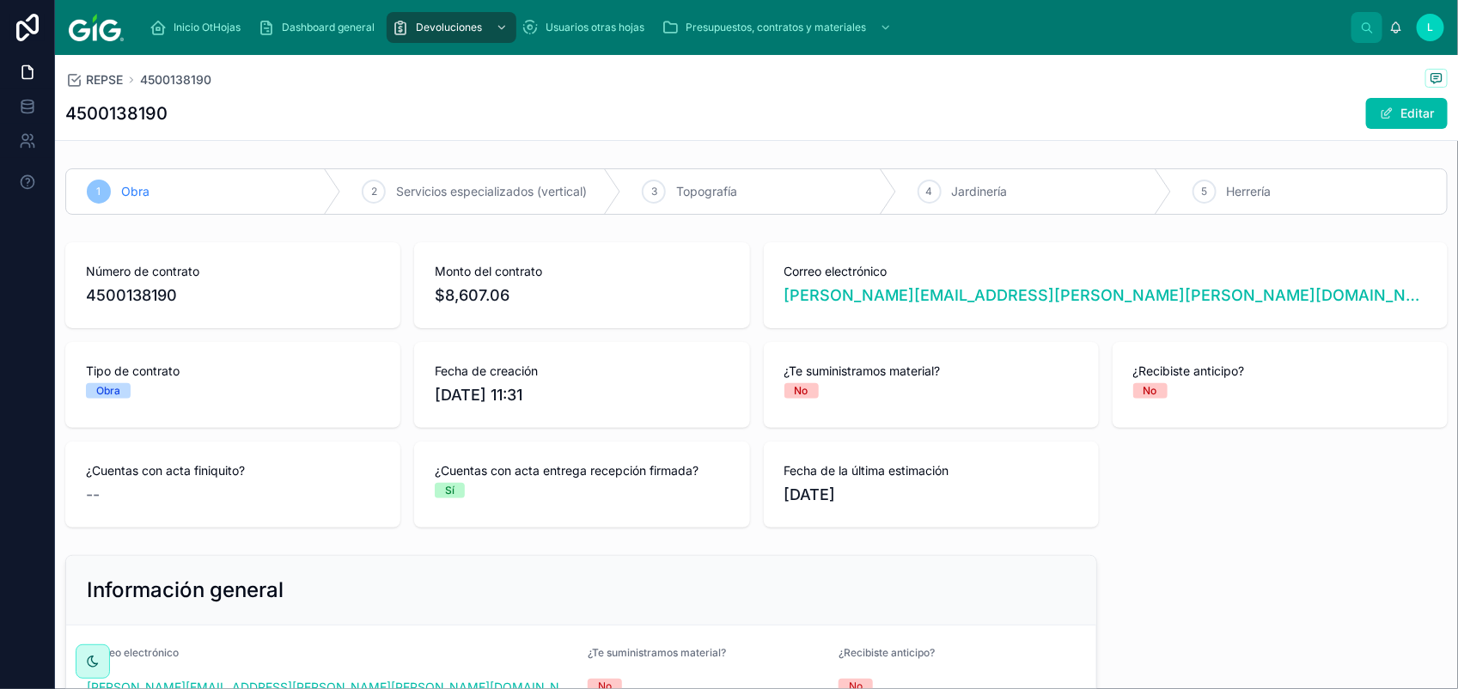
click at [615, 104] on div "4500138190 Editar" at bounding box center [756, 113] width 1382 height 33
click at [582, 92] on div "REPSE 4500138190 4500138190 Editar" at bounding box center [756, 97] width 1382 height 85
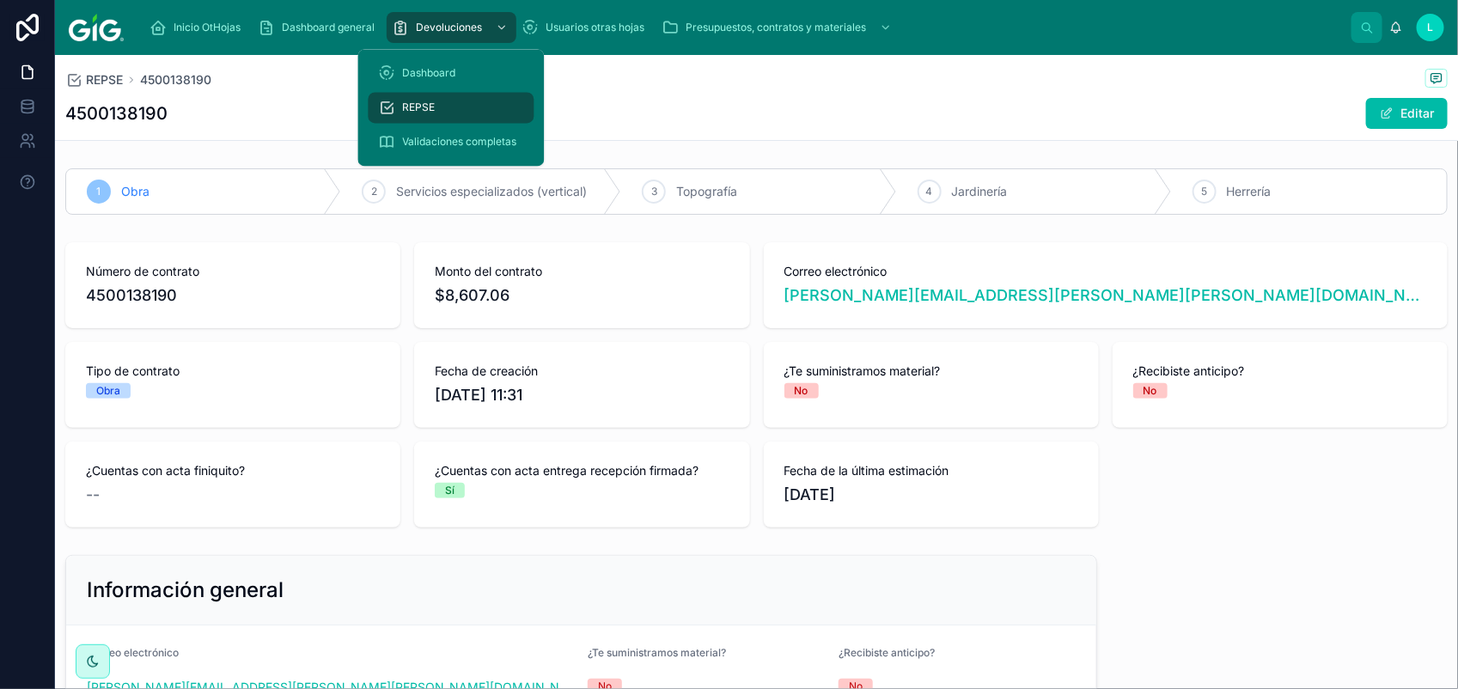
click at [448, 101] on div "REPSE" at bounding box center [451, 107] width 145 height 27
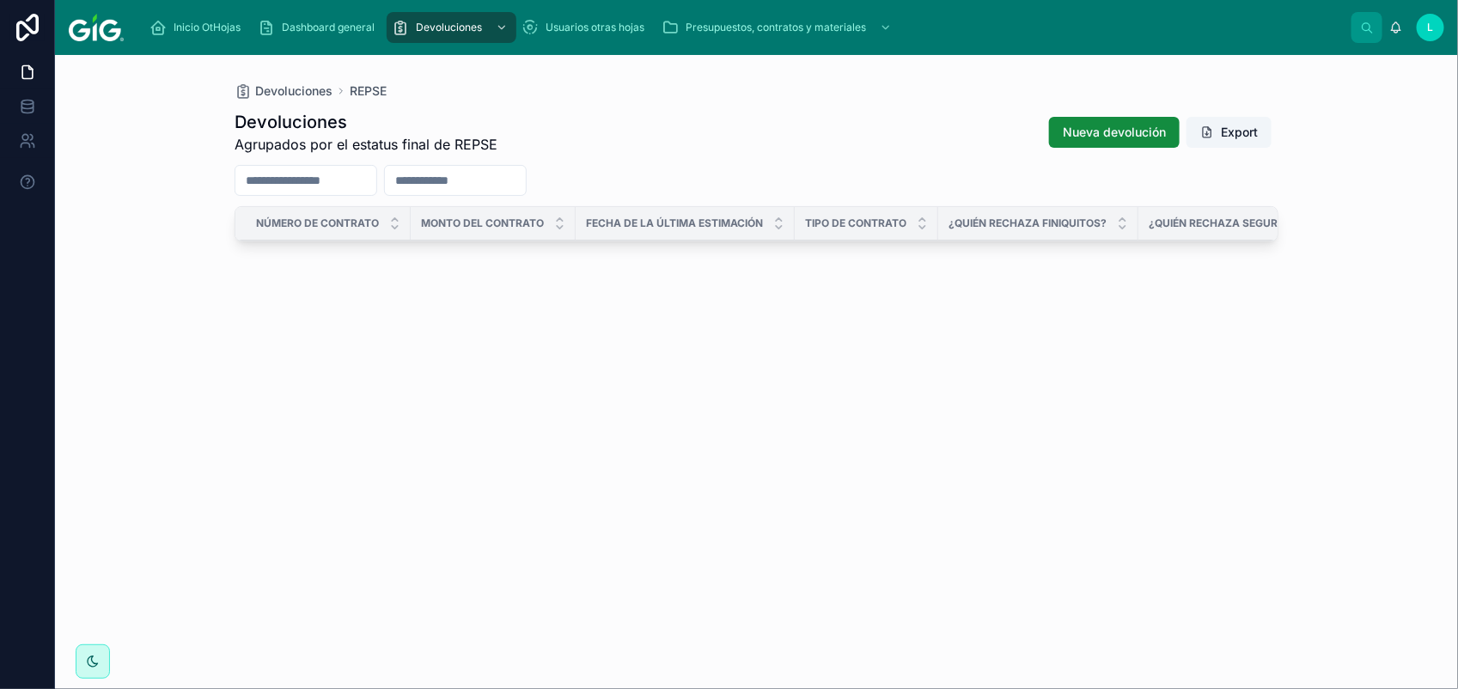
click at [602, 103] on div "Devoluciones Agrupados por el estatus final de REPSE Nueva devolución Export Nú…" at bounding box center [756, 384] width 1044 height 569
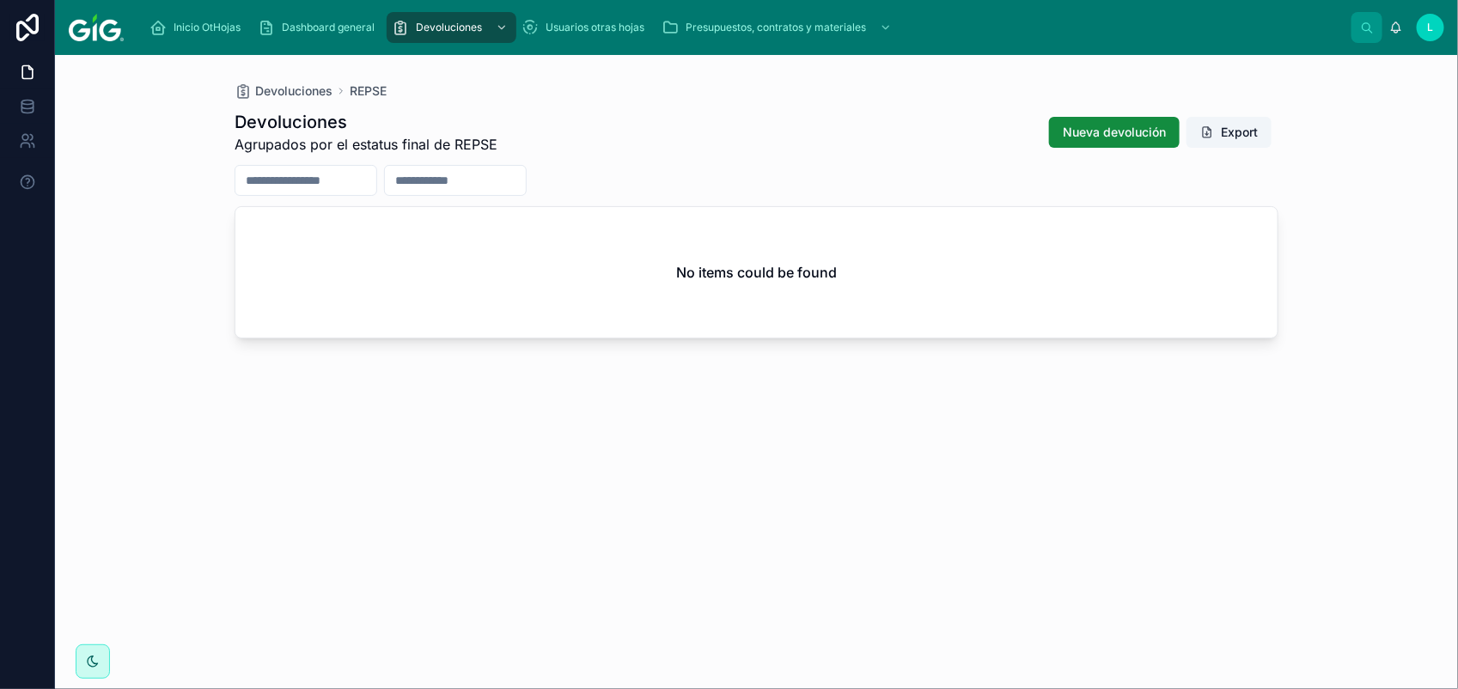
click at [703, 131] on div "Devoluciones Agrupados por el estatus final de REPSE Nueva devolución Export" at bounding box center [756, 132] width 1044 height 45
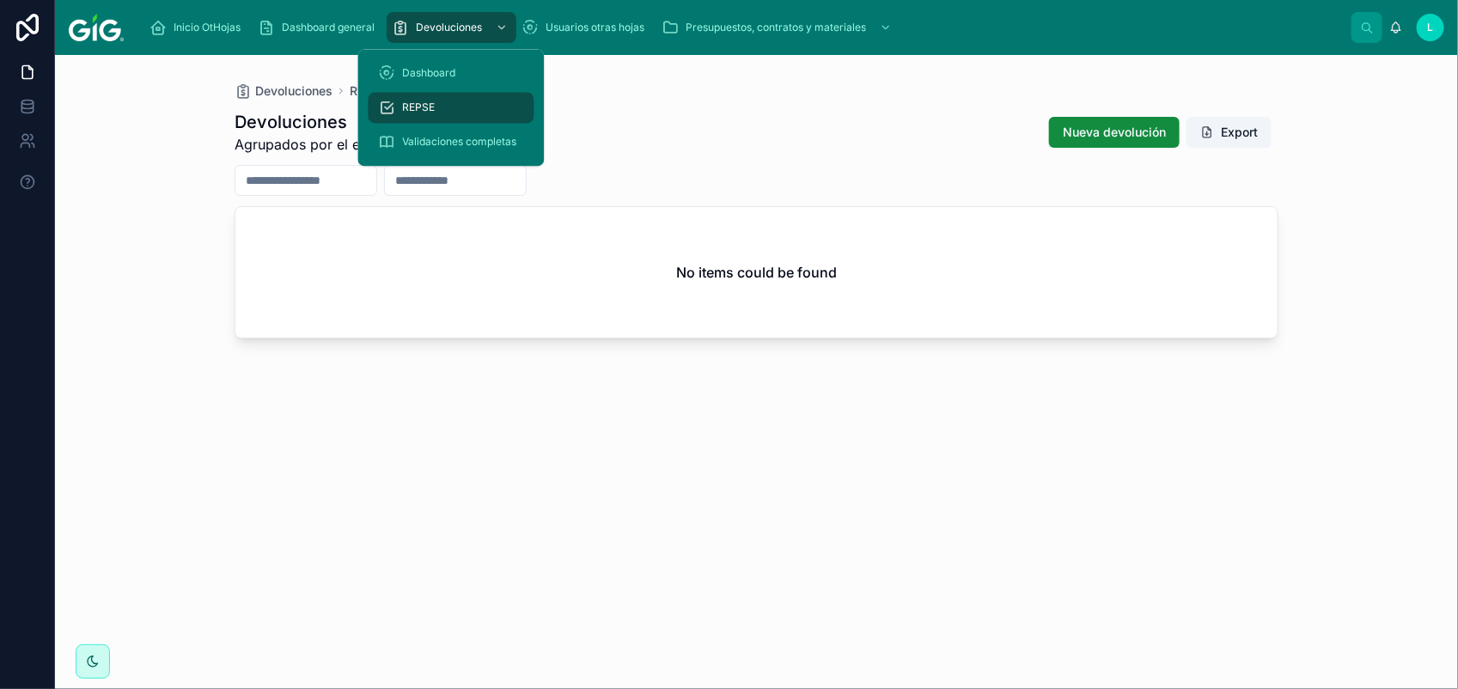
click at [436, 97] on div "REPSE" at bounding box center [451, 107] width 145 height 27
click at [436, 93] on link "REPSE" at bounding box center [451, 108] width 166 height 31
